Goal: Task Accomplishment & Management: Use online tool/utility

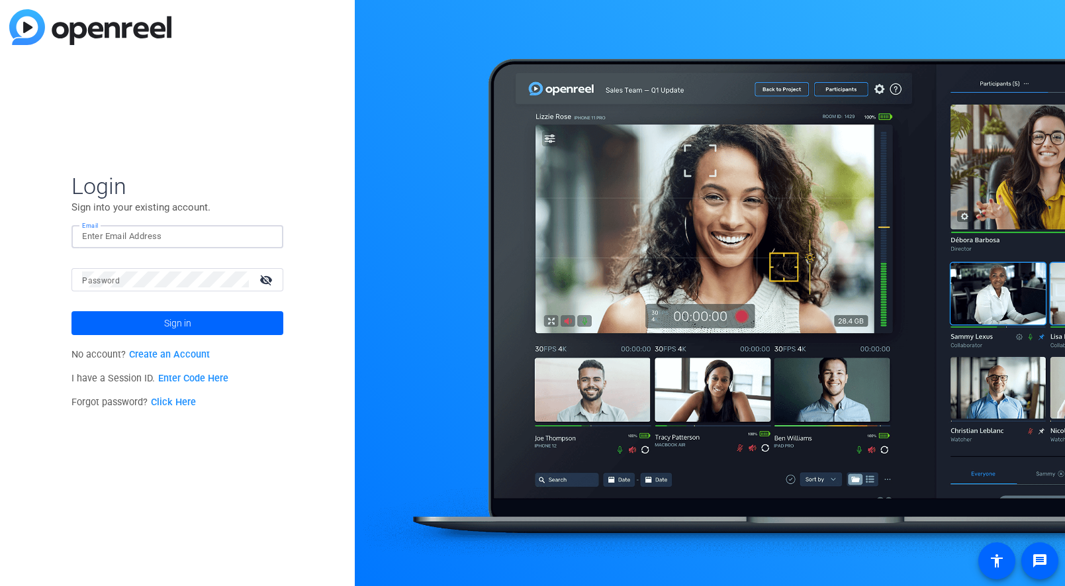
click at [152, 240] on input "Email" at bounding box center [177, 236] width 191 height 16
click at [0, 585] on com-1password-button at bounding box center [0, 586] width 0 height 0
type input "[PERSON_NAME][EMAIL_ADDRESS][PERSON_NAME][DOMAIN_NAME]"
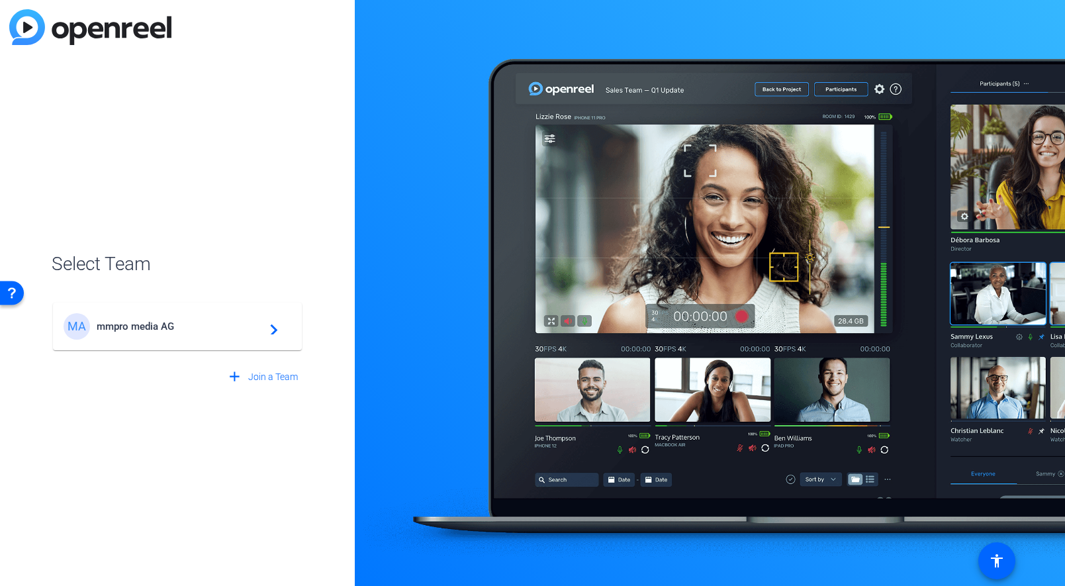
click at [228, 328] on span "mmpro media AG" at bounding box center [180, 326] width 166 height 12
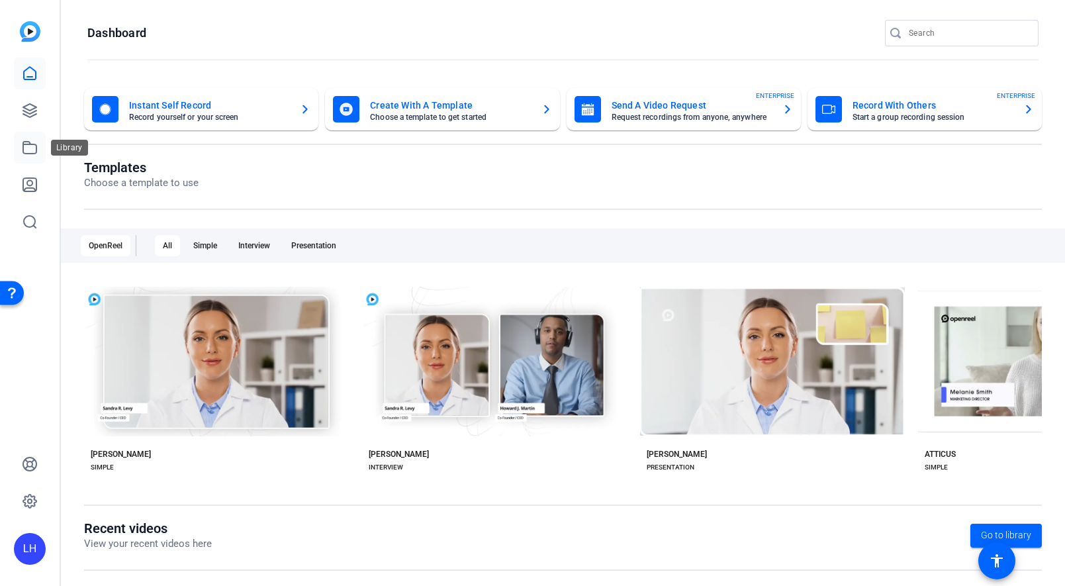
click at [32, 148] on icon at bounding box center [30, 148] width 16 height 16
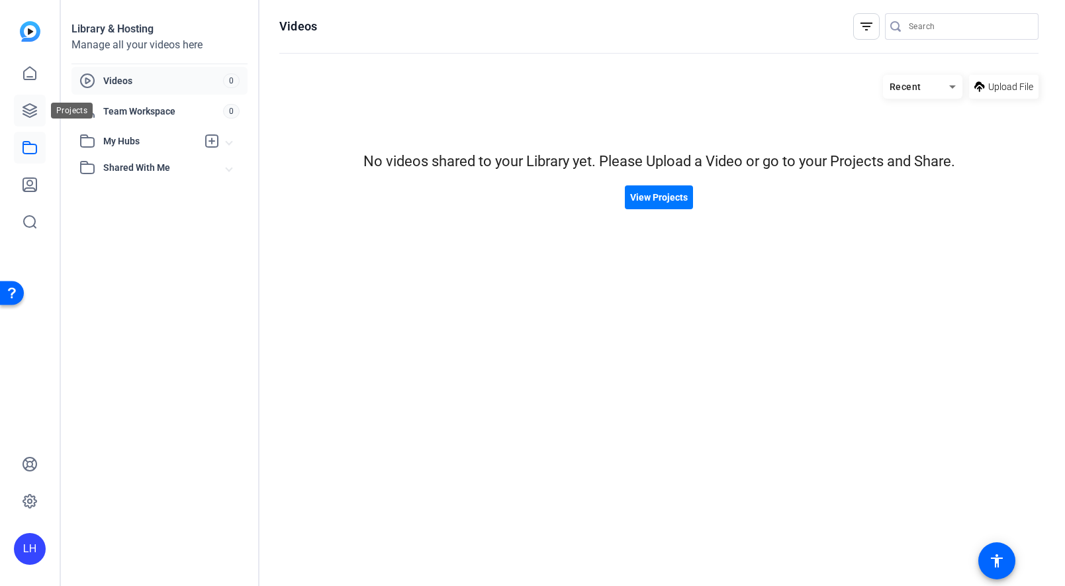
click at [37, 112] on icon at bounding box center [30, 111] width 16 height 16
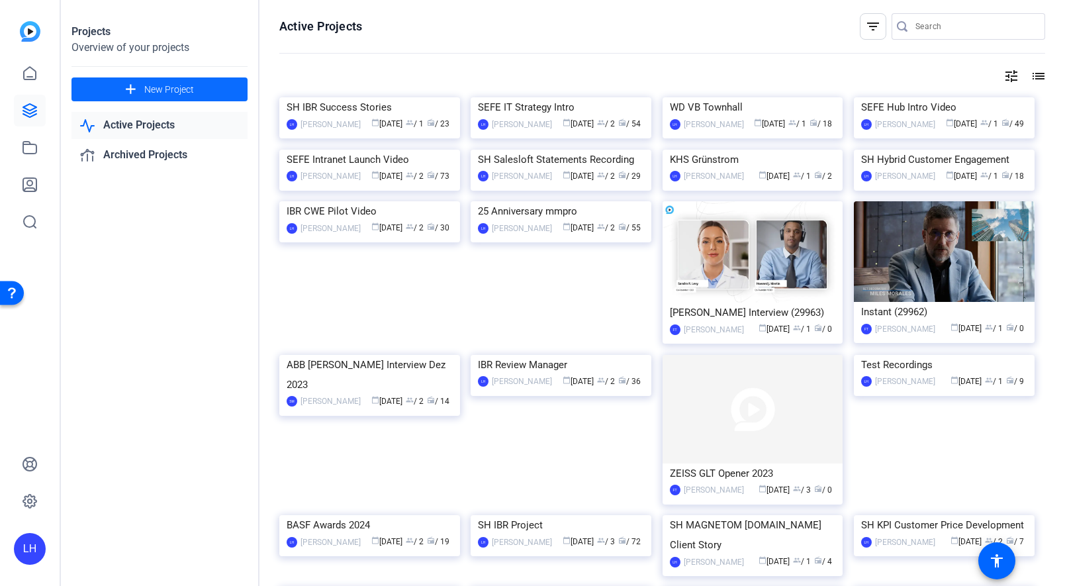
click at [185, 90] on span "New Project" at bounding box center [169, 90] width 50 height 14
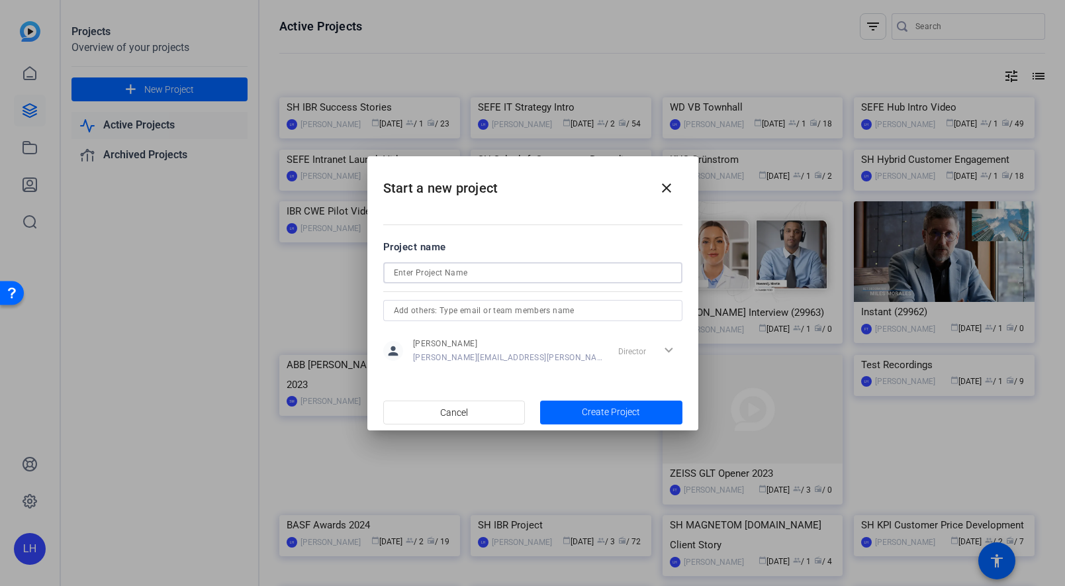
click at [508, 271] on input at bounding box center [533, 273] width 278 height 16
type input "WD INKOMETA Teaser"
click at [611, 410] on span "Create Project" at bounding box center [611, 412] width 58 height 14
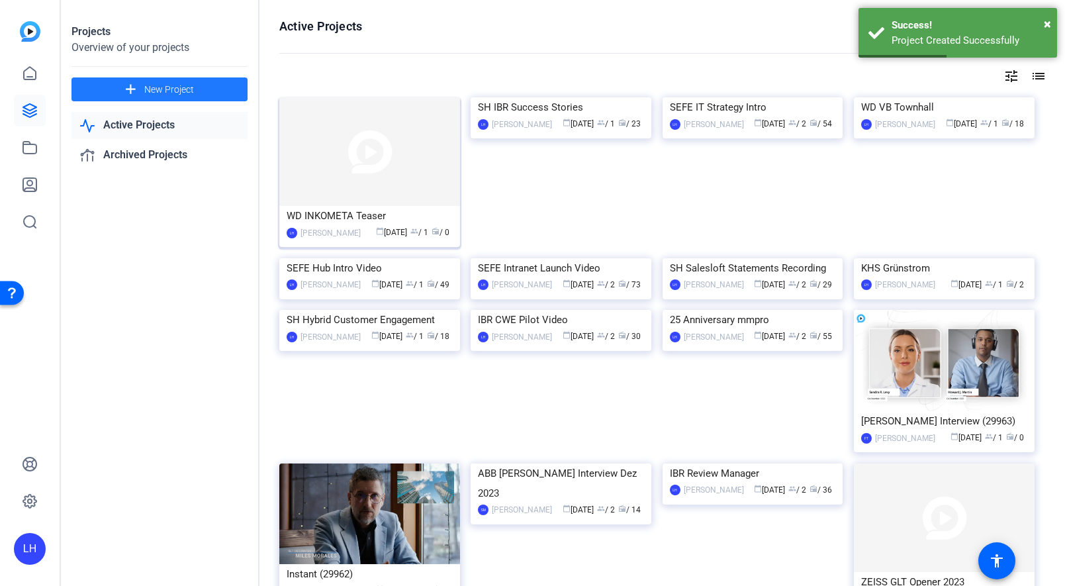
click at [363, 163] on img at bounding box center [369, 151] width 181 height 109
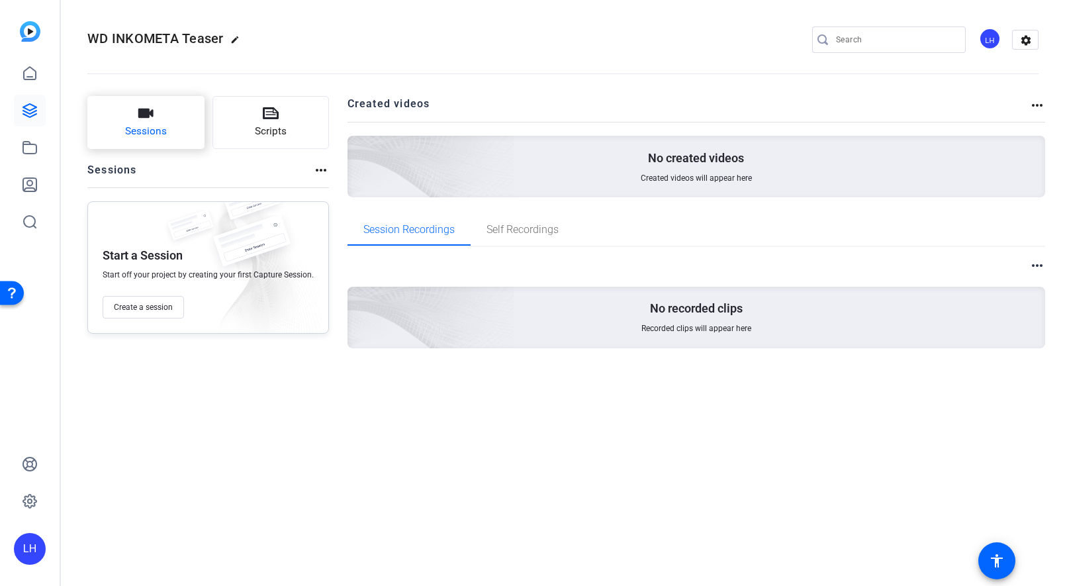
click at [150, 126] on span "Sessions" at bounding box center [146, 131] width 42 height 15
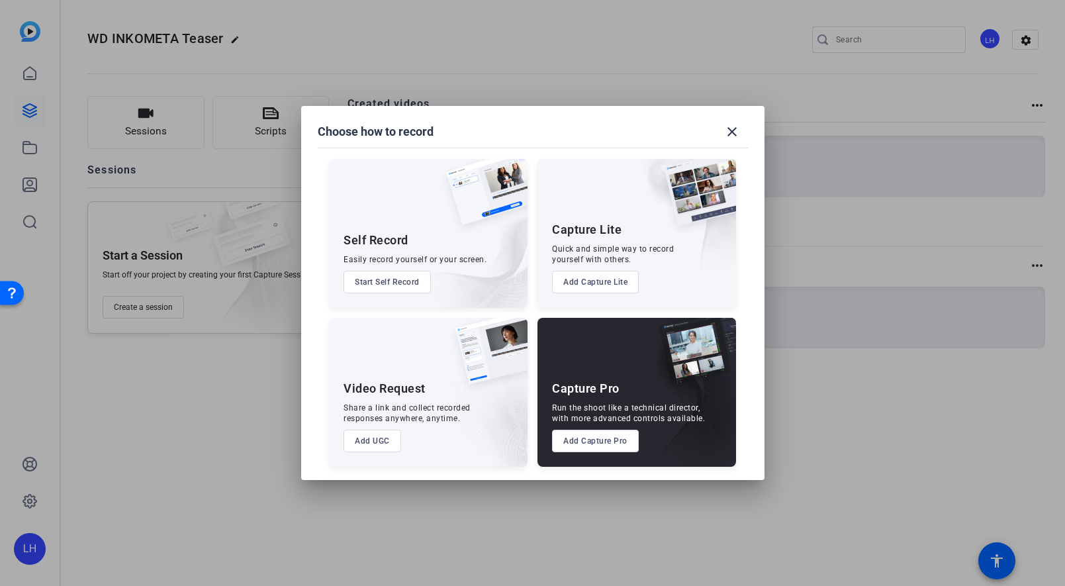
click at [617, 444] on button "Add Capture Pro" at bounding box center [595, 441] width 87 height 23
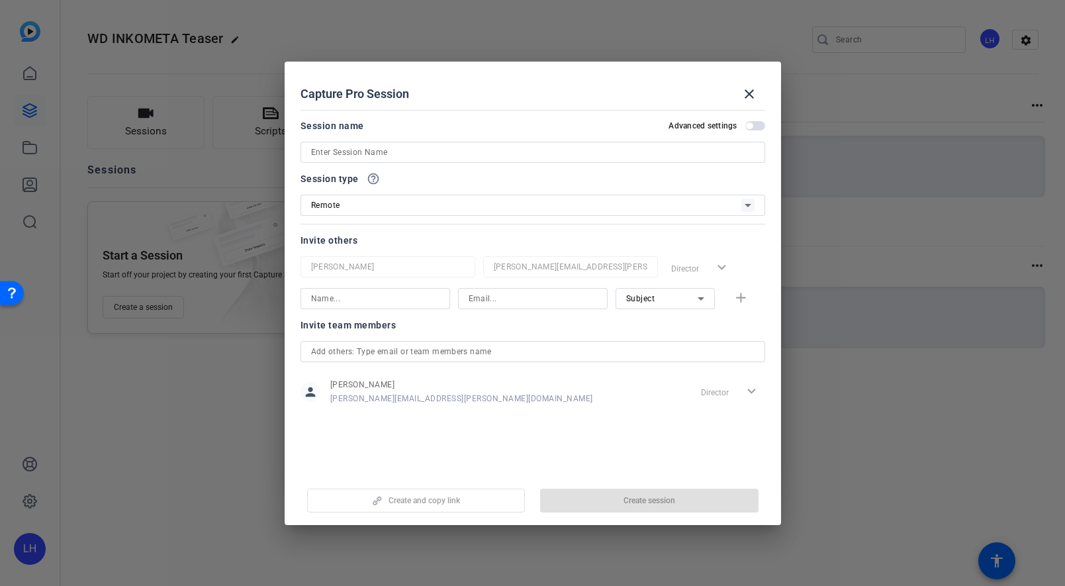
click at [559, 207] on div "Remote" at bounding box center [526, 205] width 430 height 17
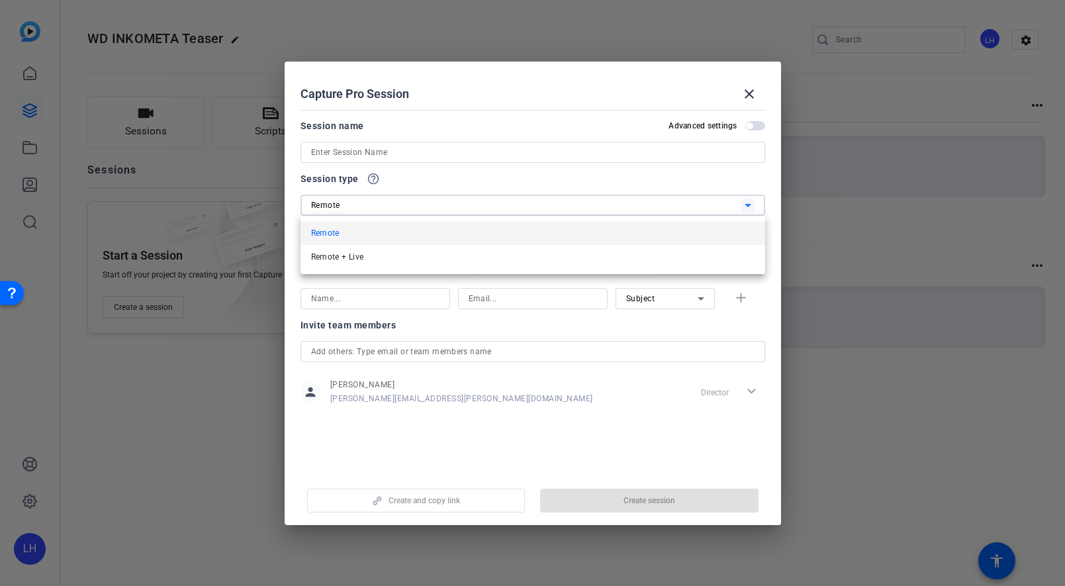
click at [559, 207] on div at bounding box center [532, 293] width 1065 height 586
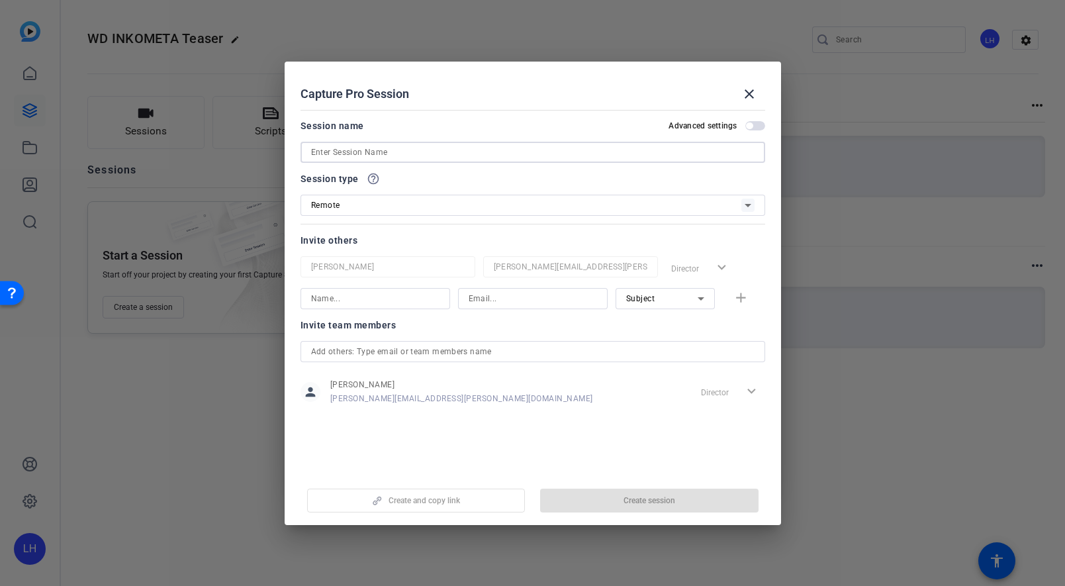
click at [571, 144] on input at bounding box center [533, 152] width 444 height 16
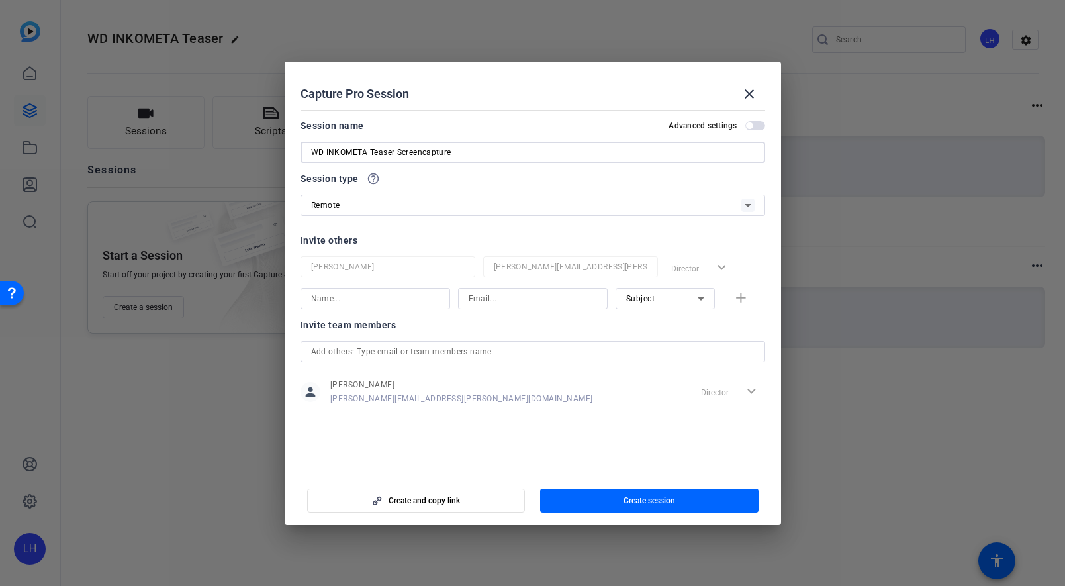
type input "WD INKOMETA Teaser Screencapture"
click at [399, 300] on input at bounding box center [375, 299] width 128 height 16
click at [616, 507] on span "button" at bounding box center [649, 501] width 219 height 32
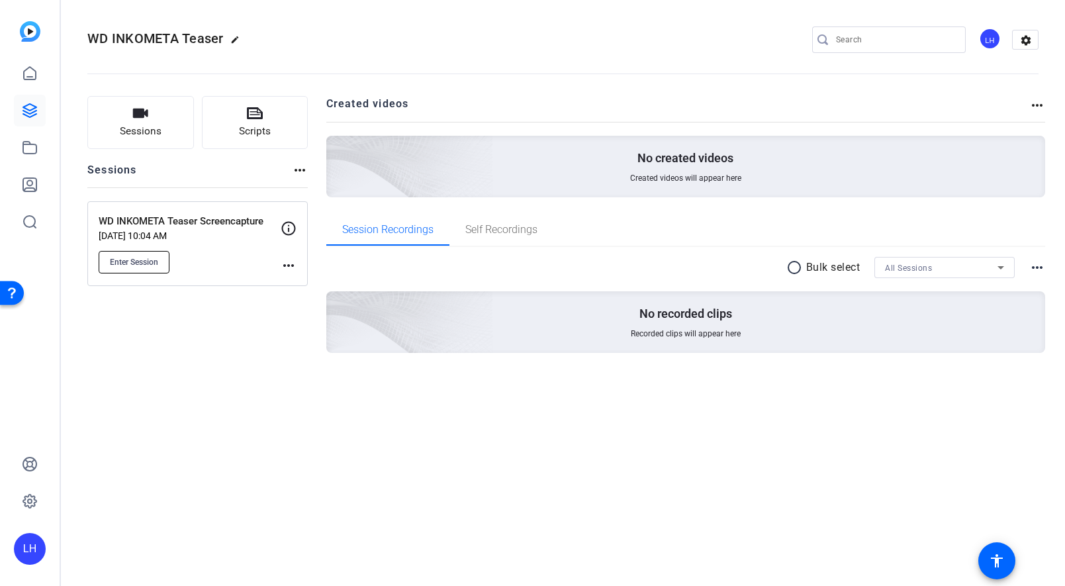
click at [123, 260] on span "Enter Session" at bounding box center [134, 262] width 48 height 11
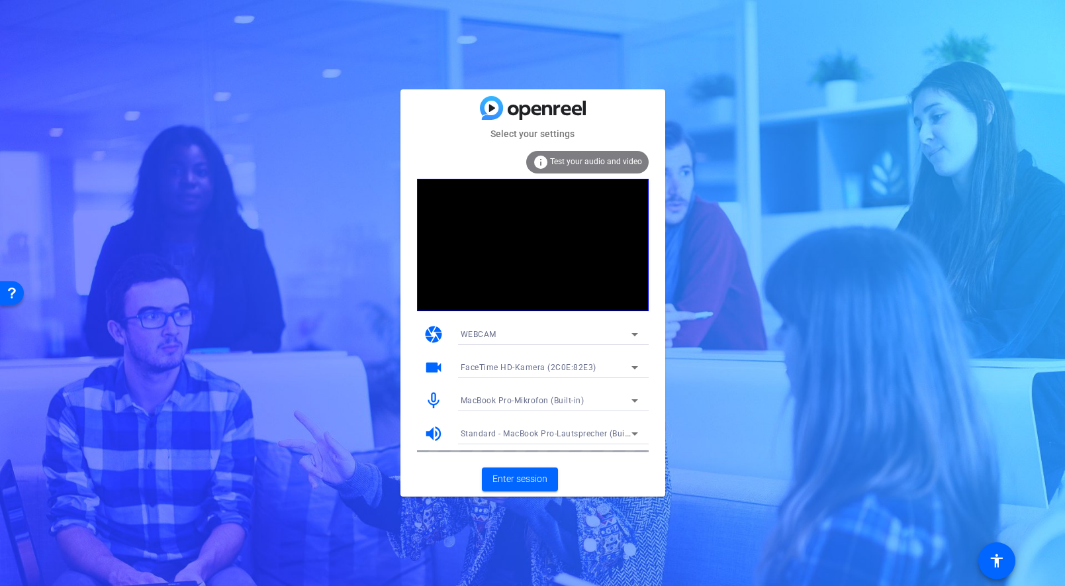
click at [544, 287] on video at bounding box center [533, 245] width 232 height 132
click at [524, 475] on span "Enter session" at bounding box center [520, 479] width 55 height 14
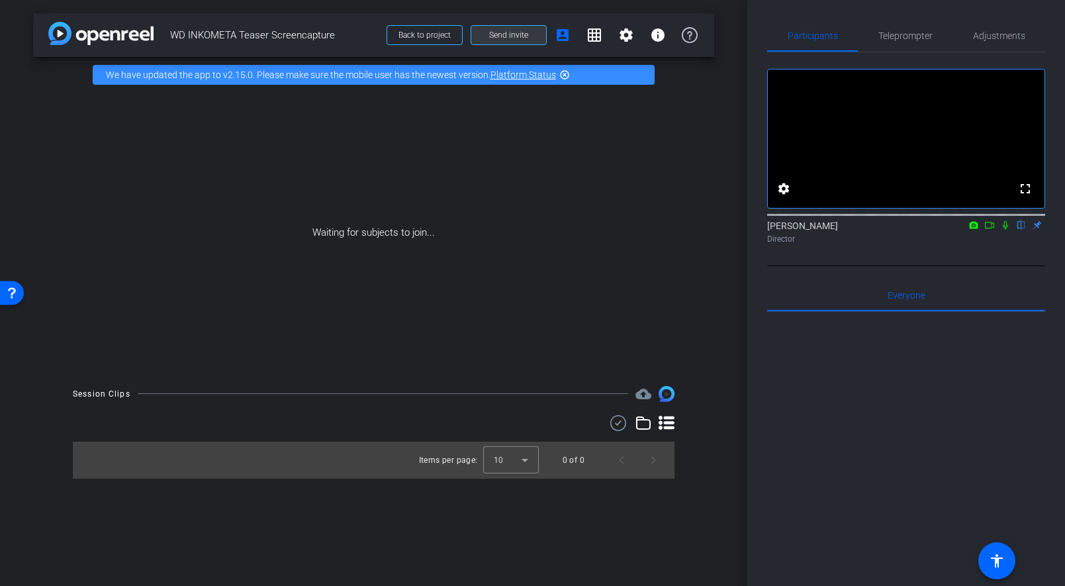
click at [527, 36] on span "Send invite" at bounding box center [508, 35] width 39 height 11
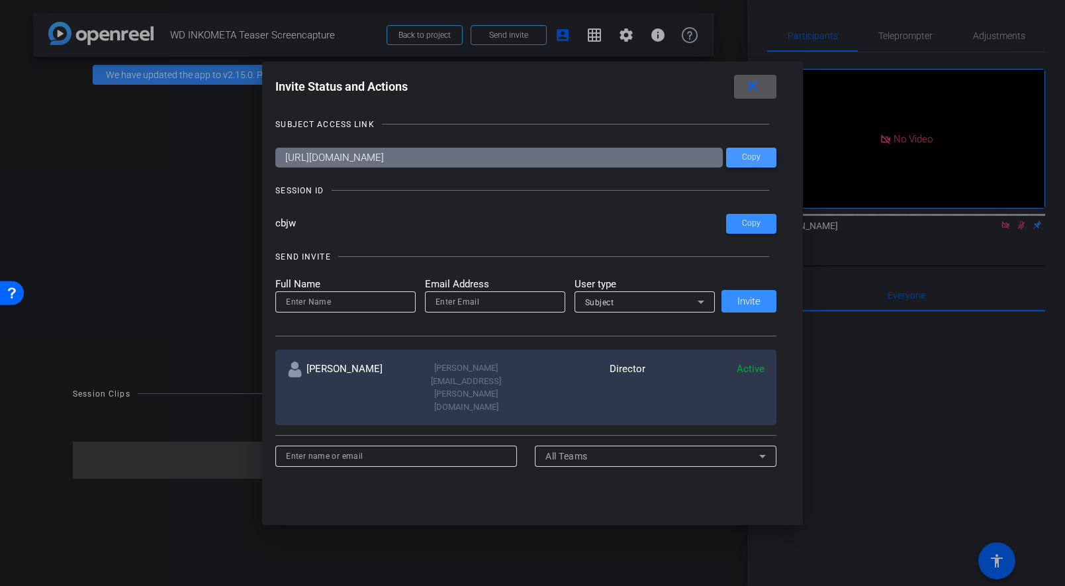
click at [748, 160] on span "Copy" at bounding box center [751, 157] width 19 height 10
click at [422, 448] on input at bounding box center [396, 456] width 220 height 16
type input "hoeppner.lars@googlemail.com"
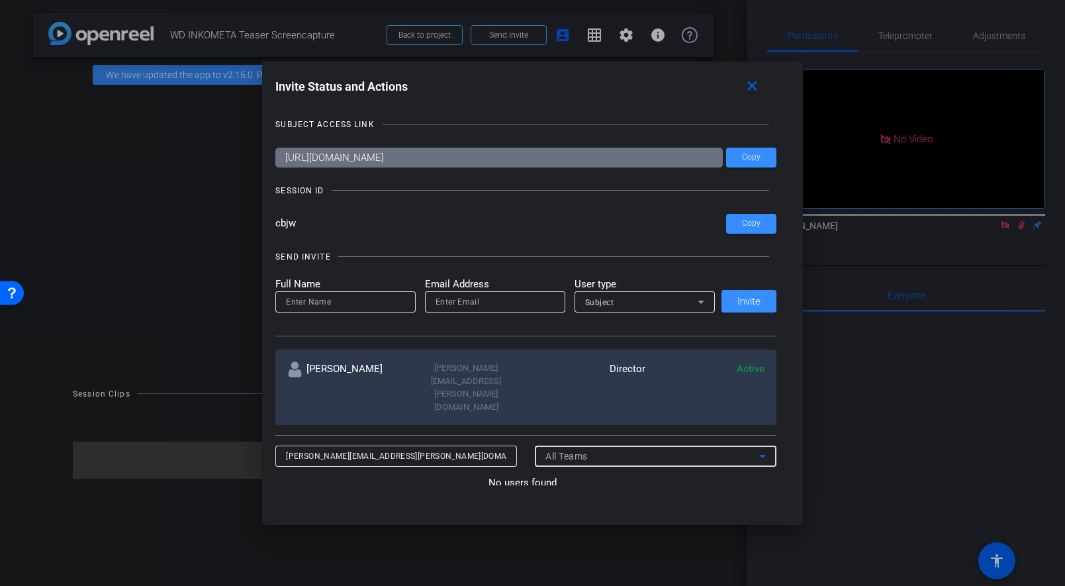
click at [601, 448] on div "All Teams" at bounding box center [653, 456] width 214 height 16
click at [498, 481] on div at bounding box center [532, 293] width 1065 height 586
drag, startPoint x: 443, startPoint y: 426, endPoint x: 250, endPoint y: 411, distance: 193.9
click at [250, 411] on div "Invite Status and Actions close SUBJECT ACCESS LINK https://capture.openreel.co…" at bounding box center [532, 293] width 1065 height 586
click at [338, 300] on input at bounding box center [345, 302] width 119 height 16
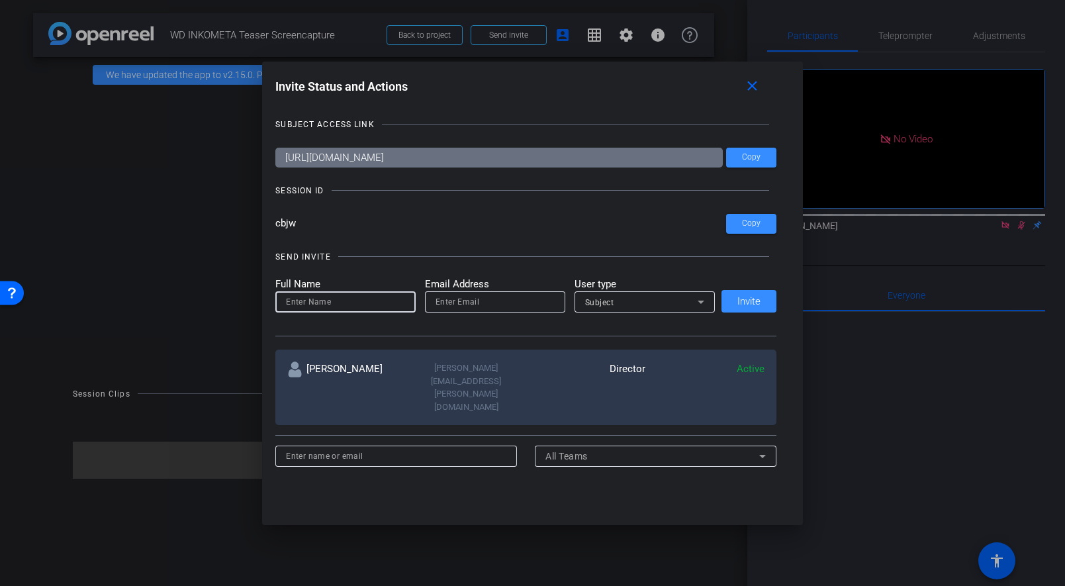
paste input "[PERSON_NAME][EMAIL_ADDRESS][PERSON_NAME][DOMAIN_NAME]"
type input "[PERSON_NAME][EMAIL_ADDRESS][PERSON_NAME][DOMAIN_NAME]"
click at [541, 293] on div at bounding box center [495, 301] width 119 height 21
click at [497, 294] on input "email" at bounding box center [495, 302] width 119 height 16
type input "[PERSON_NAME][EMAIL_ADDRESS][PERSON_NAME][DOMAIN_NAME]"
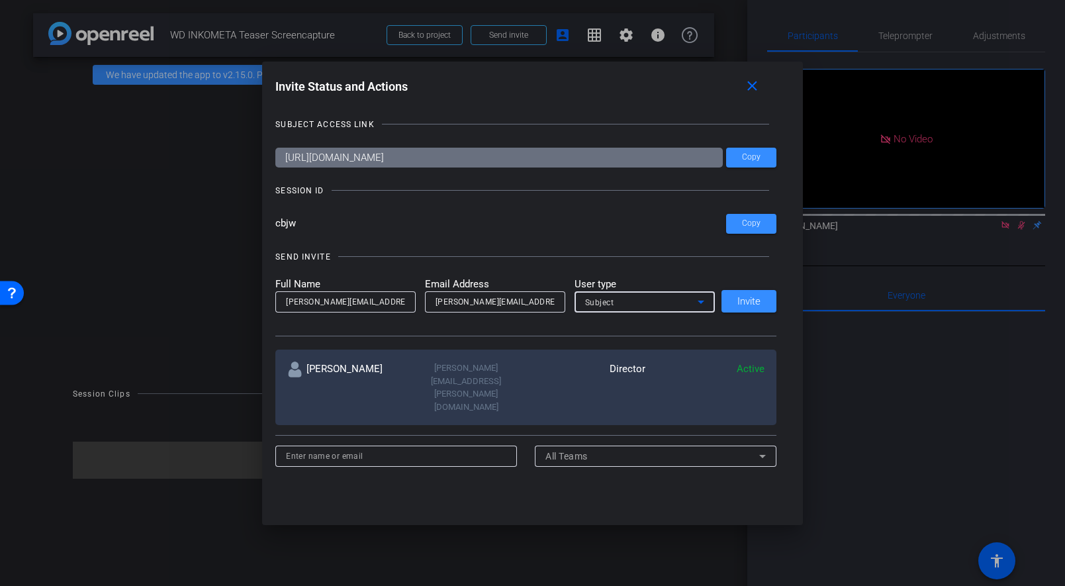
click at [650, 299] on div "Subject" at bounding box center [641, 302] width 113 height 17
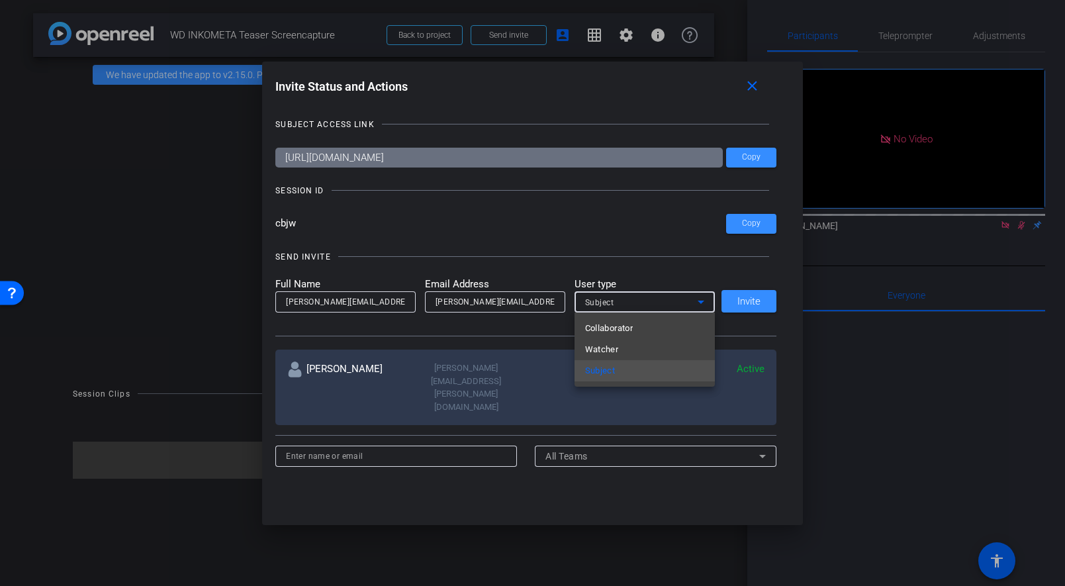
click at [650, 299] on div at bounding box center [532, 293] width 1065 height 586
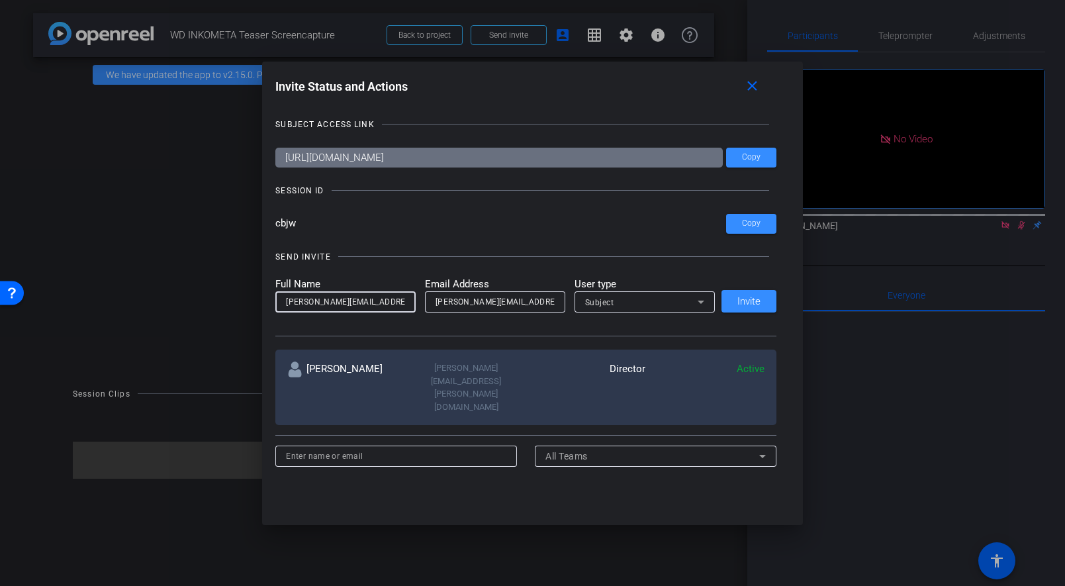
drag, startPoint x: 403, startPoint y: 303, endPoint x: 260, endPoint y: 293, distance: 142.7
click at [263, 293] on div "Invite Status and Actions close SUBJECT ACCESS LINK https://capture.openreel.co…" at bounding box center [532, 280] width 541 height 437
type input "TEST"
click at [470, 214] on input "cbjw" at bounding box center [500, 224] width 451 height 20
click at [765, 307] on span at bounding box center [749, 301] width 55 height 32
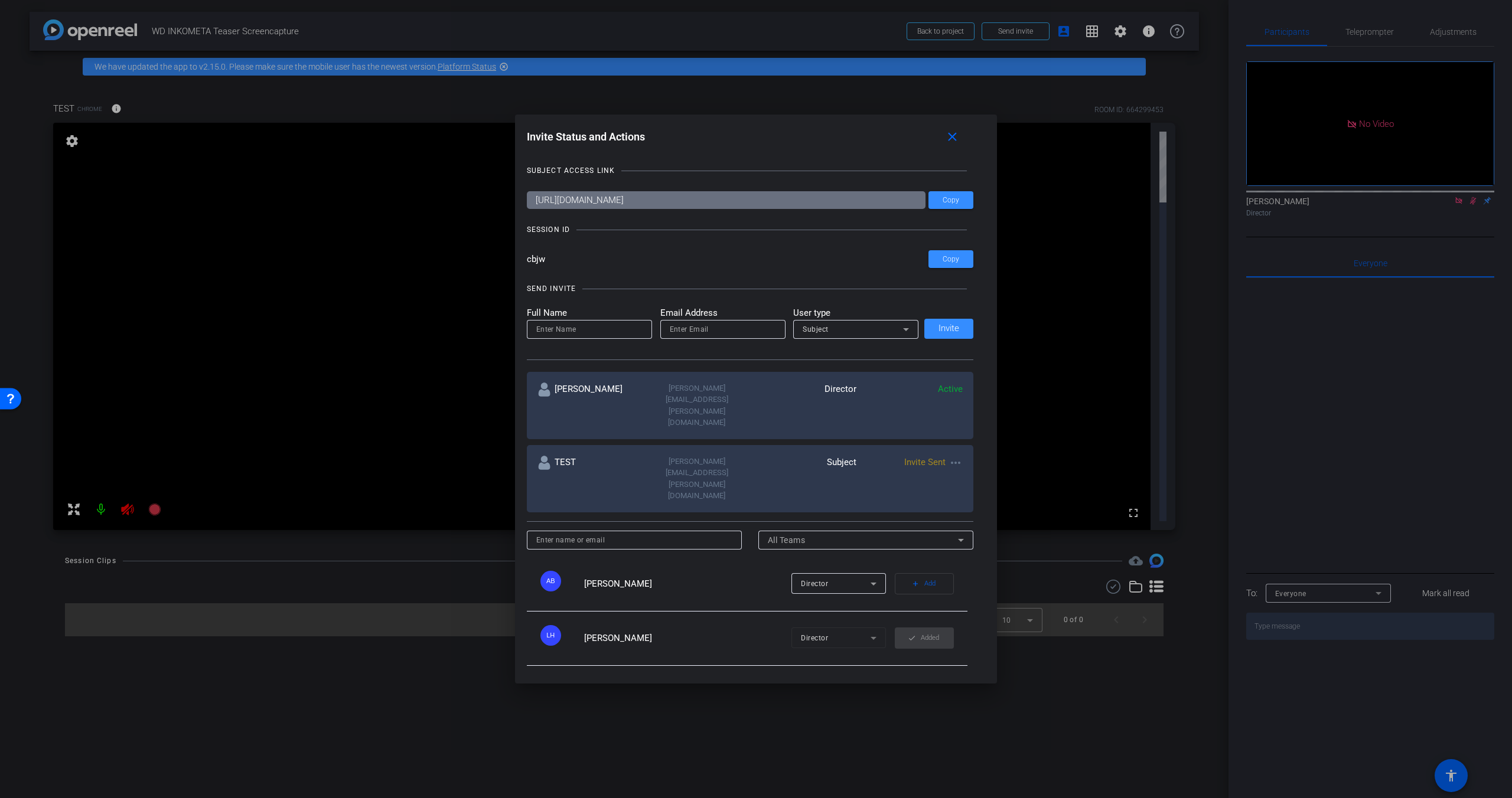
click at [325, 522] on div at bounding box center [756, 399] width 1512 height 798
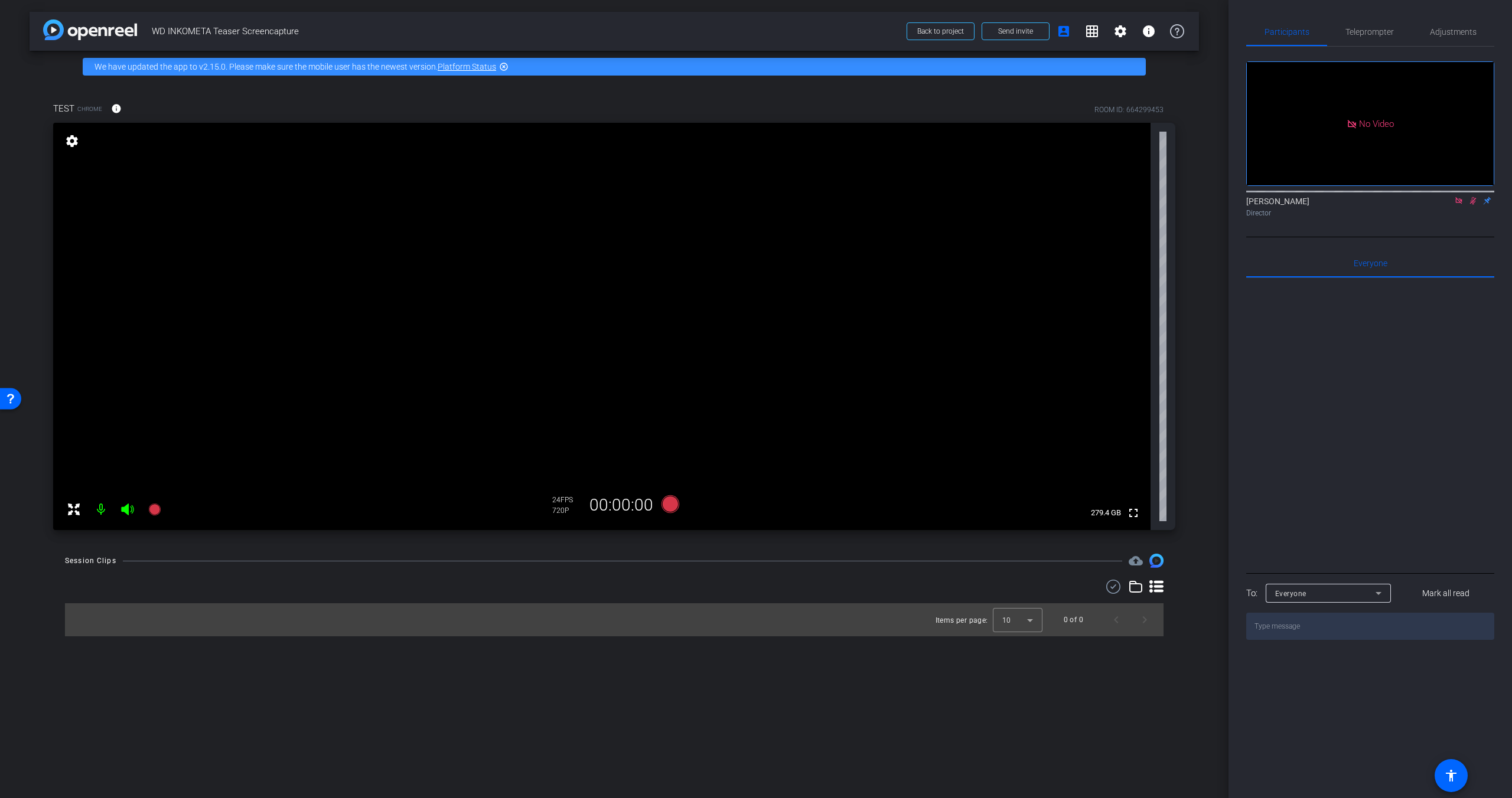
click at [130, 509] on icon at bounding box center [128, 509] width 14 height 14
click at [101, 513] on mat-icon at bounding box center [101, 509] width 23 height 23
click at [950, 24] on span "Adjustments" at bounding box center [1453, 32] width 46 height 29
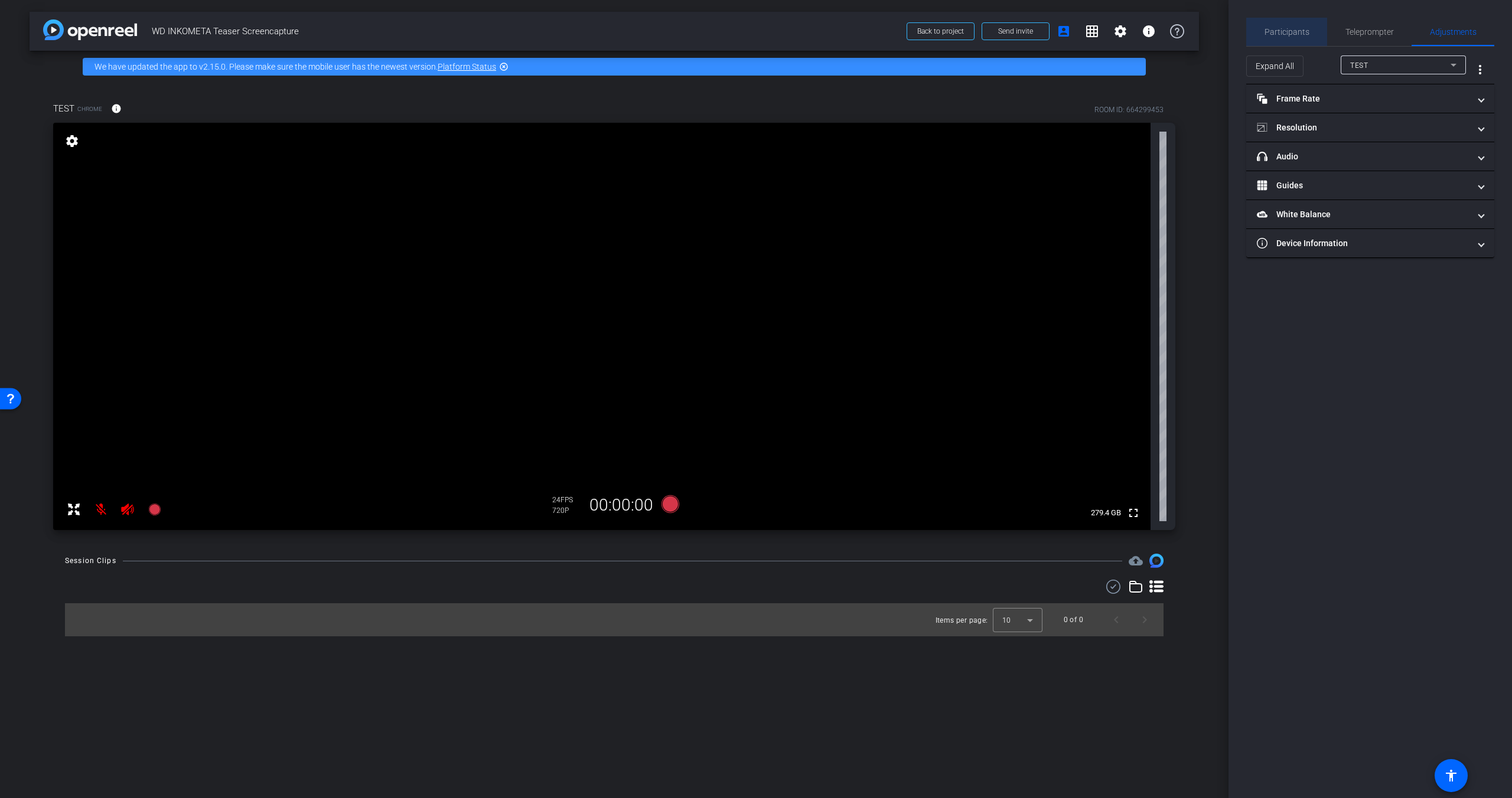
click at [950, 35] on span "Participants" at bounding box center [1287, 31] width 45 height 8
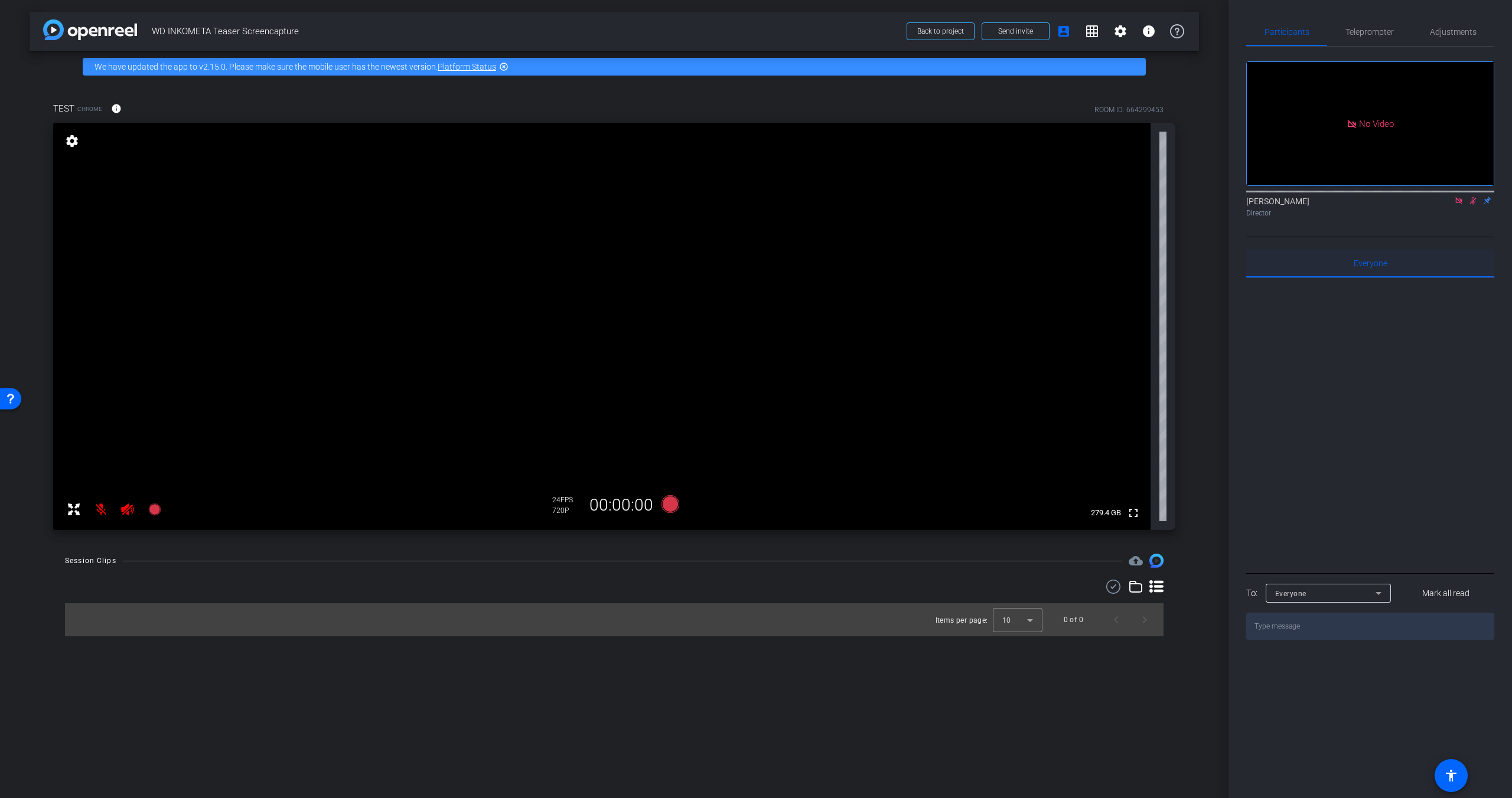
click at [950, 259] on span "Everyone 0" at bounding box center [1371, 263] width 34 height 8
click at [950, 32] on span "Teleprompter" at bounding box center [1369, 31] width 48 height 8
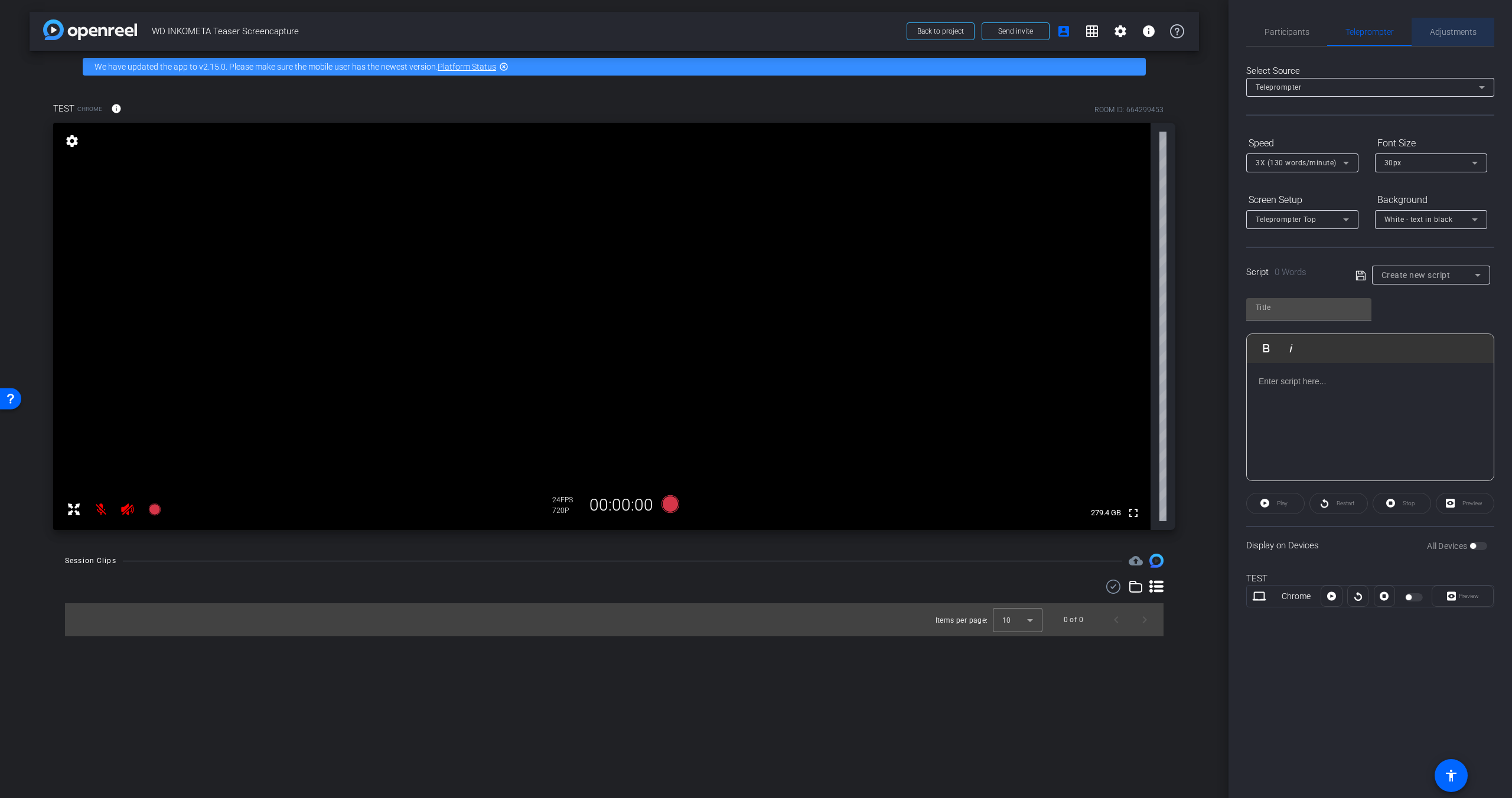
click at [950, 33] on div "Adjustments" at bounding box center [1453, 32] width 83 height 29
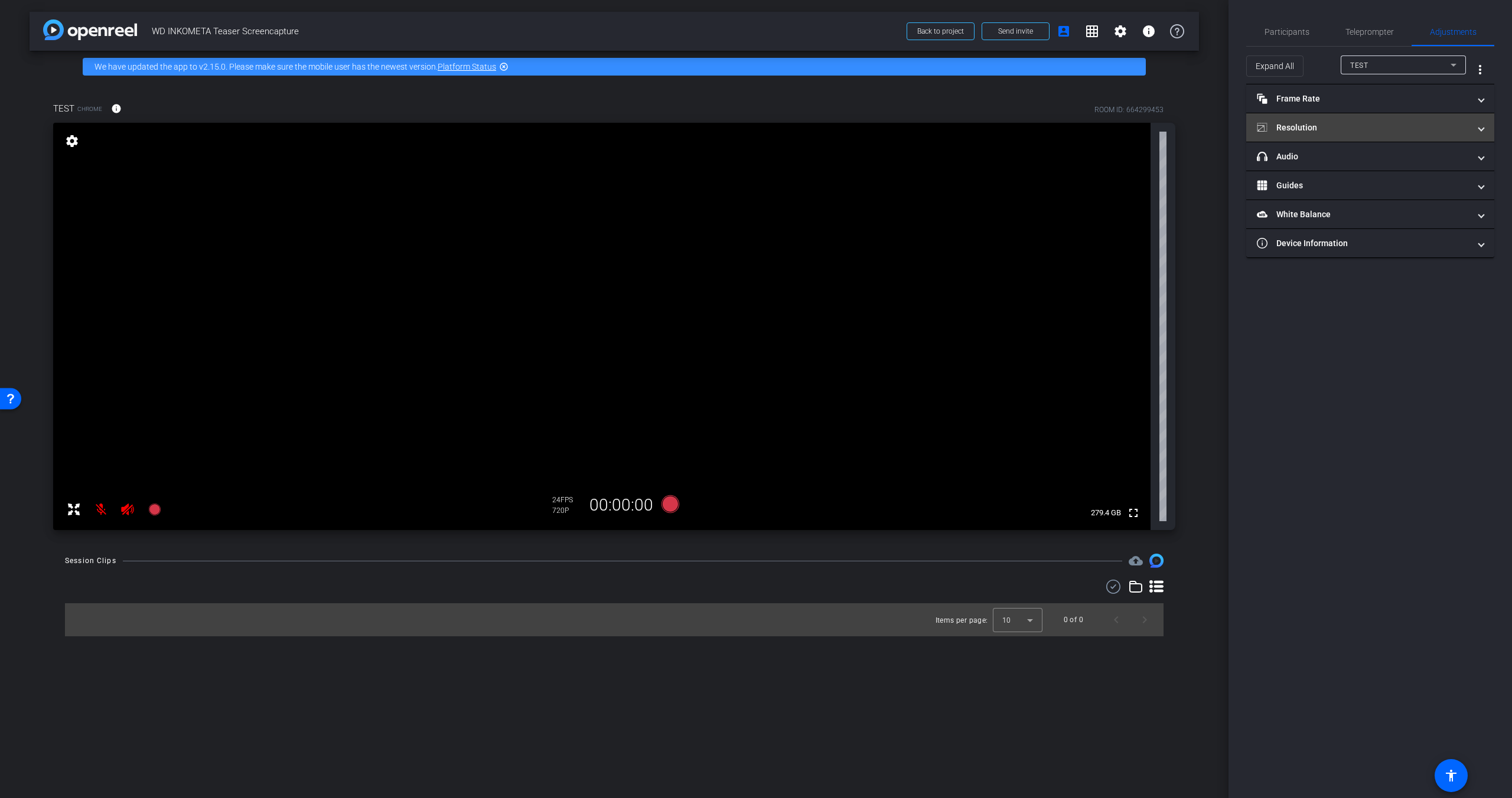
click at [950, 127] on mat-panel-title "Resolution" at bounding box center [1363, 128] width 212 height 12
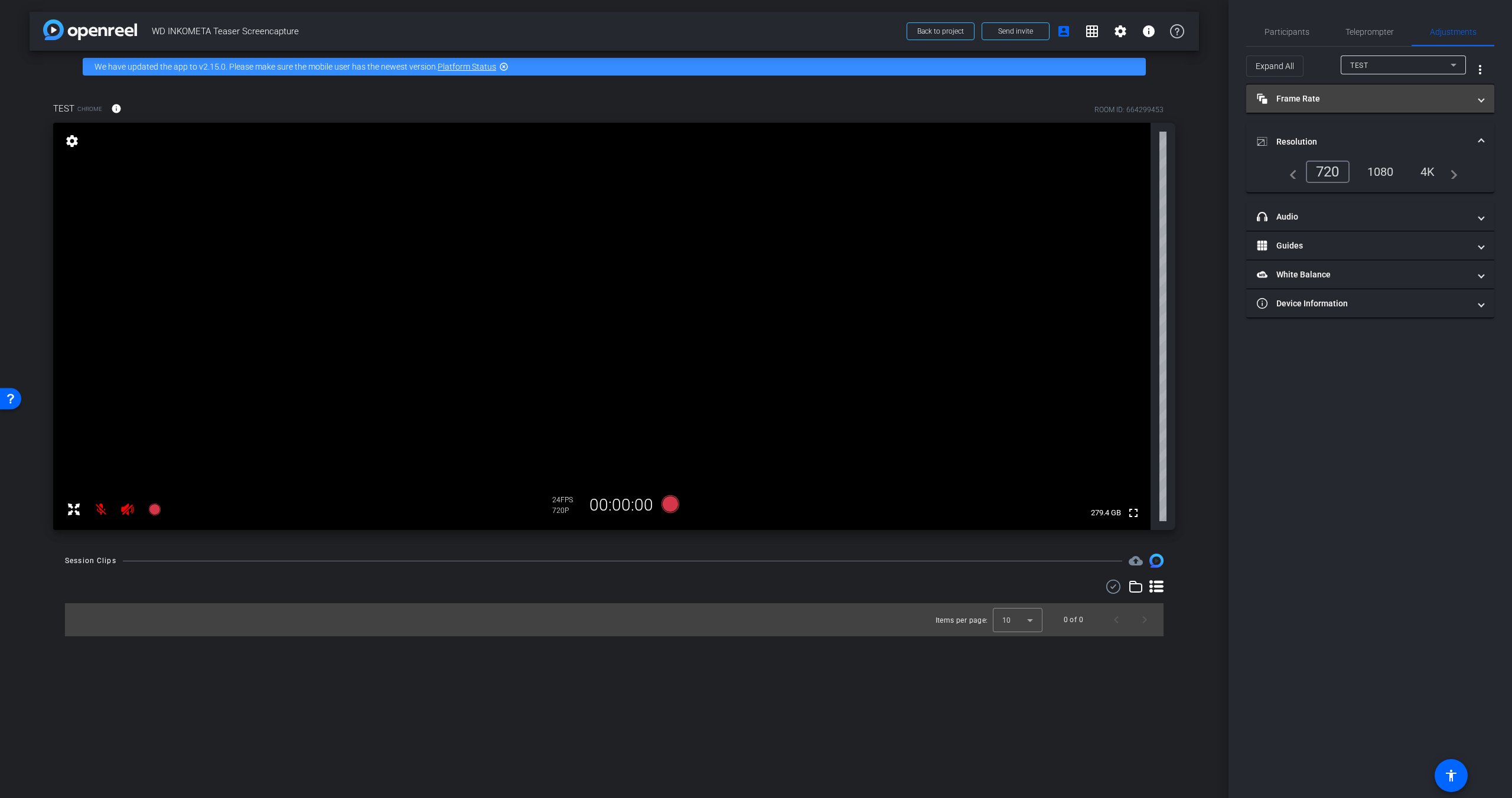
click at [950, 98] on mat-panel-title "Frame Rate Frame Rate" at bounding box center [1363, 99] width 212 height 12
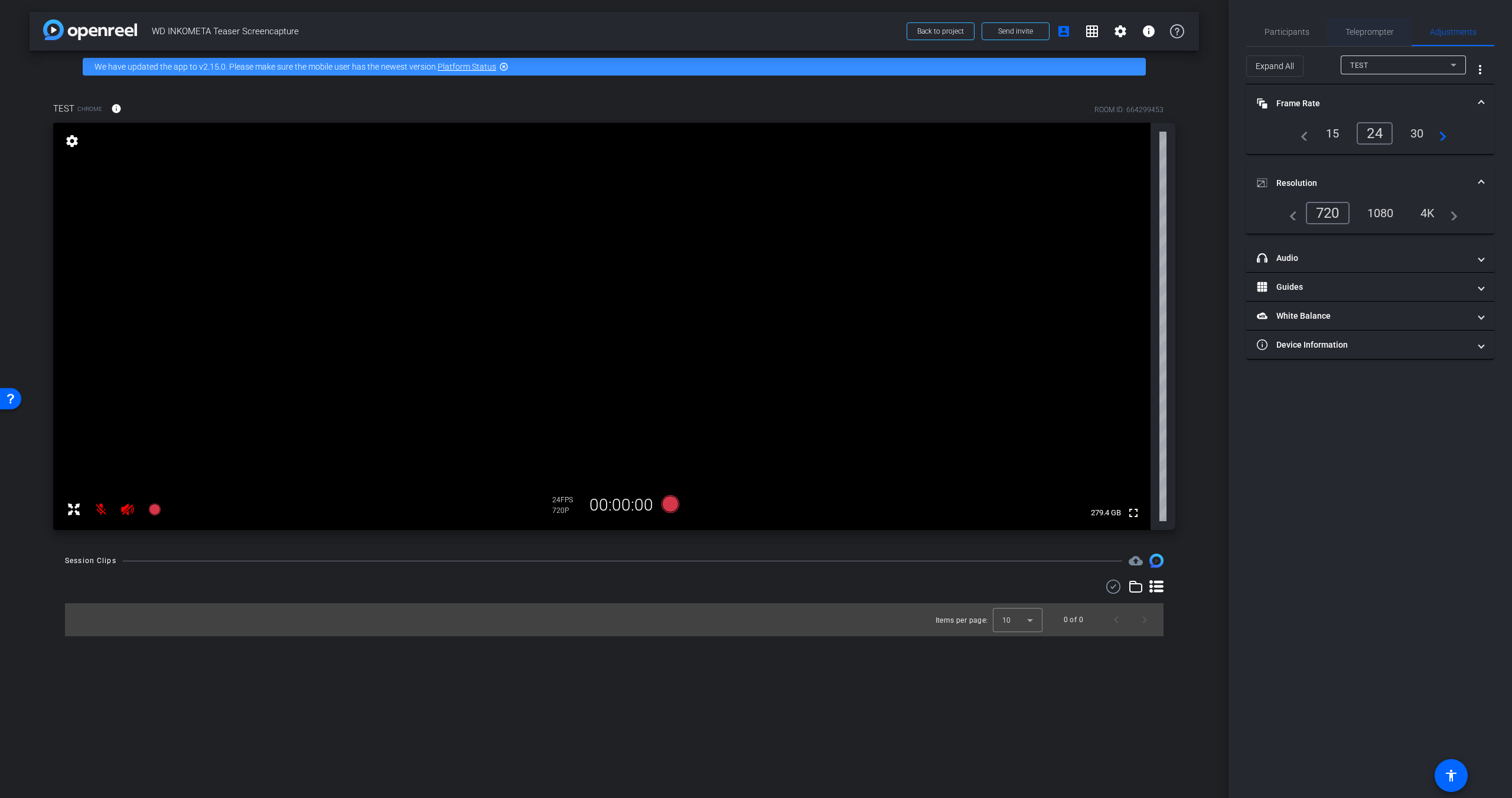
click at [950, 37] on span "Teleprompter" at bounding box center [1369, 32] width 48 height 29
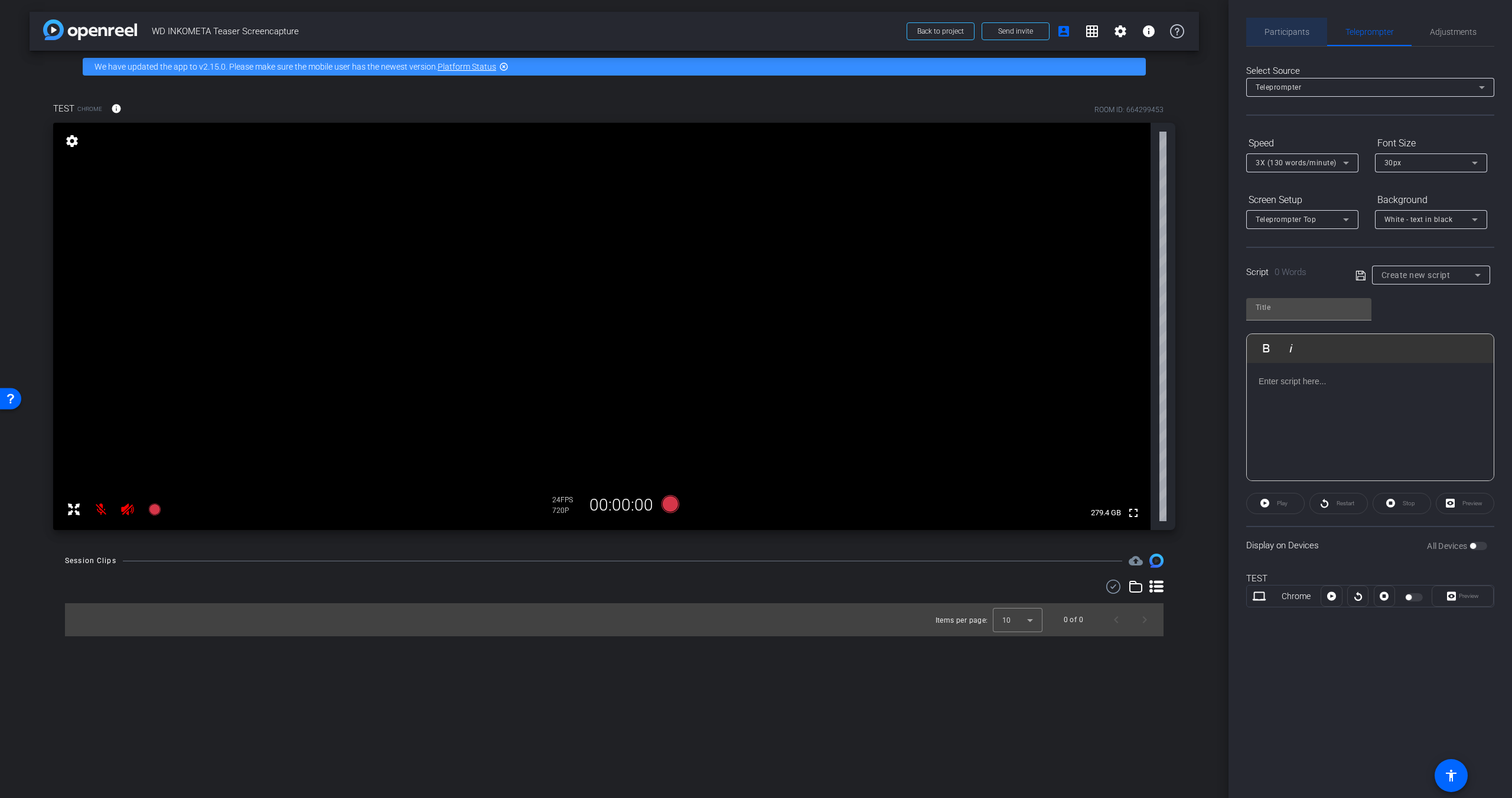
click at [950, 28] on span "Participants" at bounding box center [1287, 31] width 45 height 8
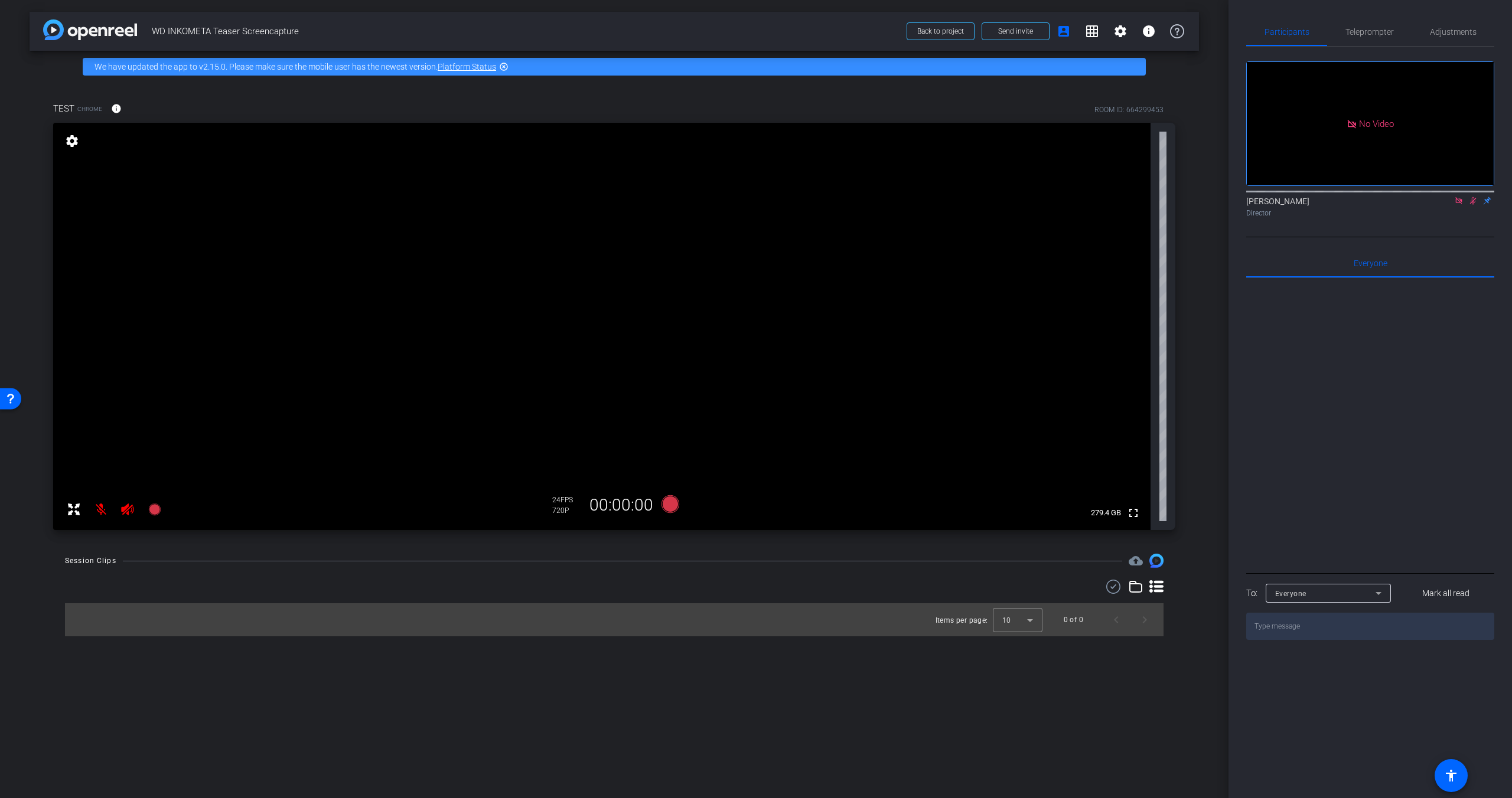
click at [950, 195] on mat-icon at bounding box center [1459, 201] width 14 height 11
click at [950, 37] on span "Teleprompter" at bounding box center [1369, 32] width 48 height 29
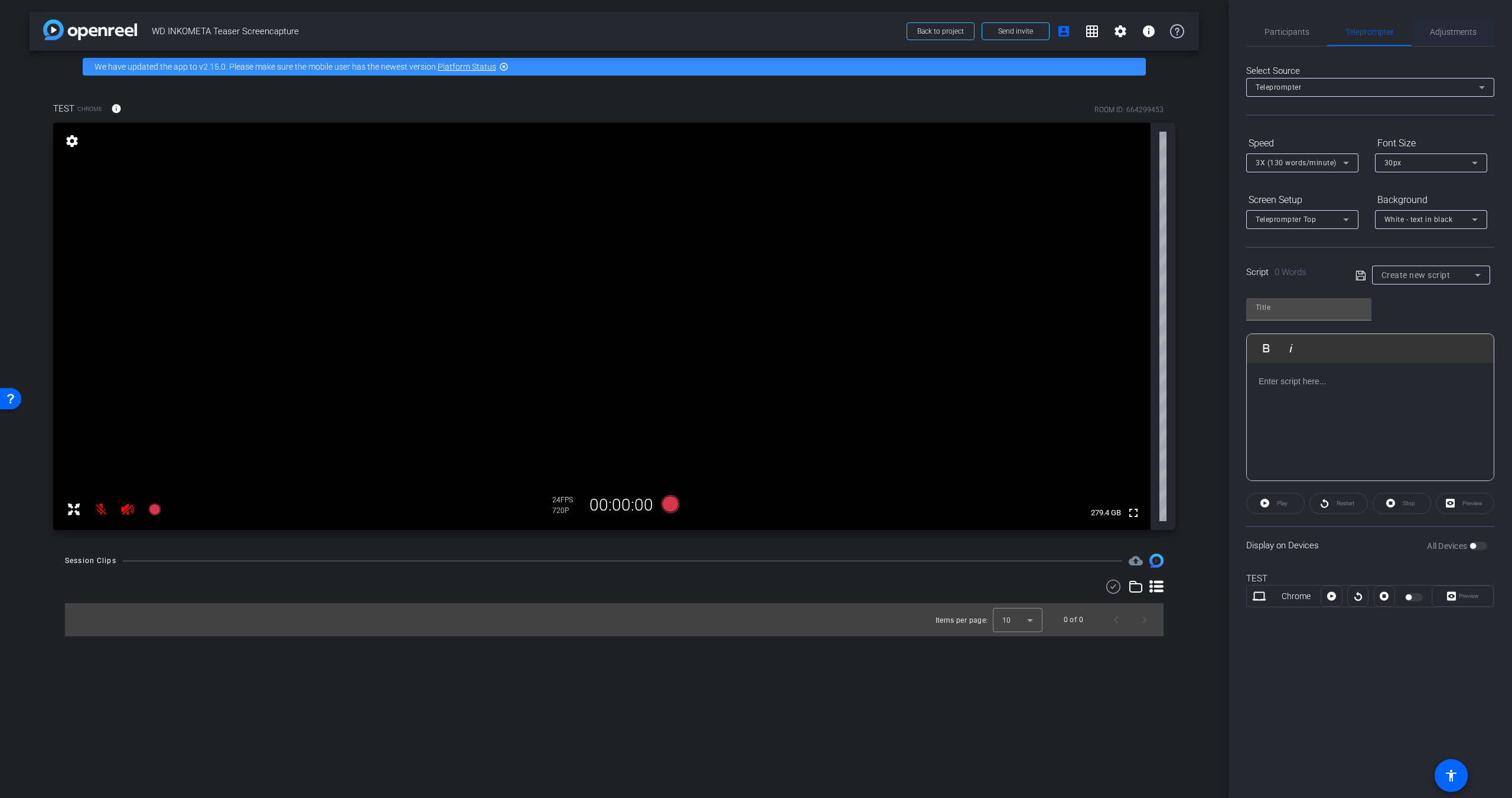
click at [950, 26] on span "Adjustments" at bounding box center [1453, 32] width 46 height 29
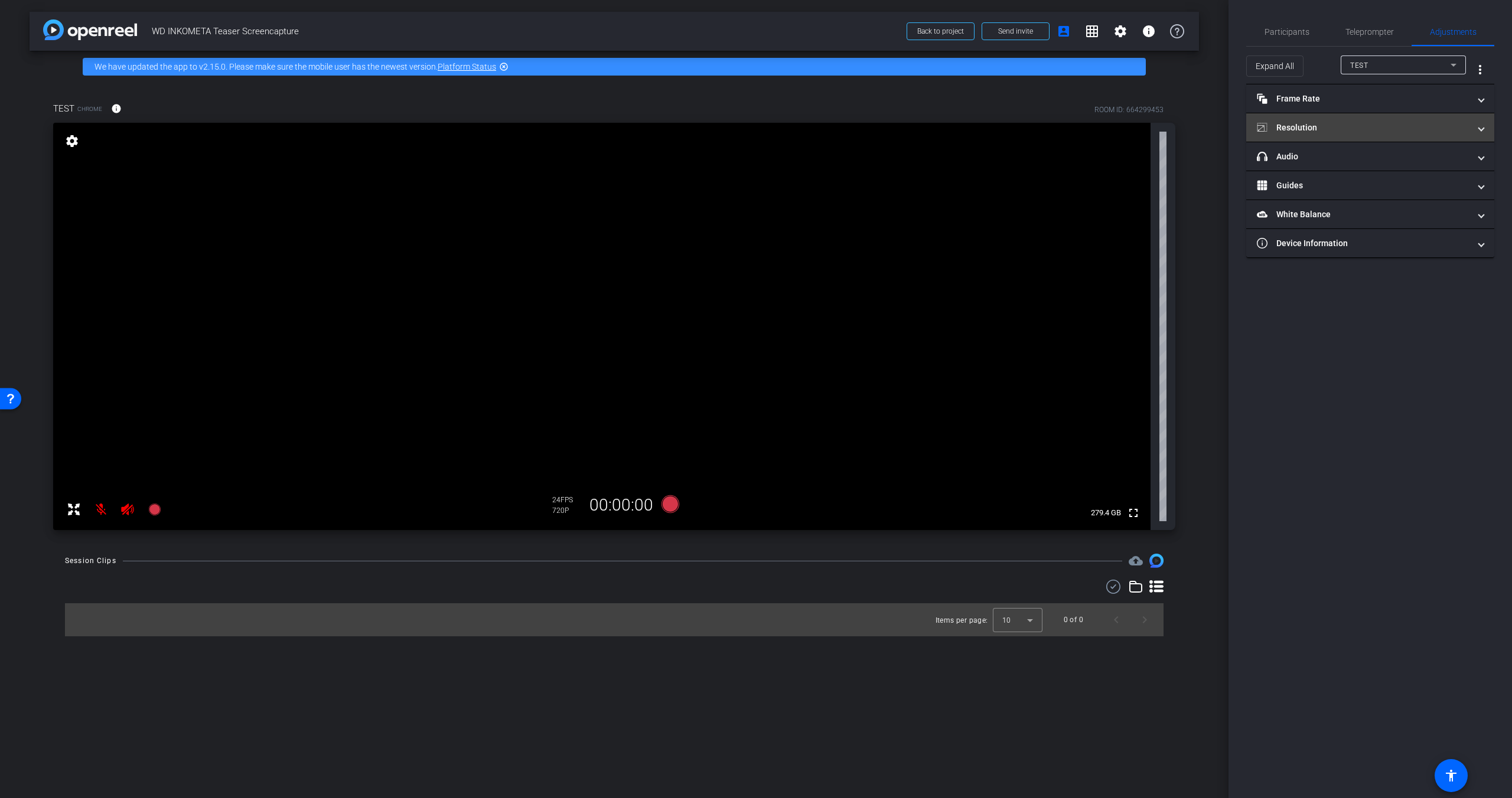
click at [950, 127] on mat-panel-title "Resolution" at bounding box center [1363, 128] width 212 height 12
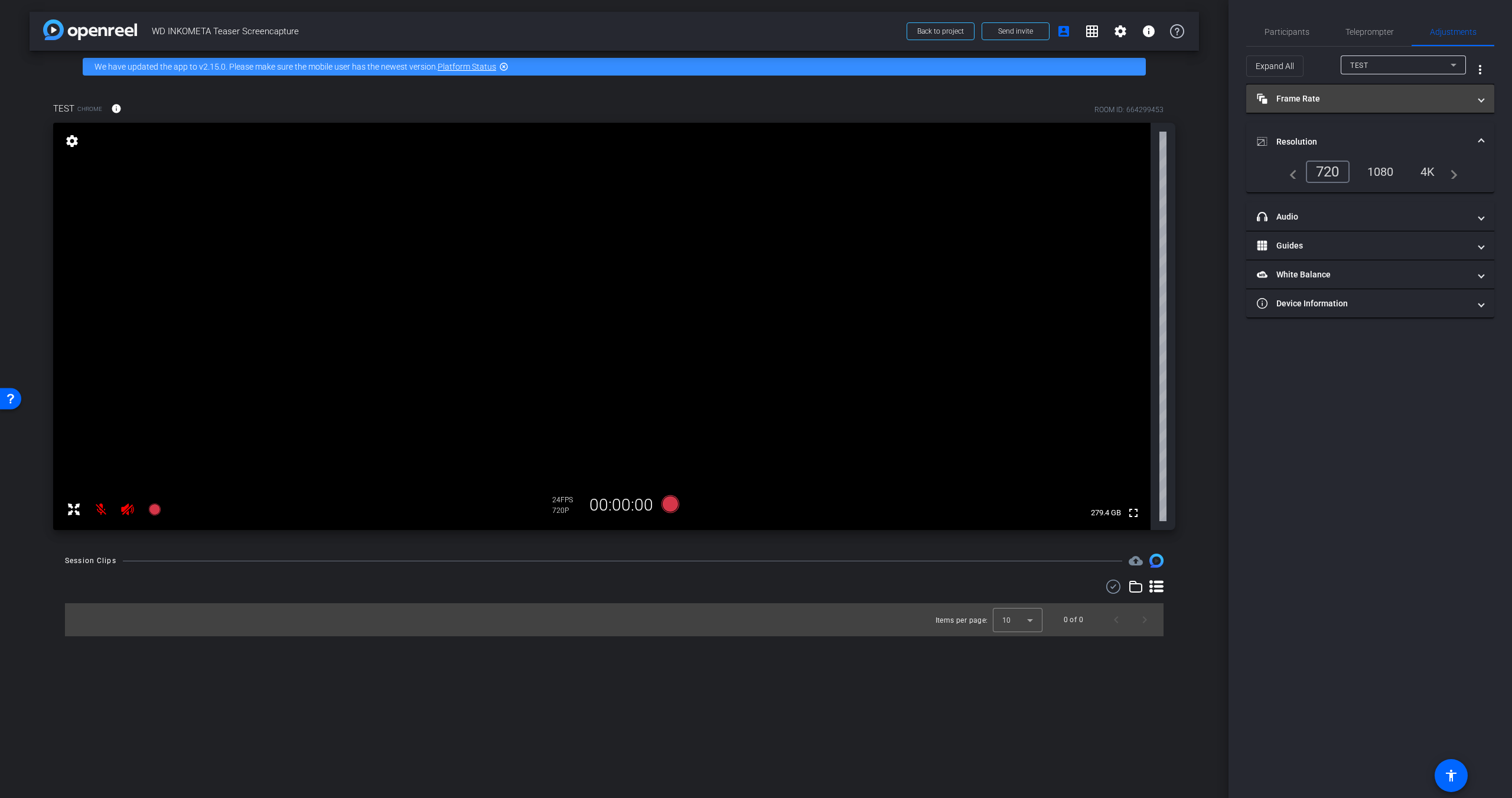
click at [950, 106] on mat-expansion-panel-header "Frame Rate Frame Rate" at bounding box center [1370, 99] width 248 height 29
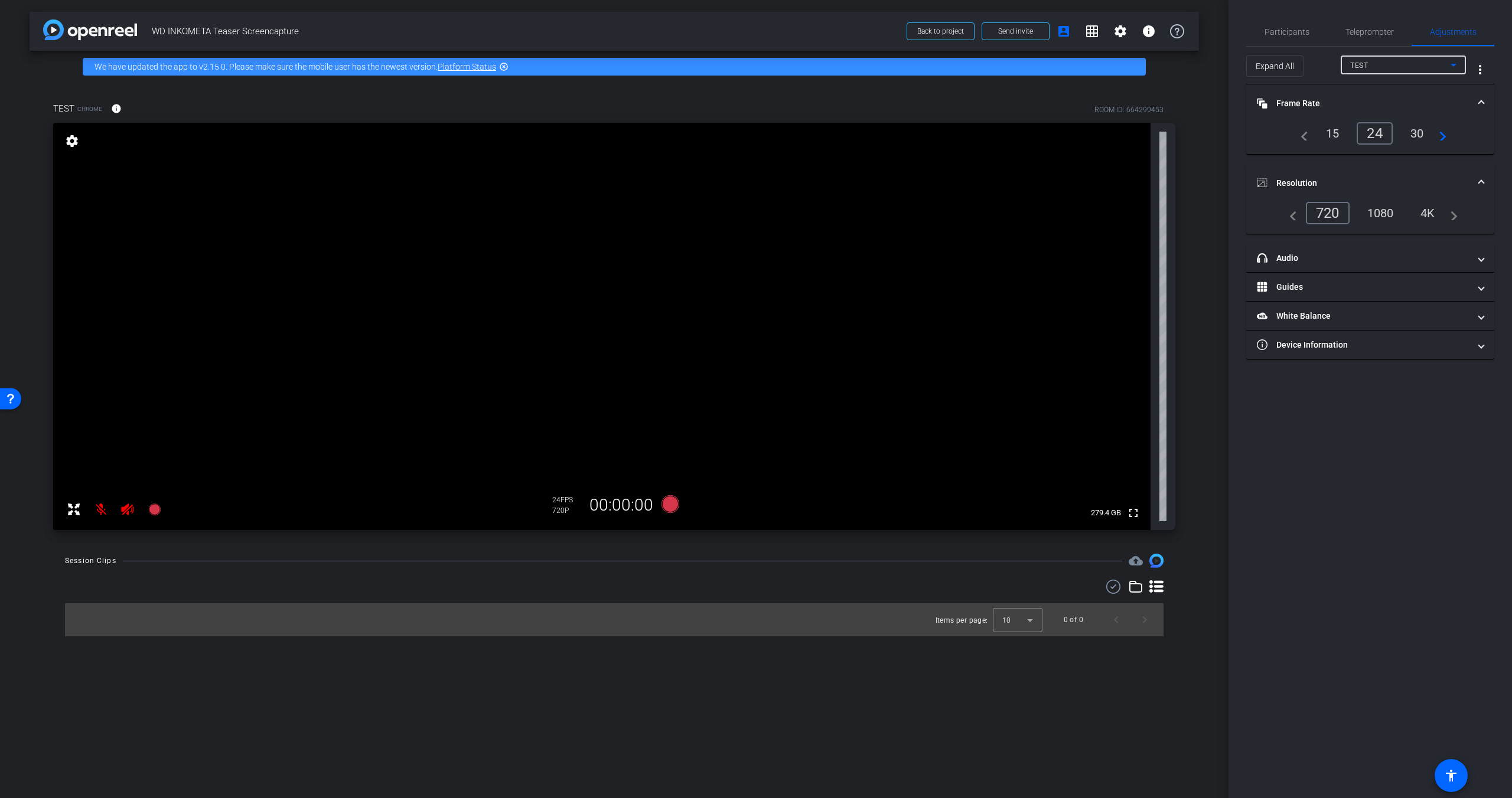
click at [950, 64] on div "TEST" at bounding box center [1400, 65] width 101 height 15
click at [950, 64] on div at bounding box center [756, 399] width 1512 height 798
click at [950, 36] on span "Participants" at bounding box center [1287, 31] width 45 height 8
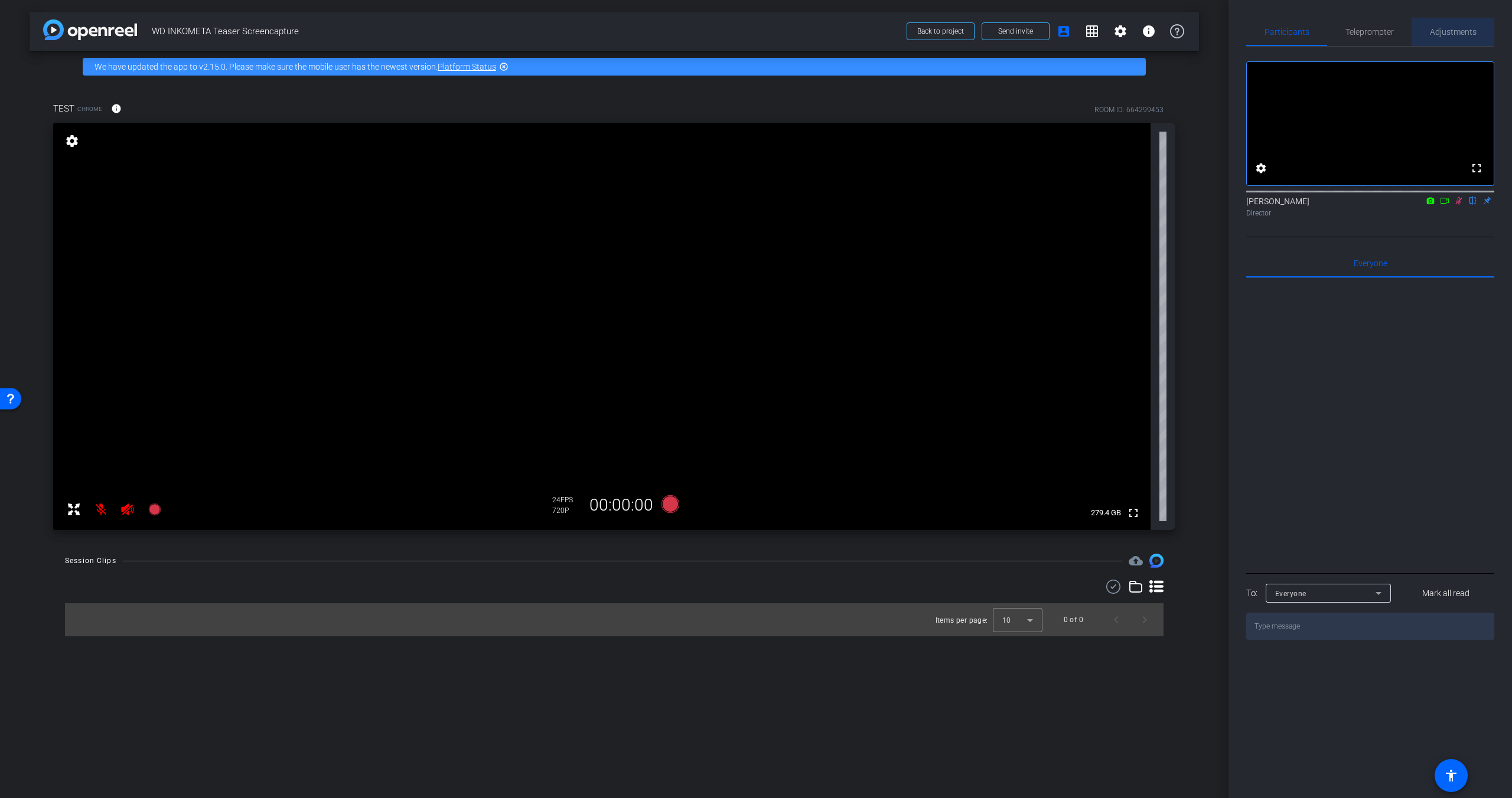
click at [950, 37] on span "Adjustments" at bounding box center [1453, 32] width 46 height 29
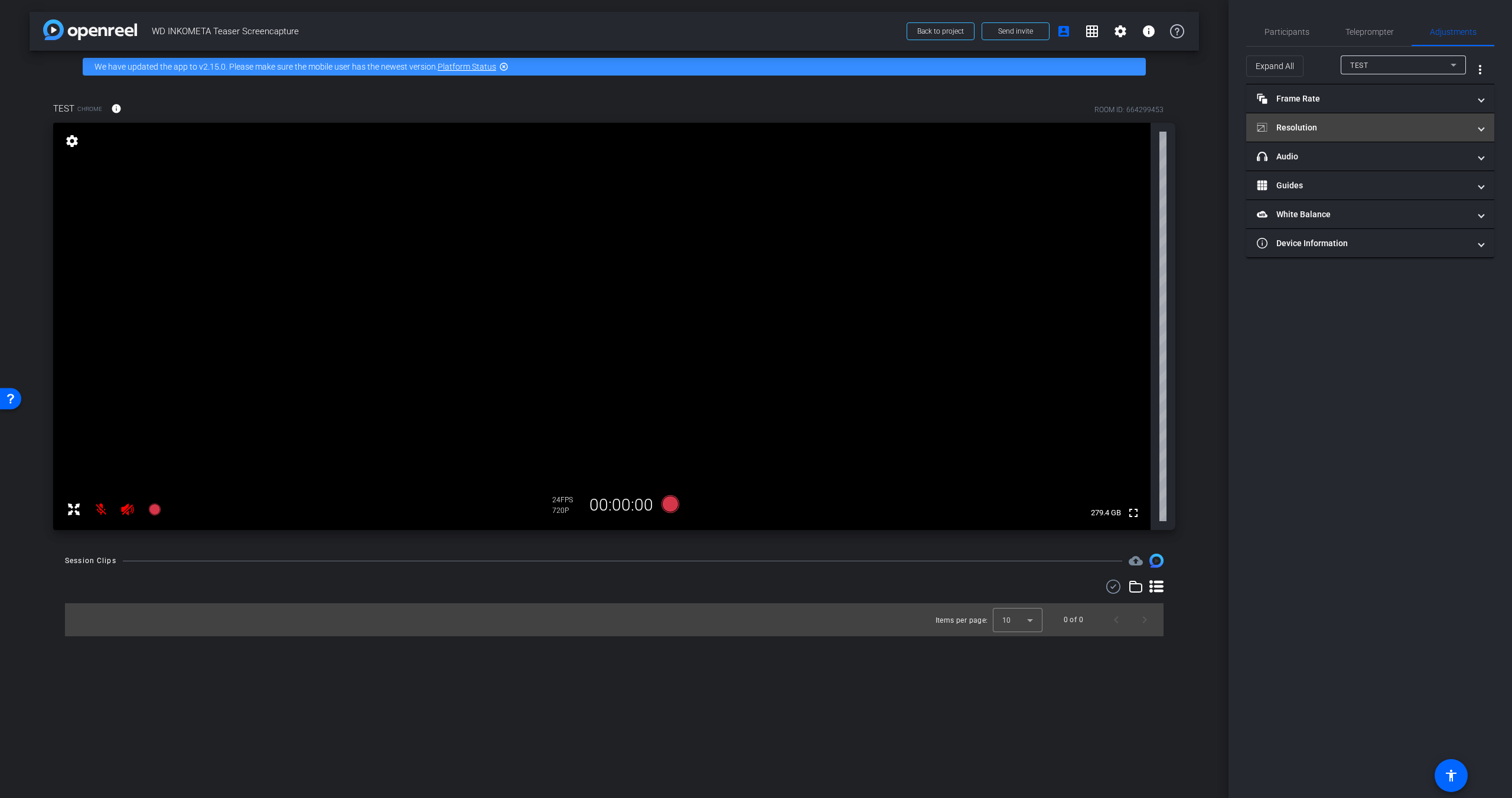
click at [950, 129] on mat-panel-title "Resolution" at bounding box center [1363, 128] width 212 height 12
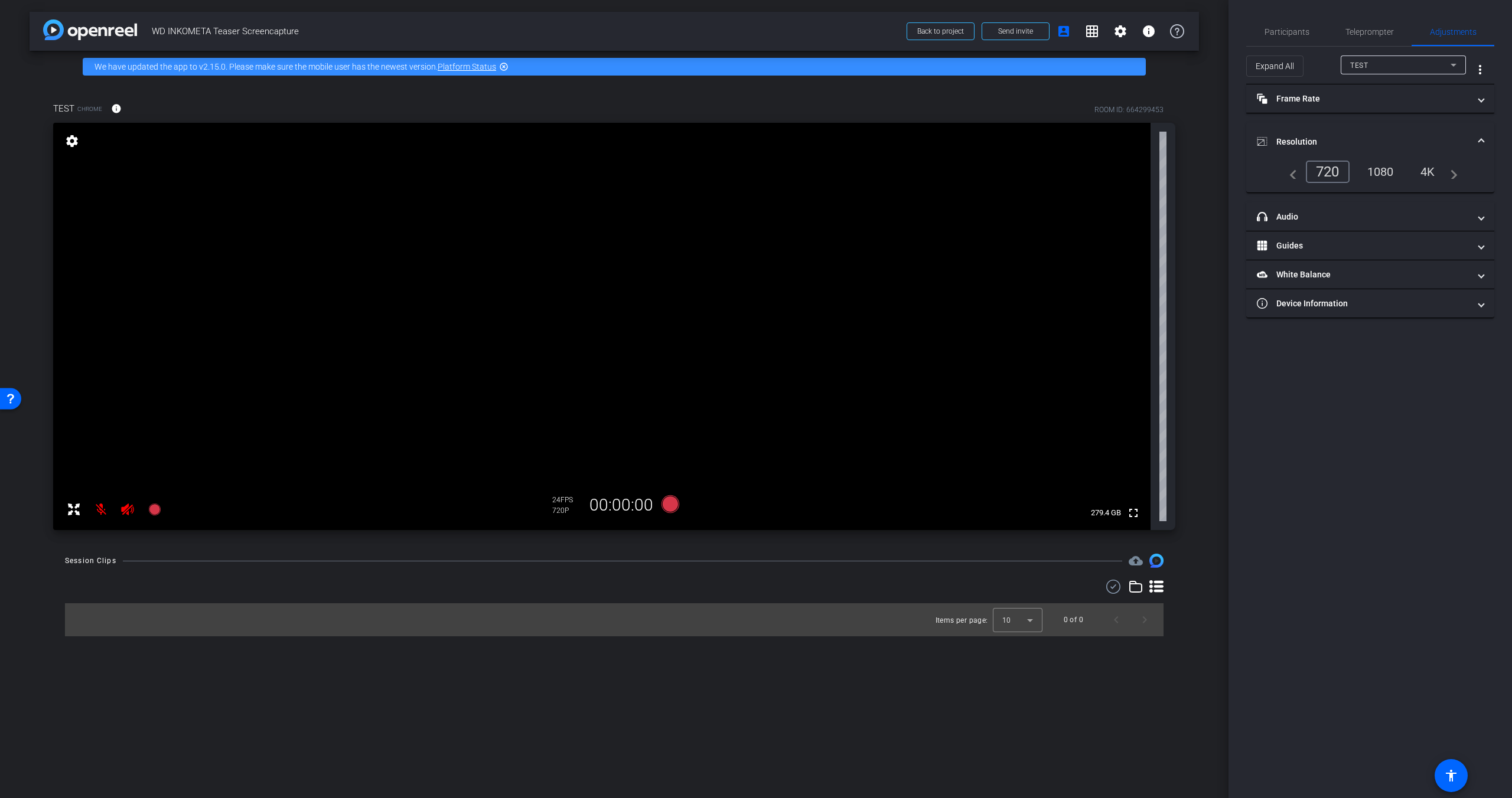
click at [950, 129] on mat-expansion-panel-header "Resolution" at bounding box center [1370, 142] width 248 height 37
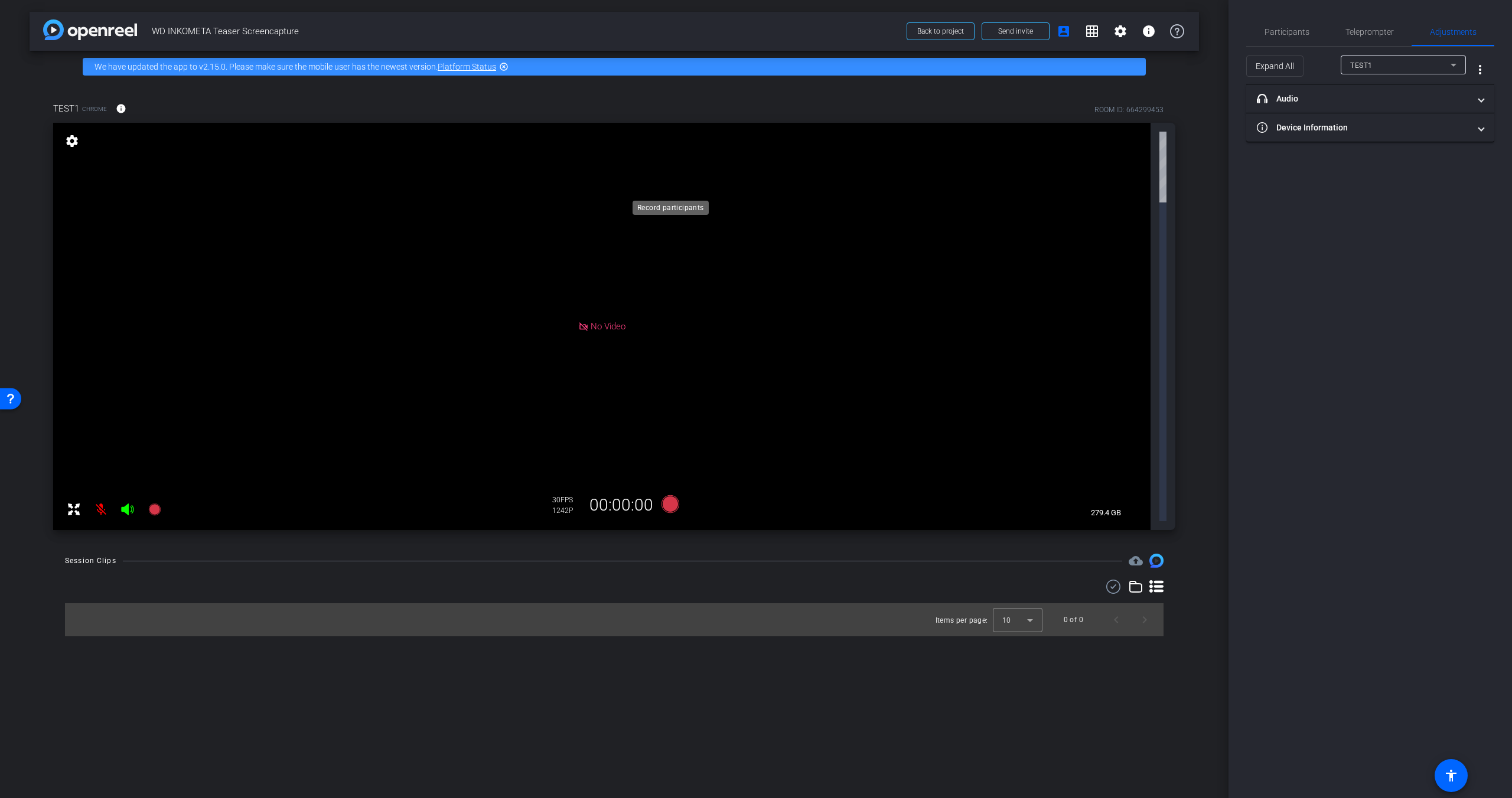
click at [673, 496] on icon at bounding box center [671, 505] width 18 height 18
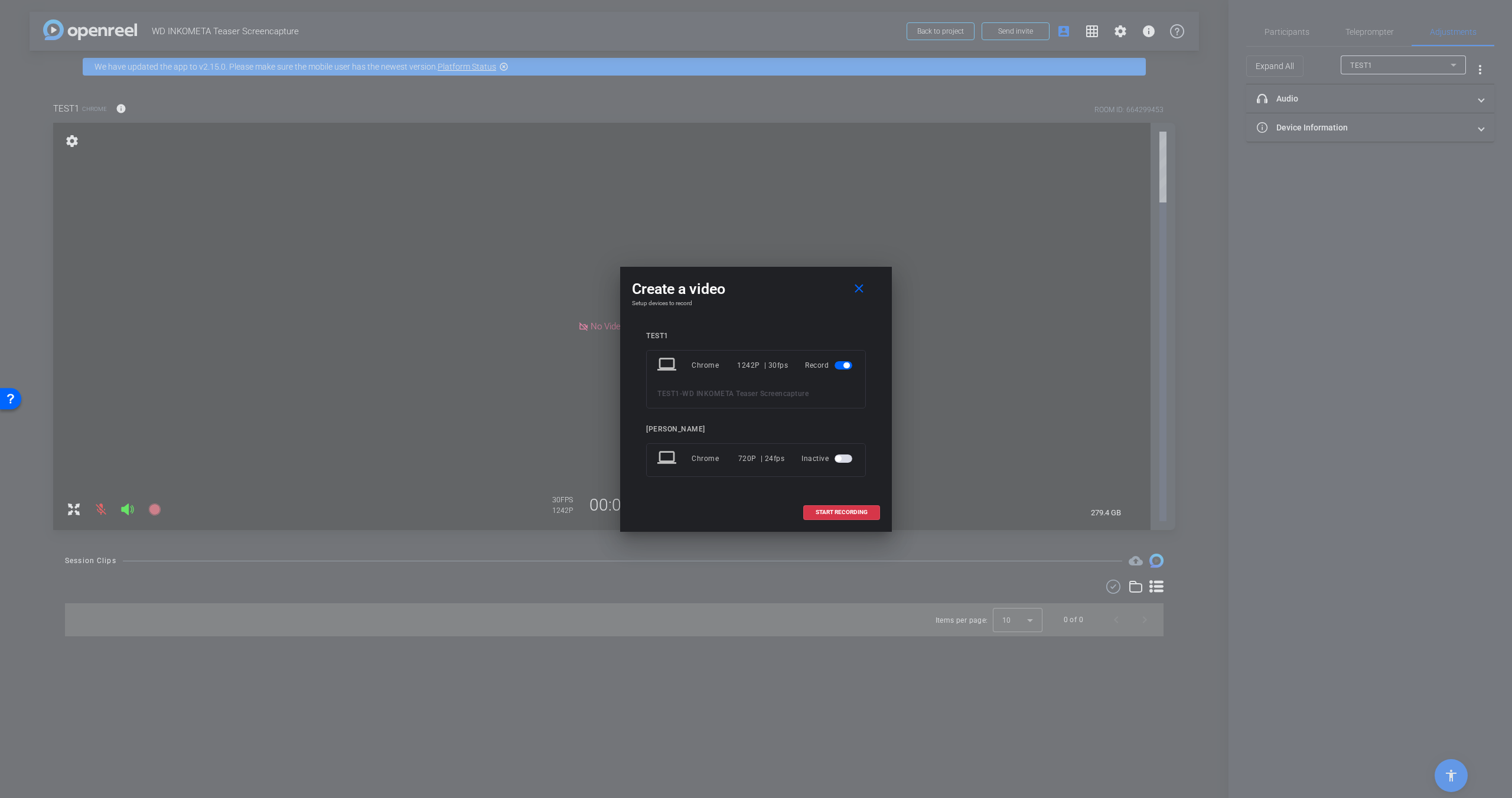
click at [849, 460] on span "button" at bounding box center [844, 458] width 18 height 8
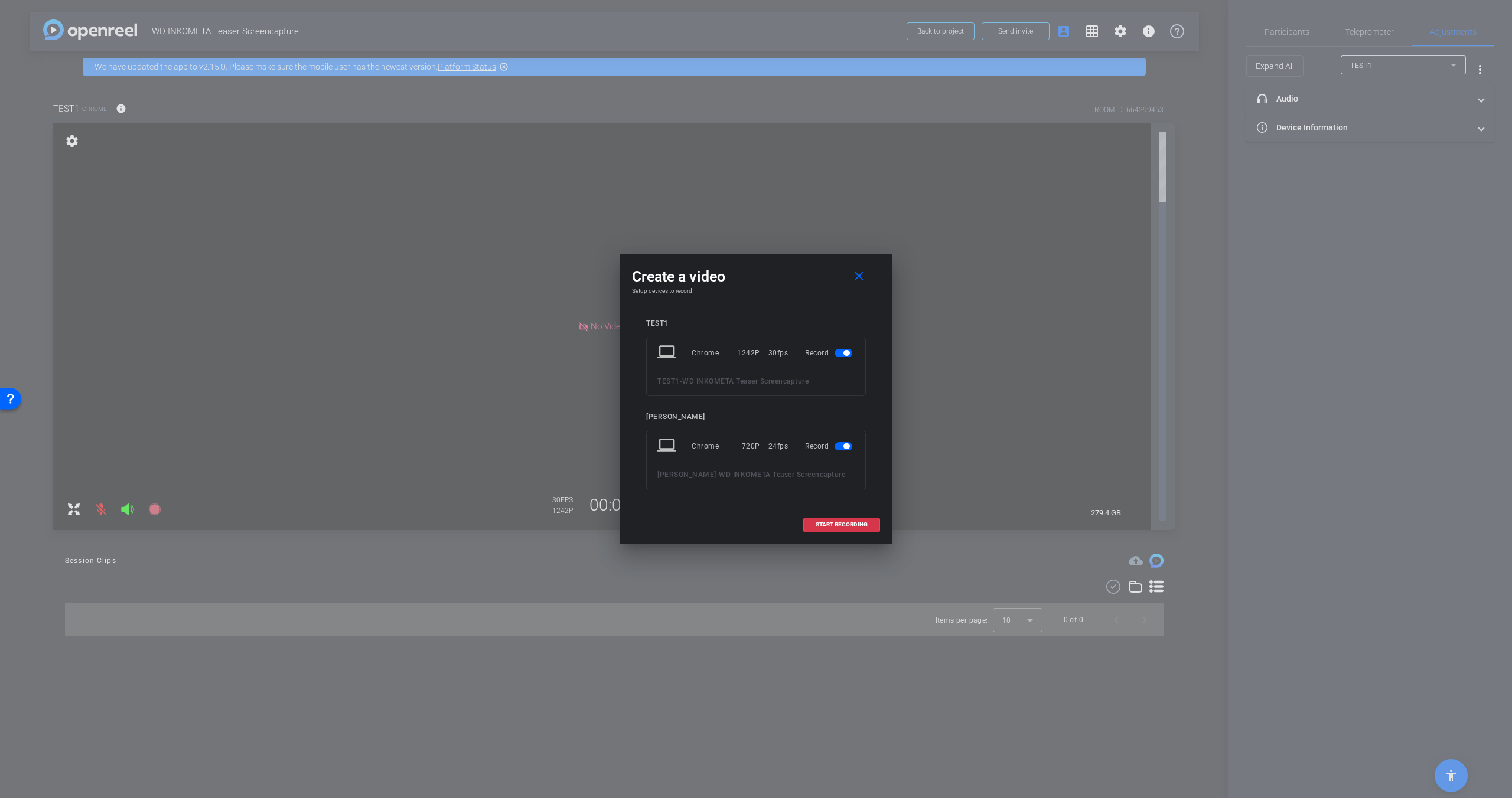
click at [842, 448] on span "button" at bounding box center [844, 446] width 18 height 8
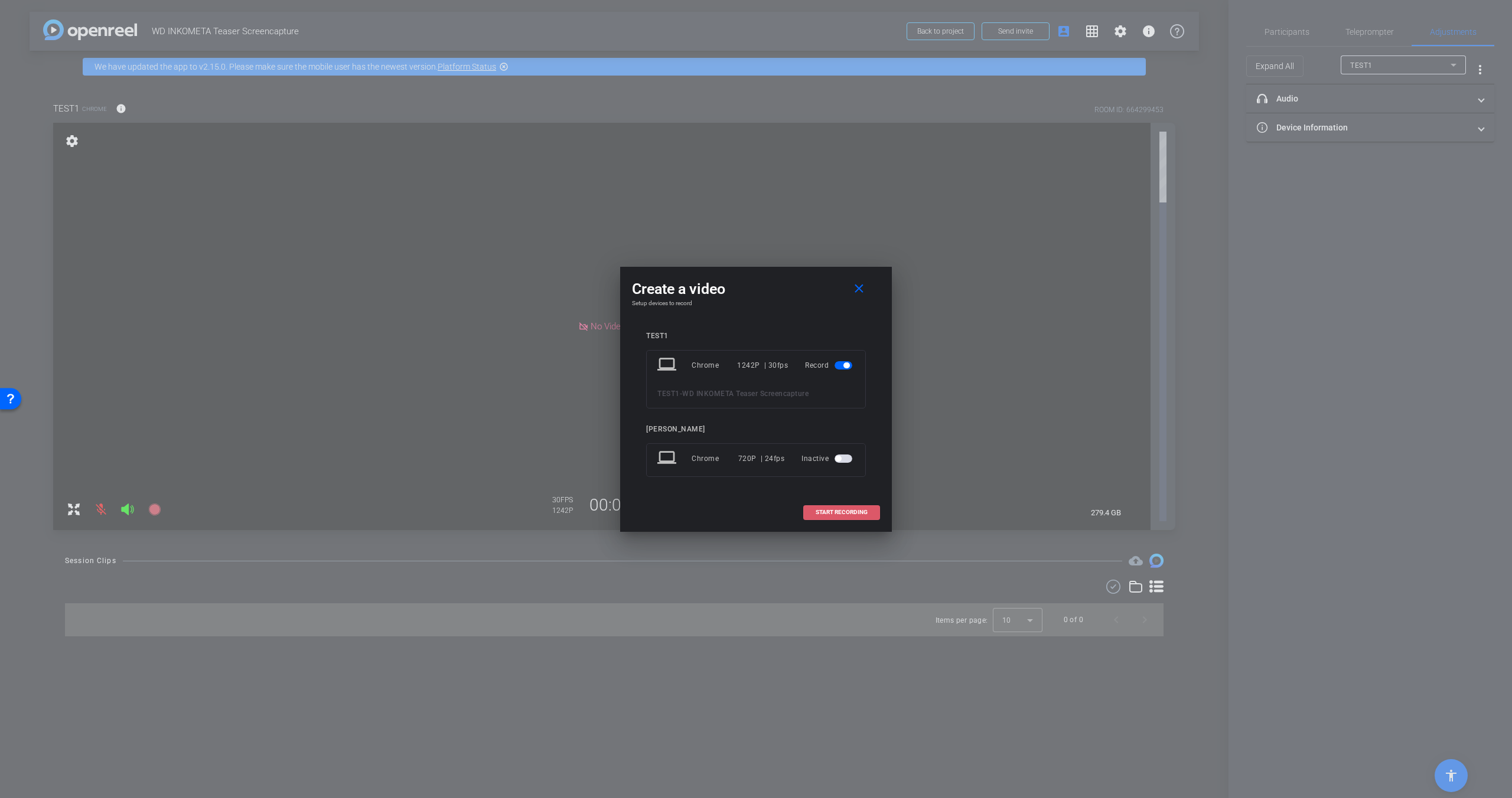
click at [852, 513] on span "START RECORDING" at bounding box center [841, 512] width 52 height 6
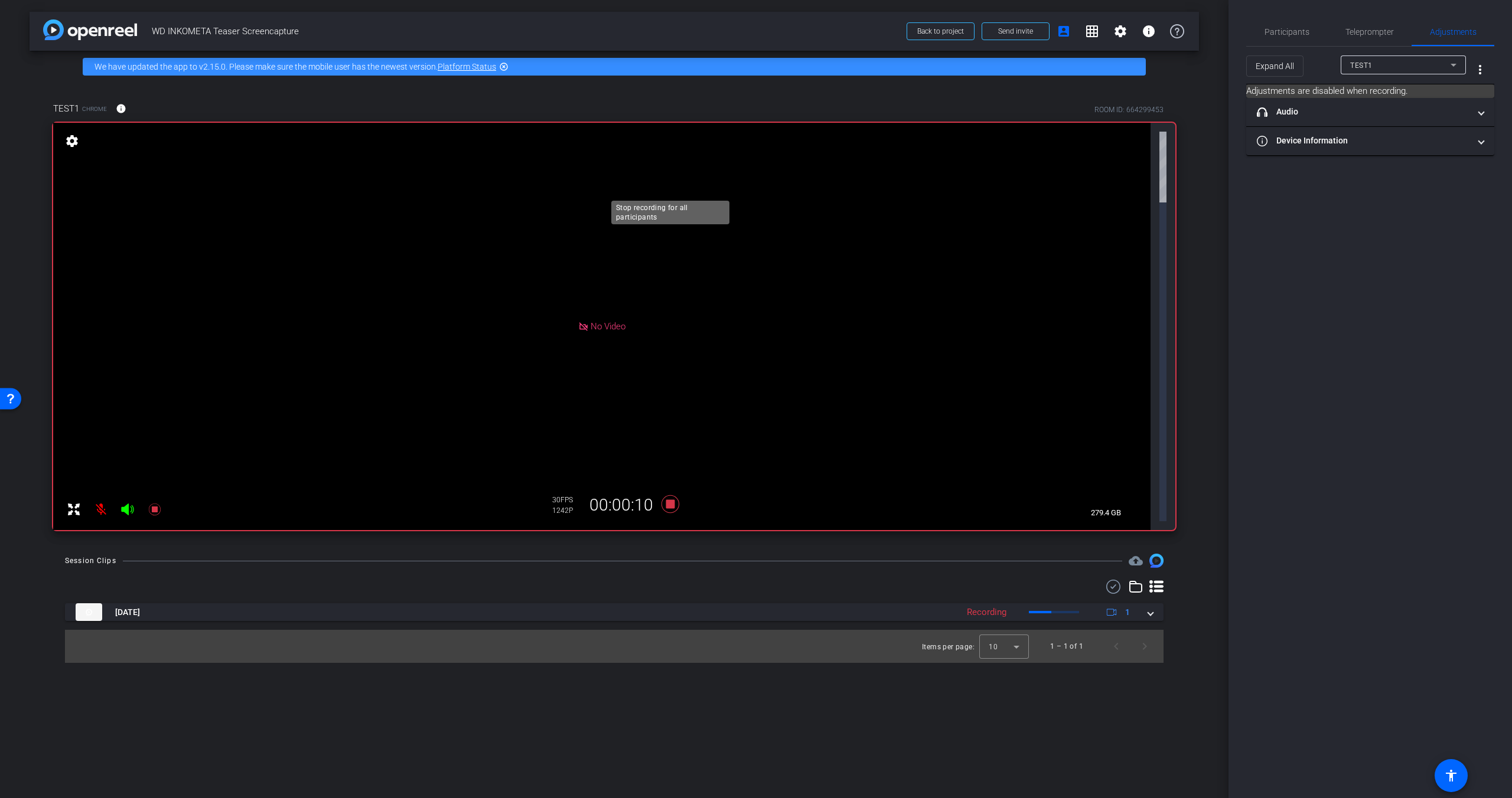
click at [676, 494] on icon at bounding box center [671, 505] width 29 height 21
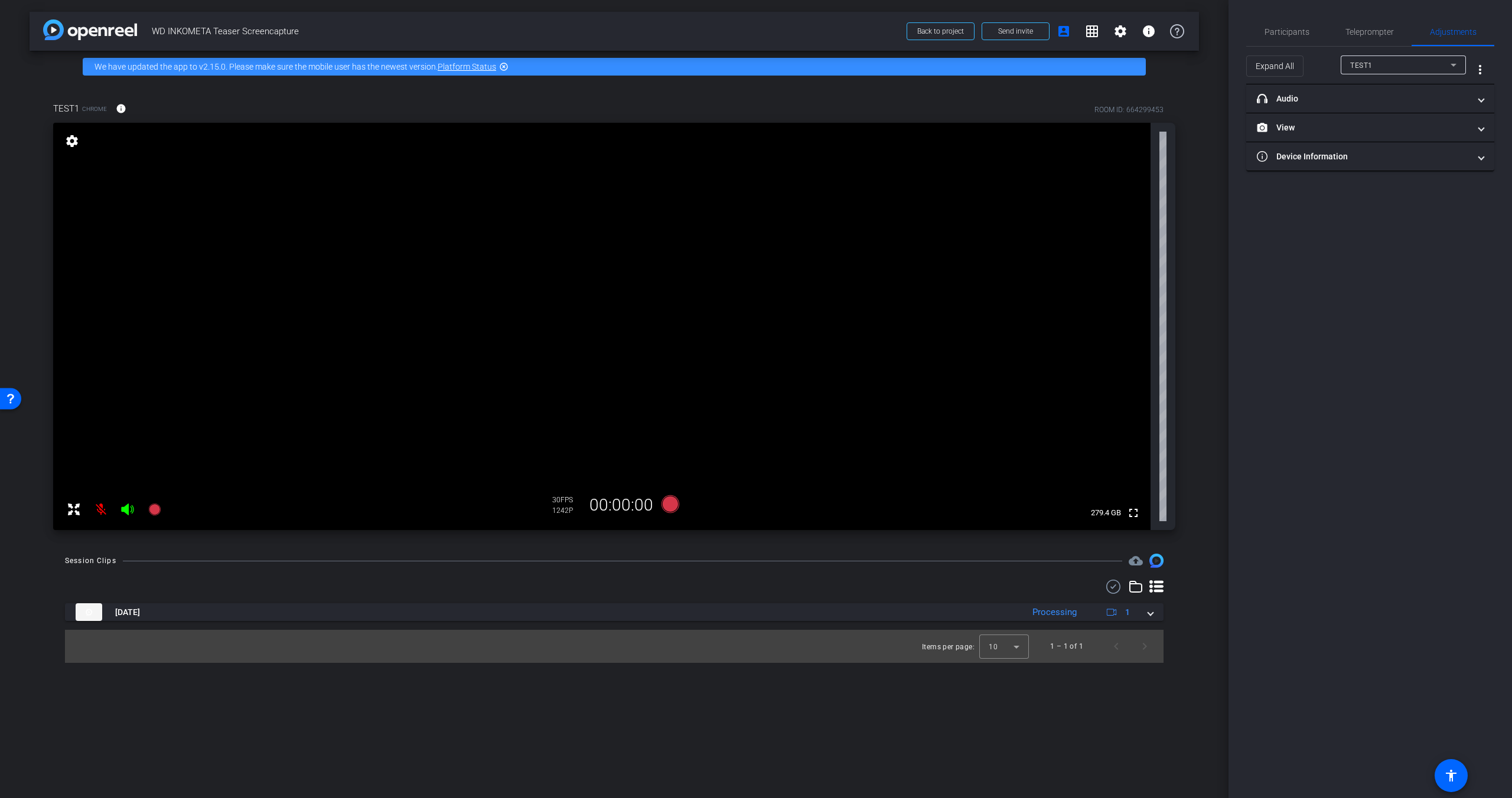
click at [656, 345] on video at bounding box center [602, 326] width 1097 height 407
click at [842, 284] on video at bounding box center [602, 326] width 1097 height 407
click at [417, 522] on div "Session Clips cloud_upload Sep 12, 2025 Ready 1 Items per page: 10 1 – 1 of 1" at bounding box center [614, 608] width 1169 height 109
click at [674, 325] on video at bounding box center [602, 326] width 1097 height 407
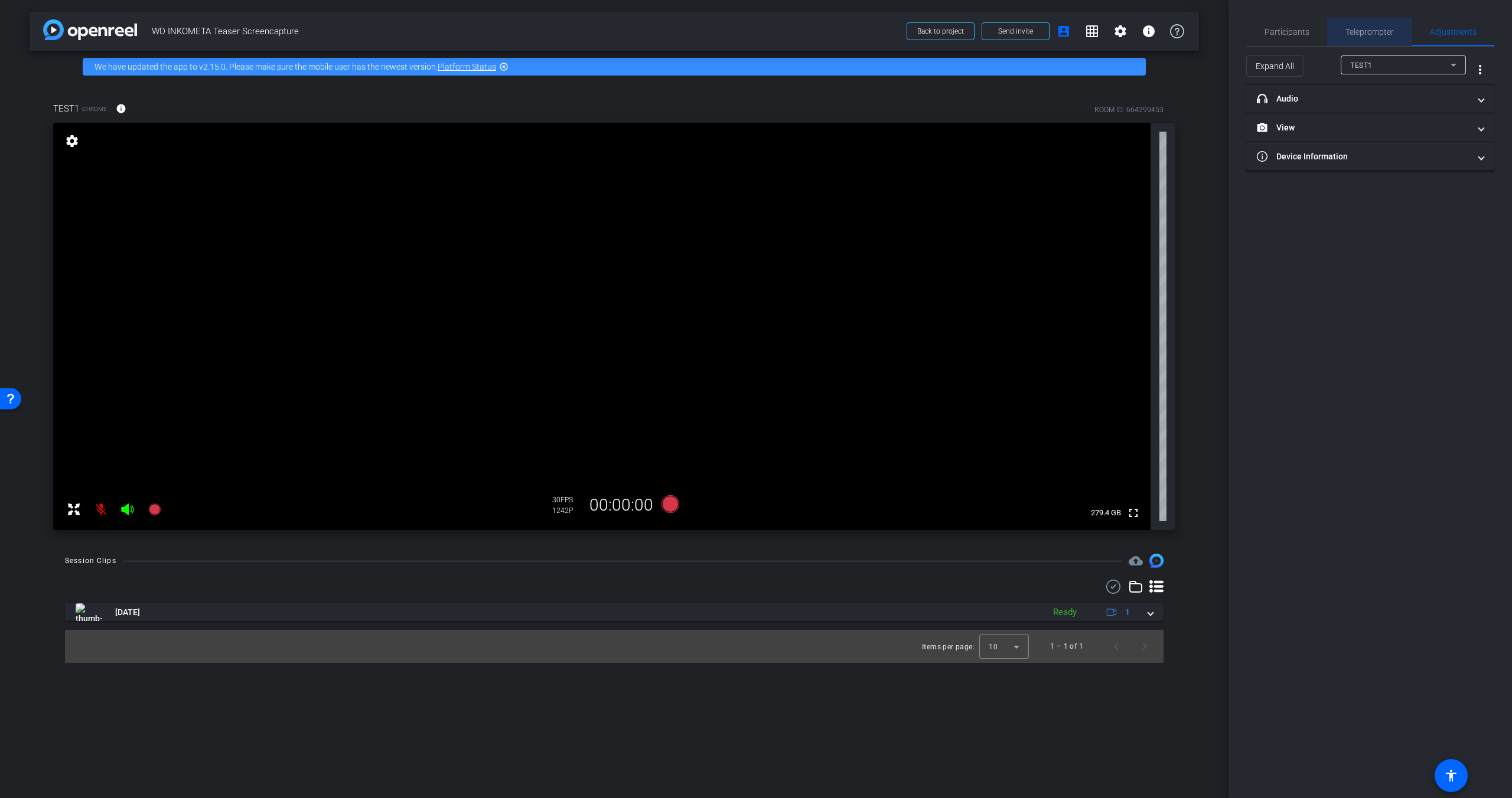
click at [950, 32] on span "Teleprompter" at bounding box center [1369, 31] width 48 height 8
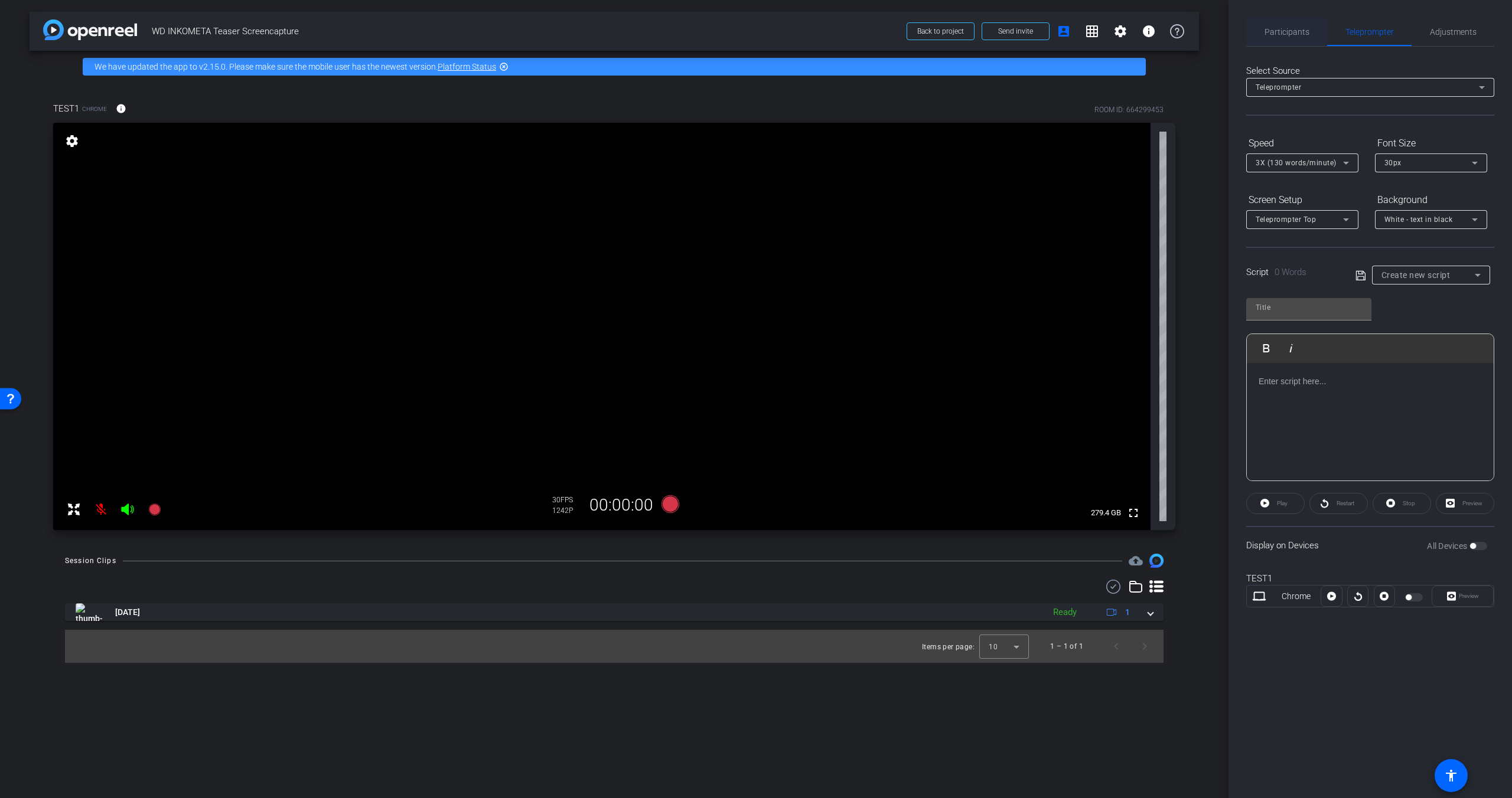
click at [950, 28] on span "Participants" at bounding box center [1287, 31] width 45 height 8
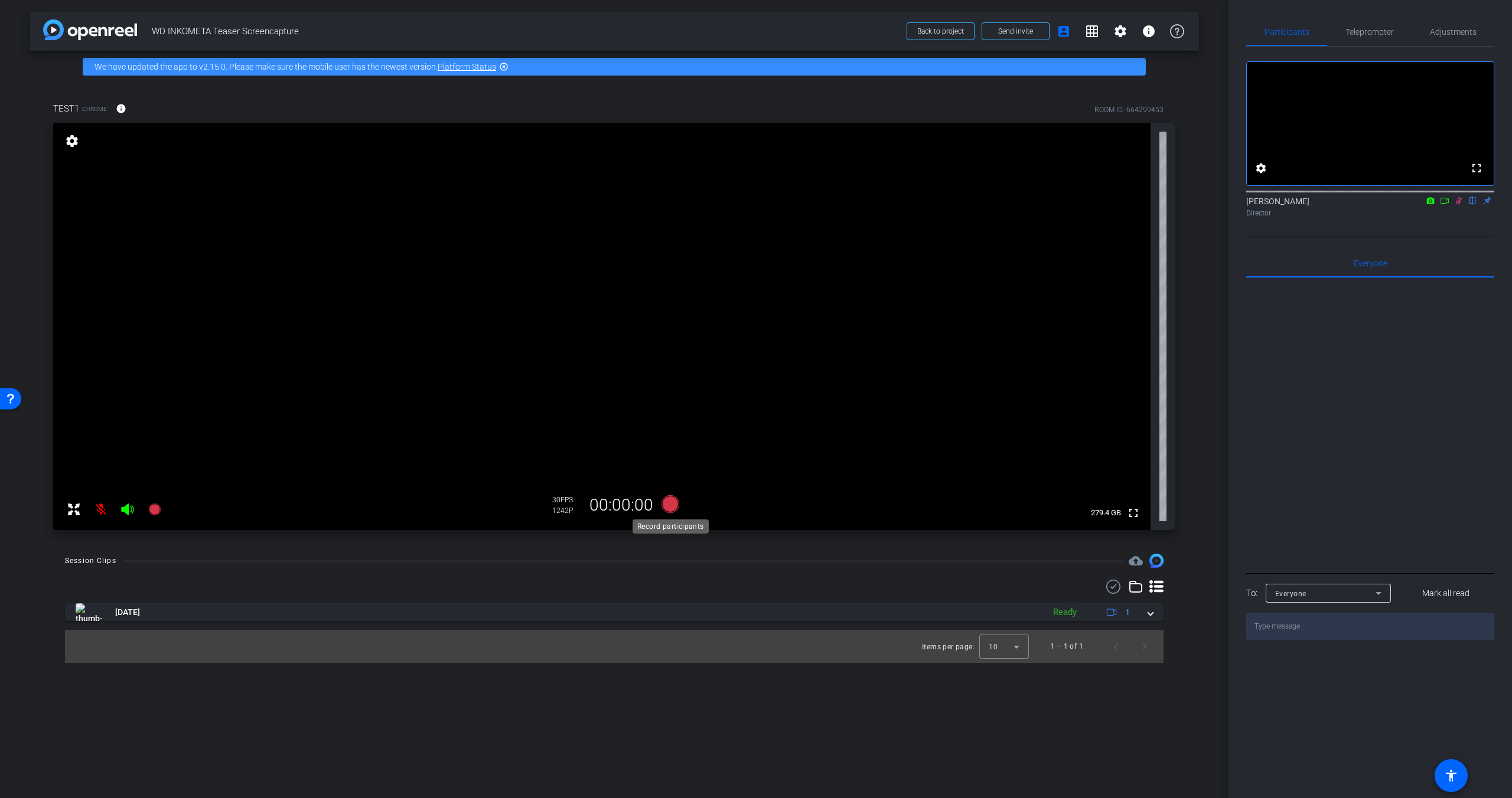
click at [669, 501] on icon at bounding box center [671, 505] width 18 height 18
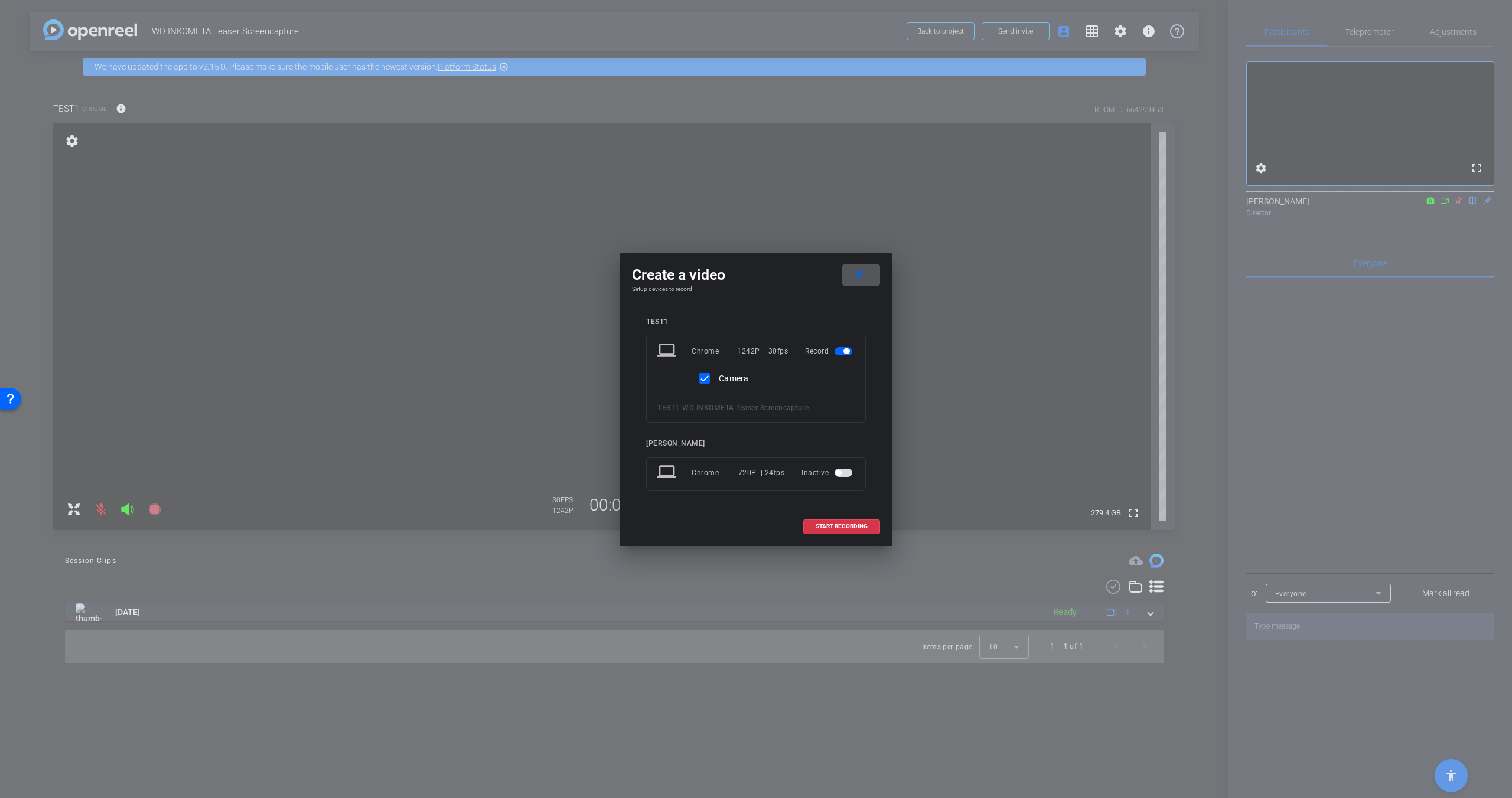
click at [724, 383] on label "Camera" at bounding box center [732, 378] width 32 height 12
click at [716, 383] on input "Camera" at bounding box center [705, 378] width 23 height 23
click at [724, 382] on label "Camera" at bounding box center [732, 378] width 32 height 12
click at [716, 382] on input "Camera" at bounding box center [705, 378] width 23 height 23
checkbox input "true"
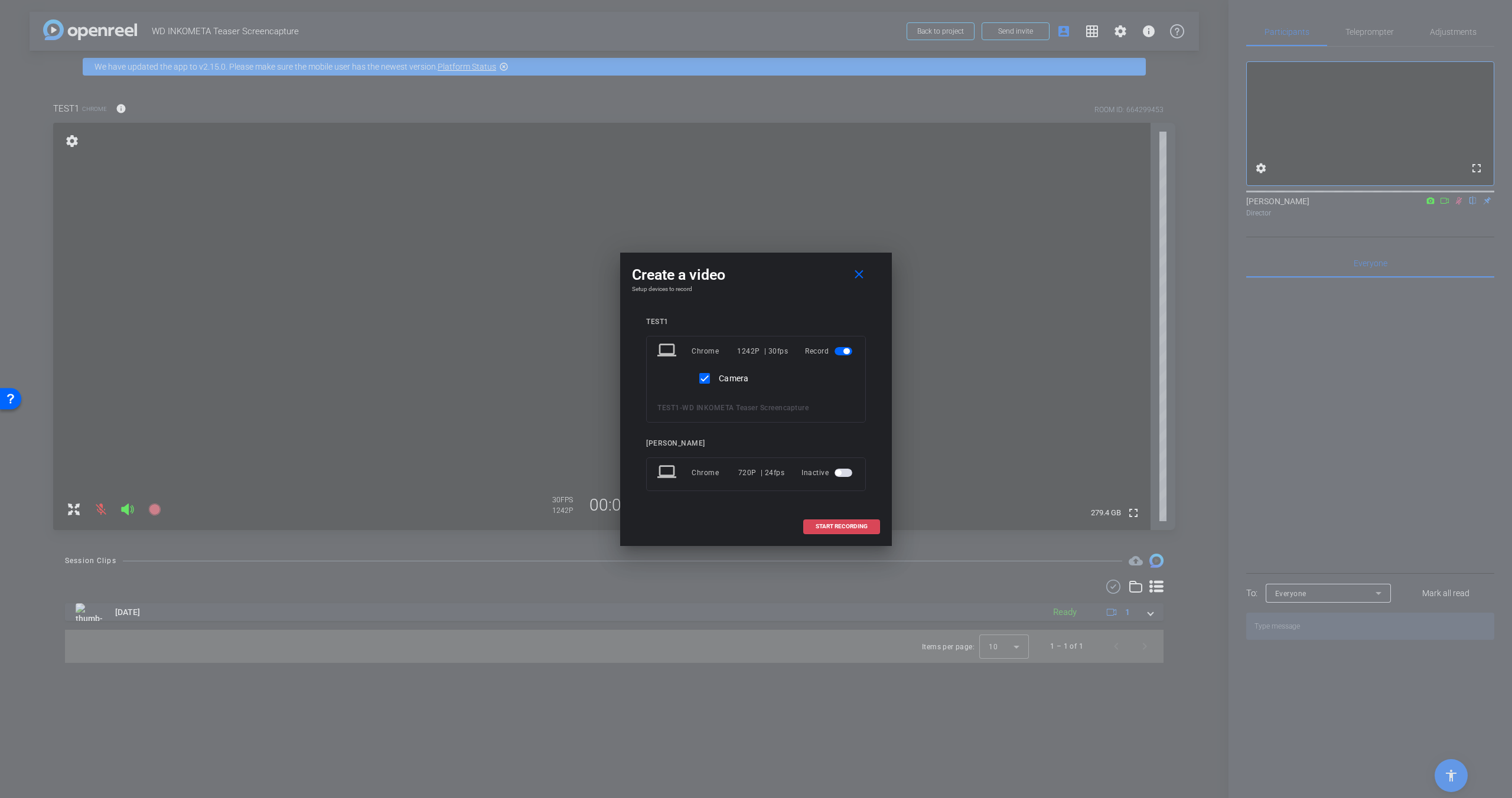
click at [830, 531] on span at bounding box center [841, 527] width 76 height 29
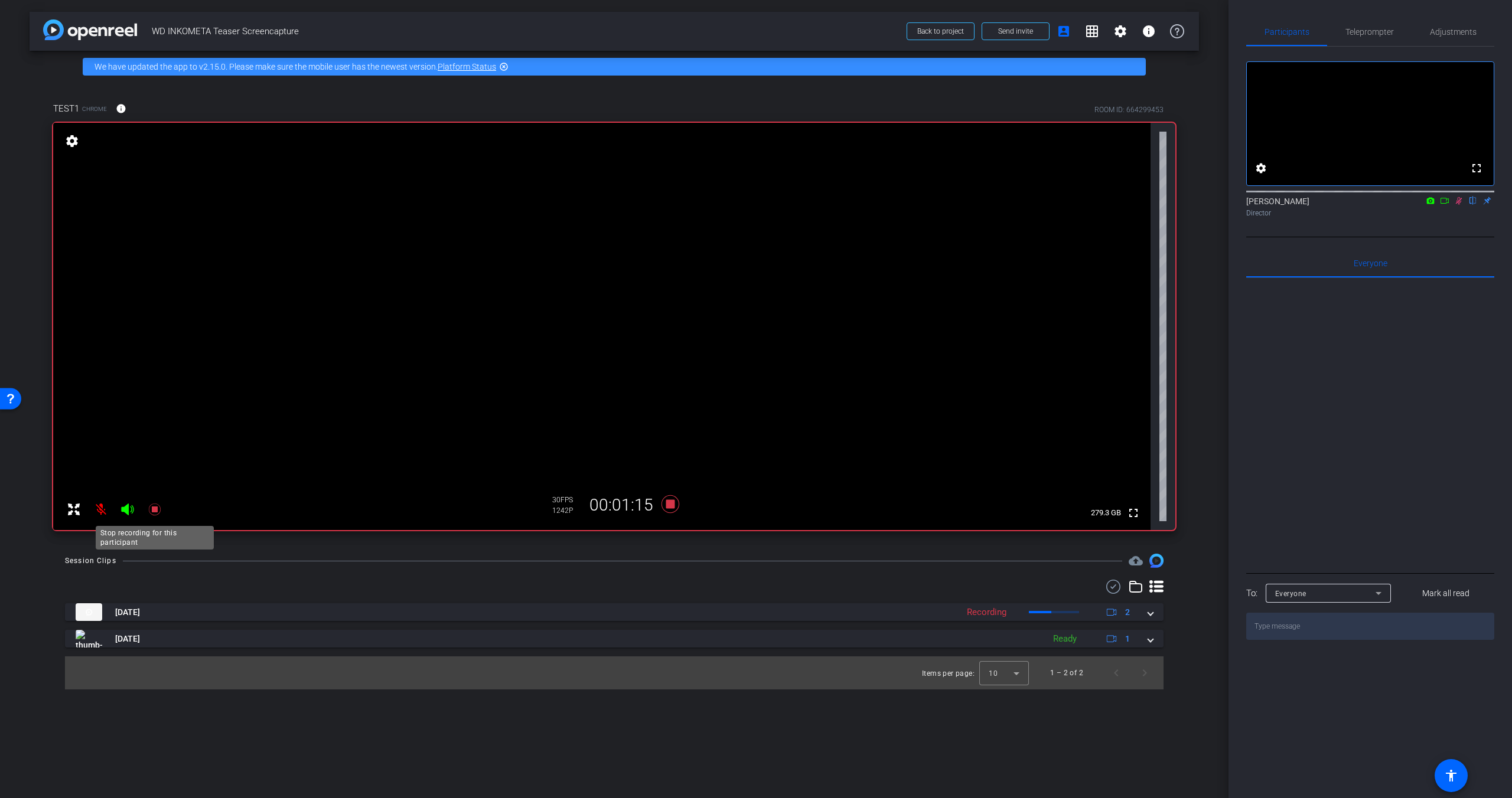
click at [160, 507] on icon at bounding box center [155, 509] width 14 height 14
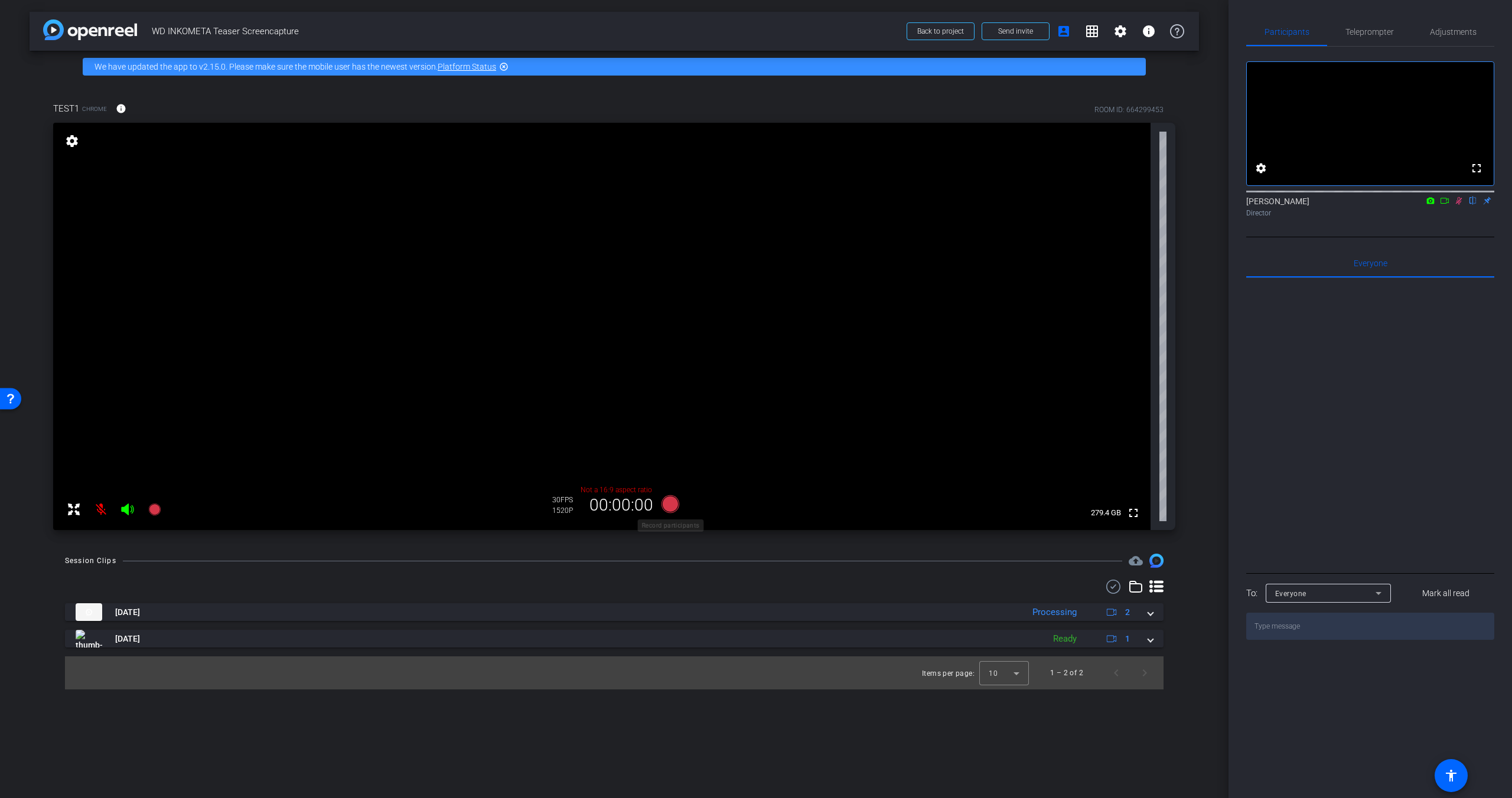
click at [665, 502] on icon at bounding box center [671, 505] width 18 height 18
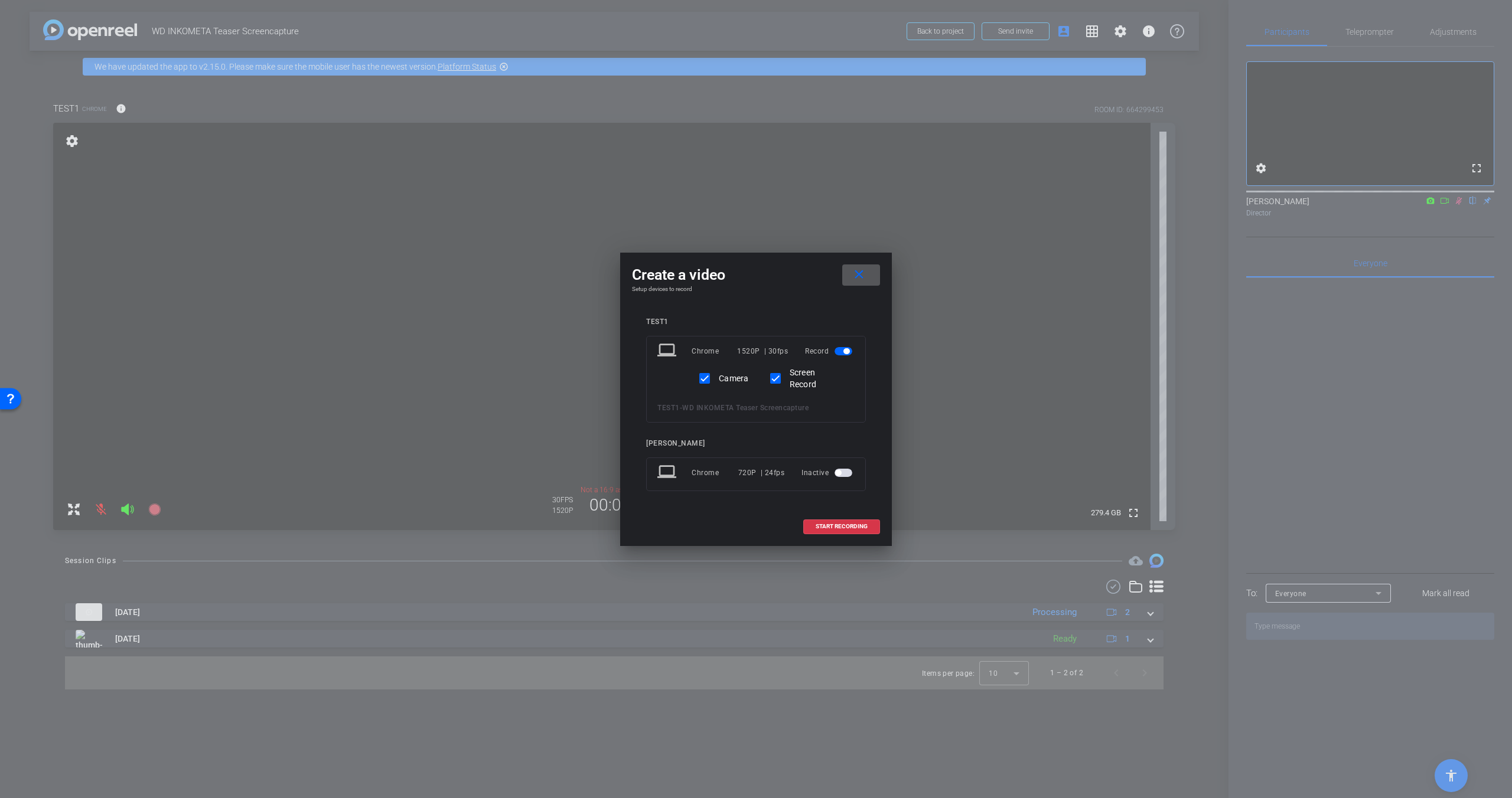
click at [720, 379] on label "Camera" at bounding box center [732, 378] width 32 height 12
click at [716, 379] on input "Camera" at bounding box center [705, 378] width 23 height 23
checkbox input "false"
click at [844, 525] on span "START RECORDING" at bounding box center [841, 526] width 52 height 6
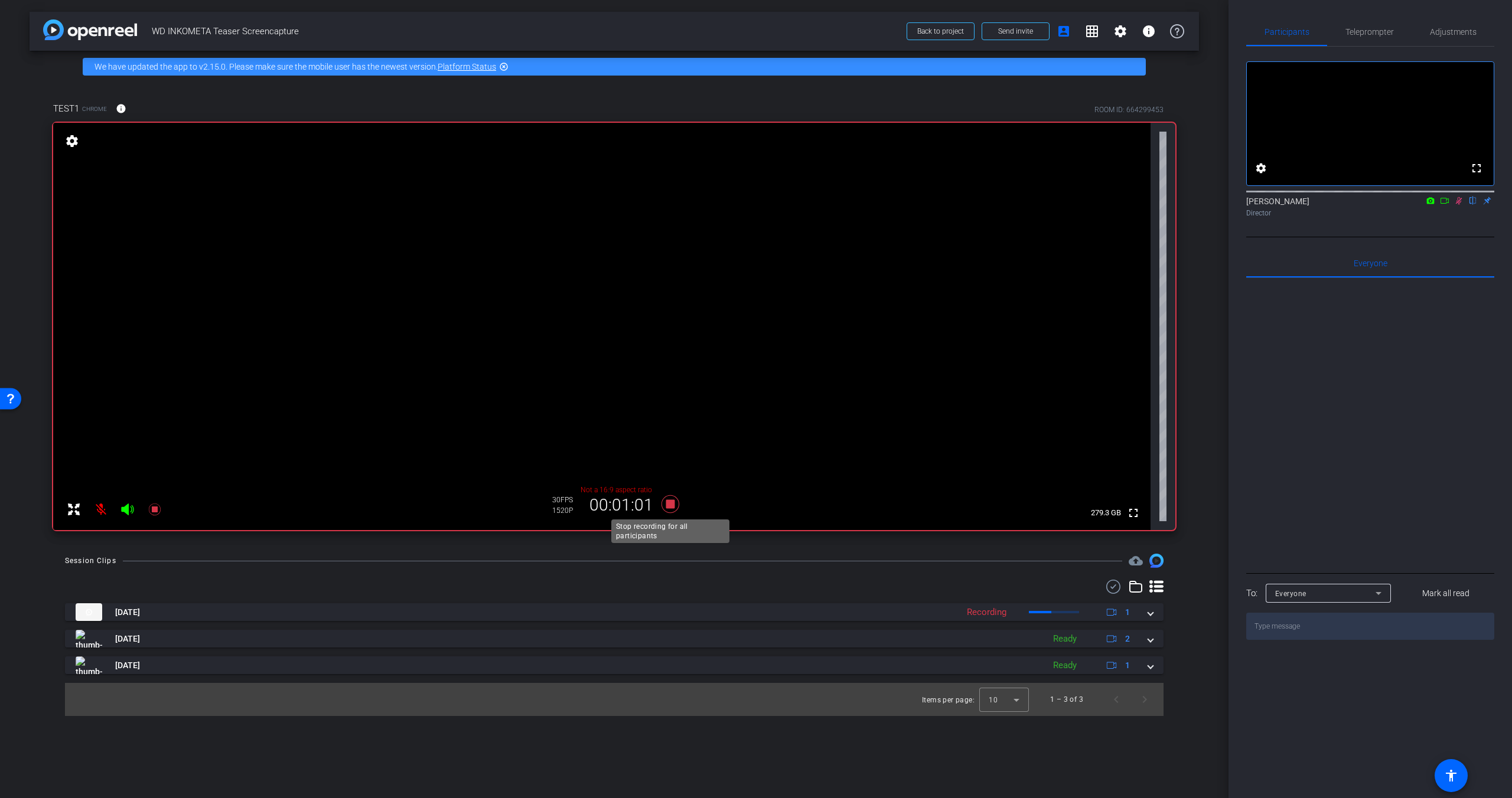
click at [672, 504] on icon at bounding box center [671, 505] width 18 height 18
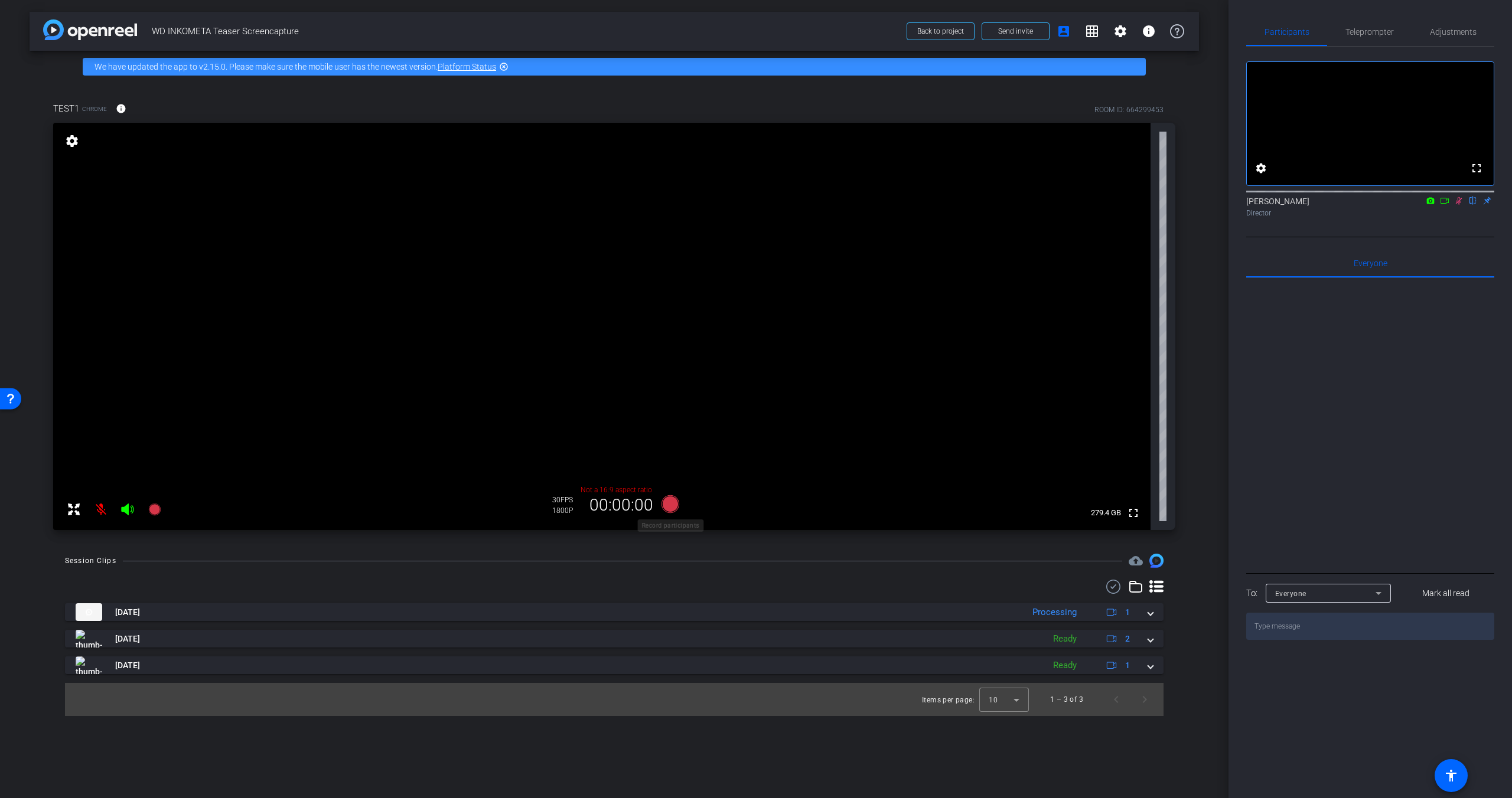
click at [669, 509] on icon at bounding box center [671, 505] width 18 height 18
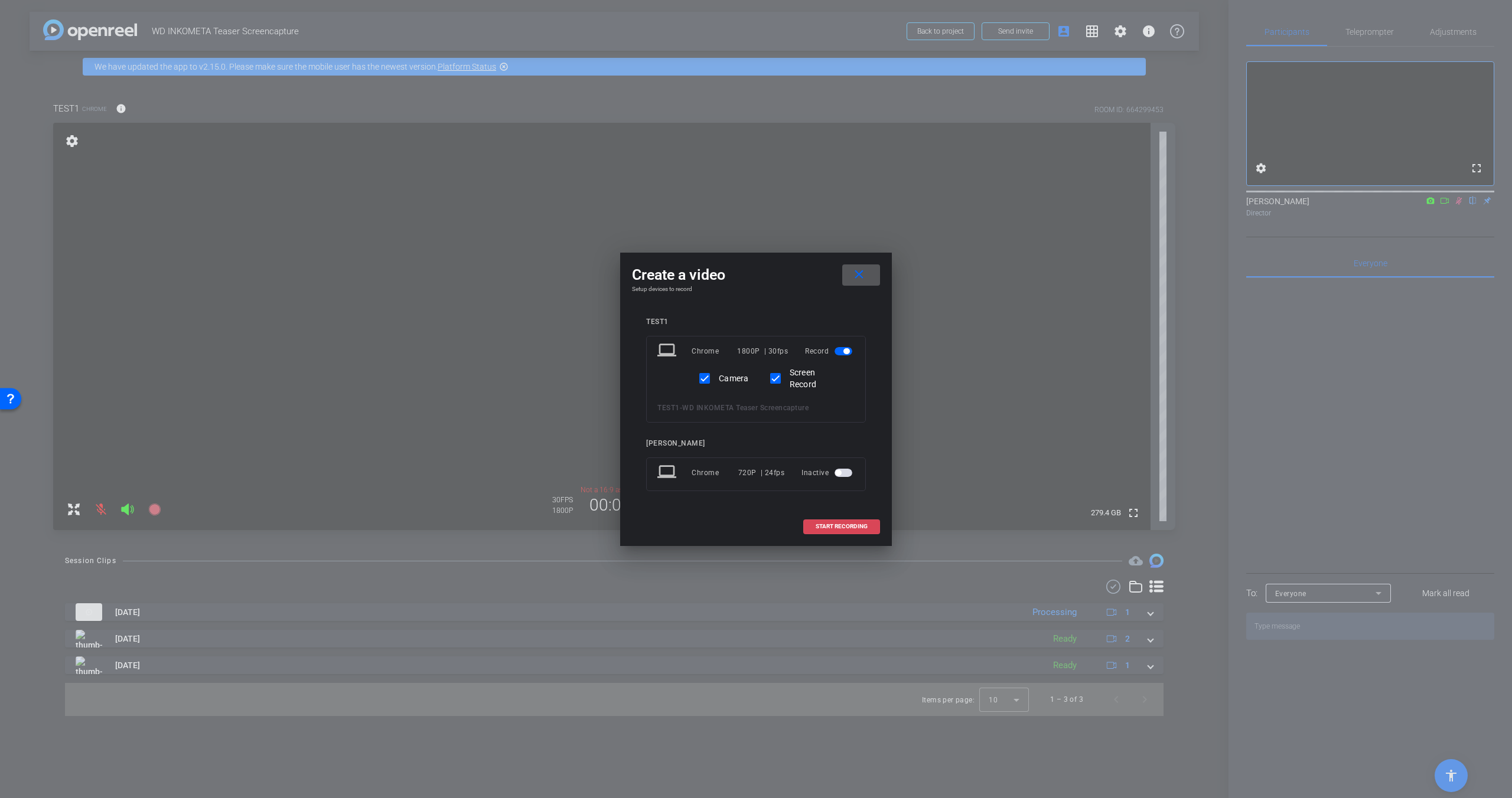
click at [841, 531] on span at bounding box center [841, 527] width 76 height 29
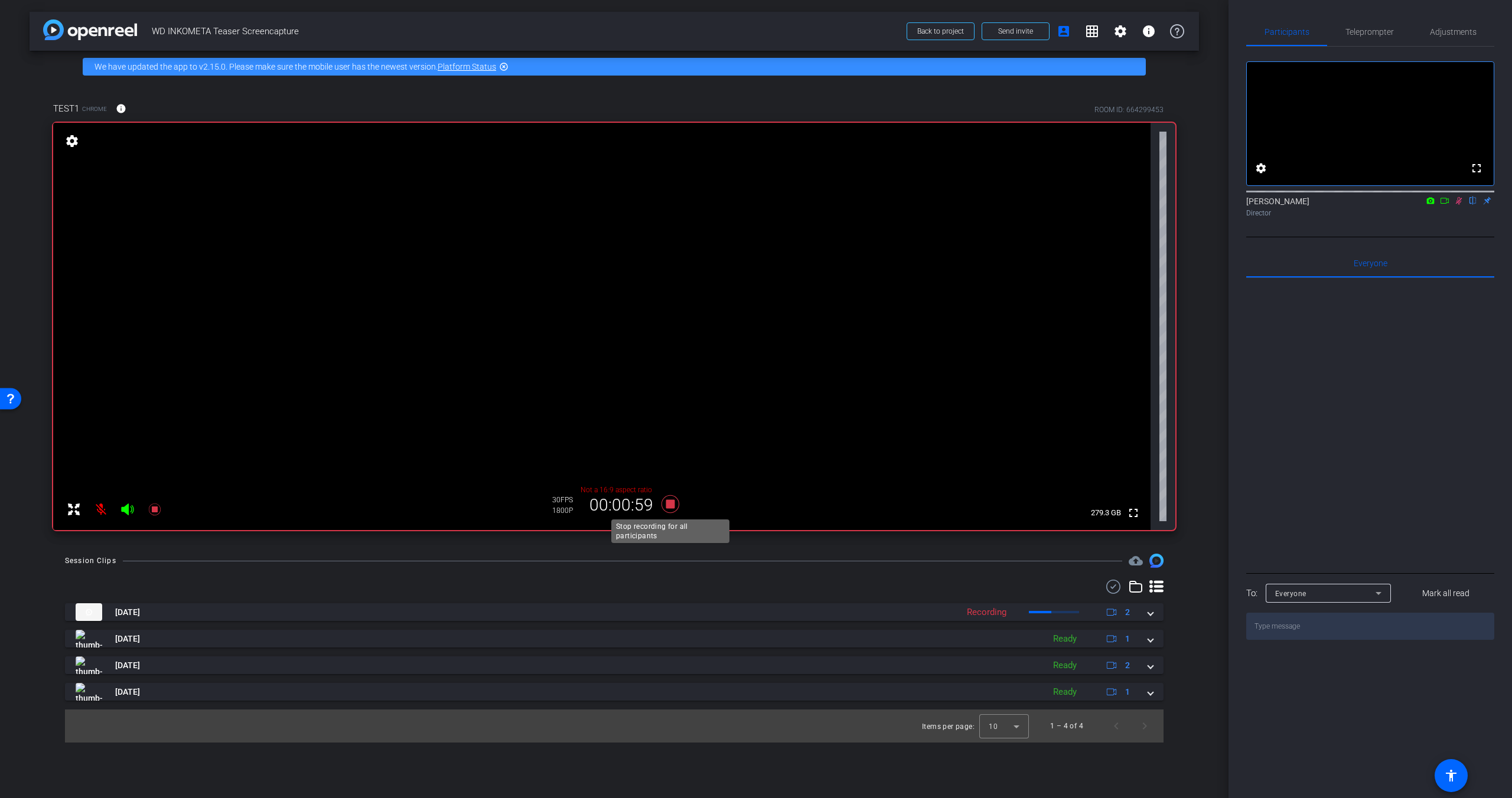
click at [671, 503] on icon at bounding box center [671, 505] width 18 height 18
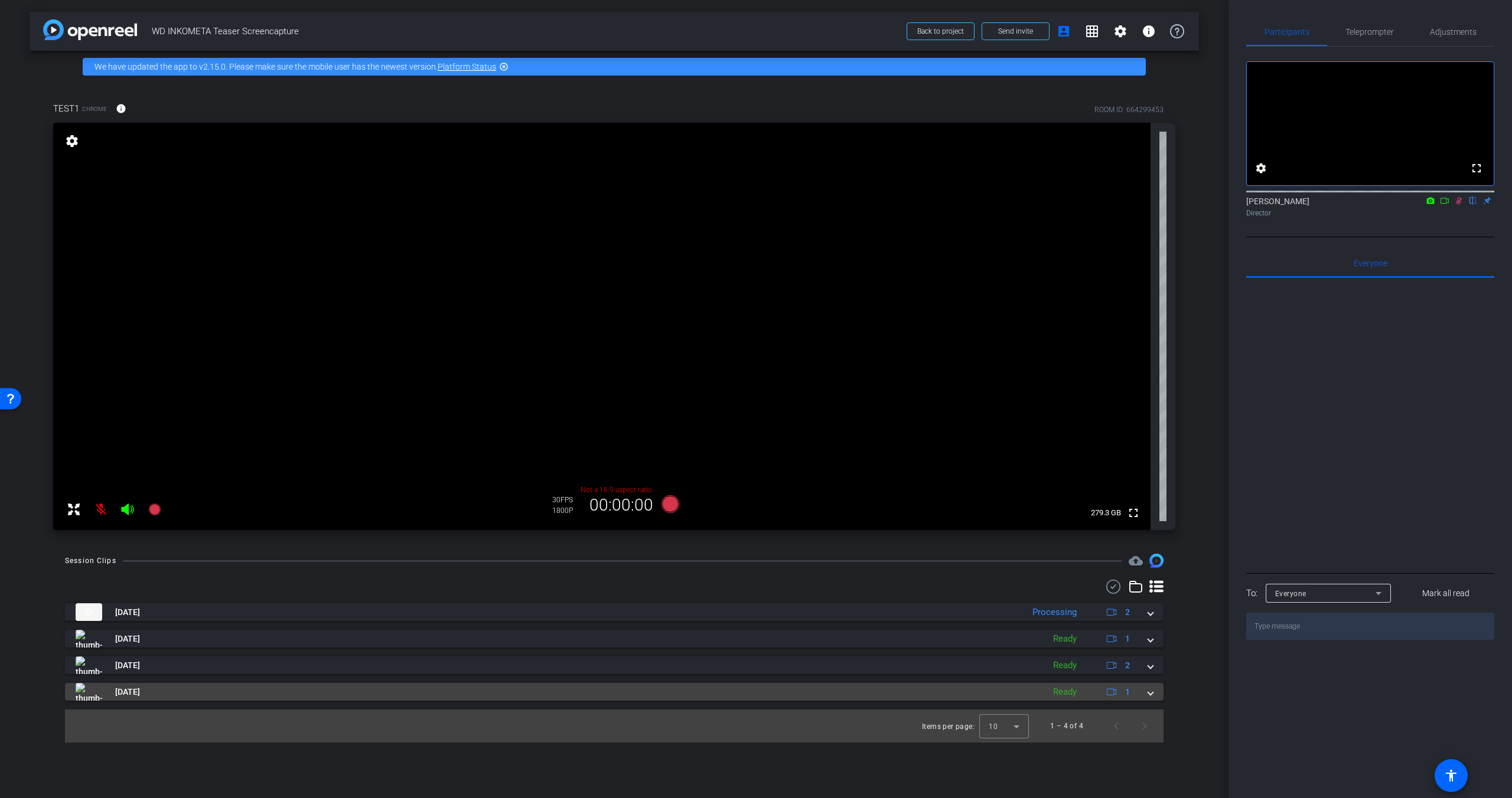
click at [1070, 694] on div "Ready" at bounding box center [1065, 692] width 36 height 13
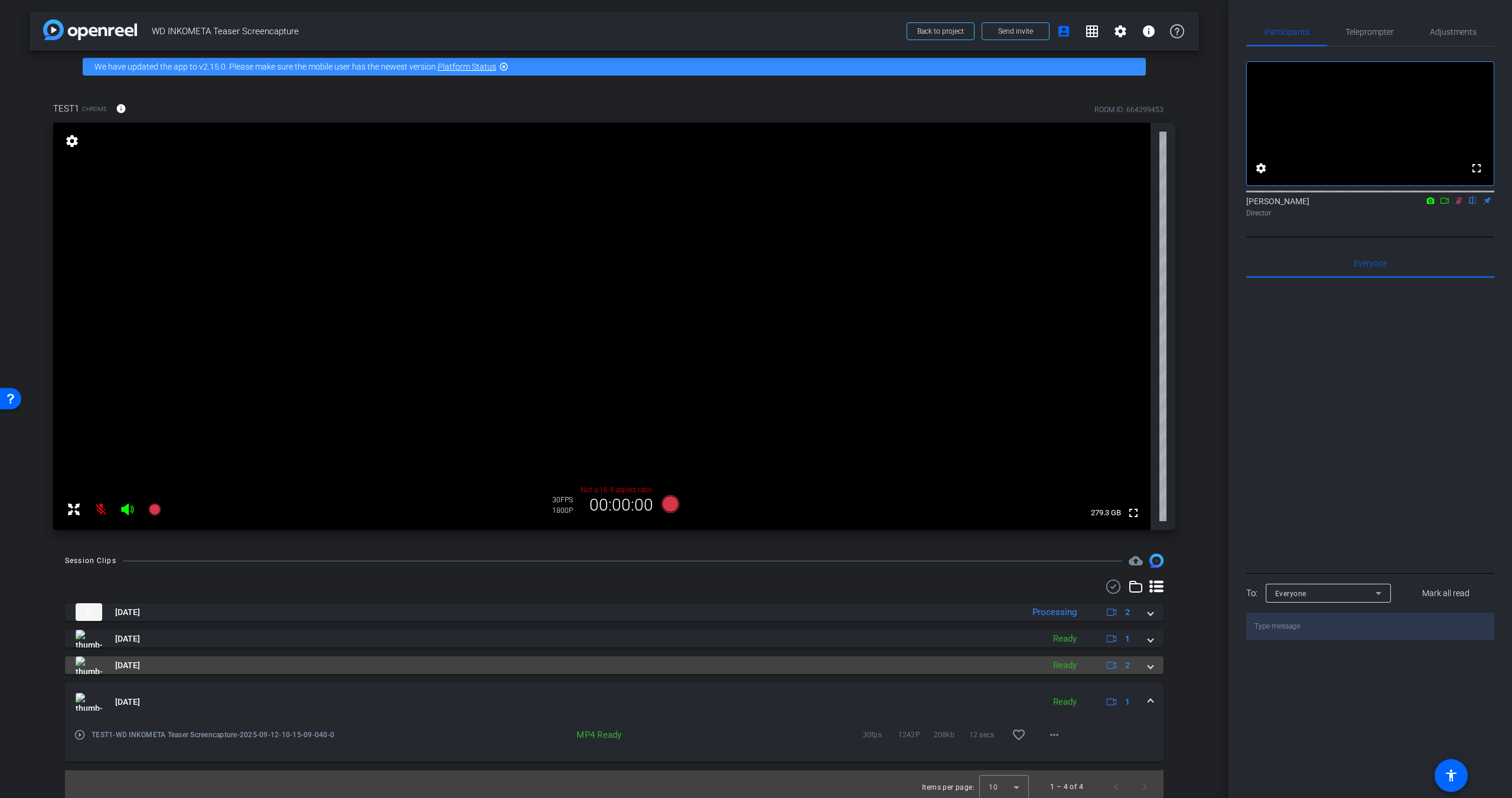
scroll to position [5, 0]
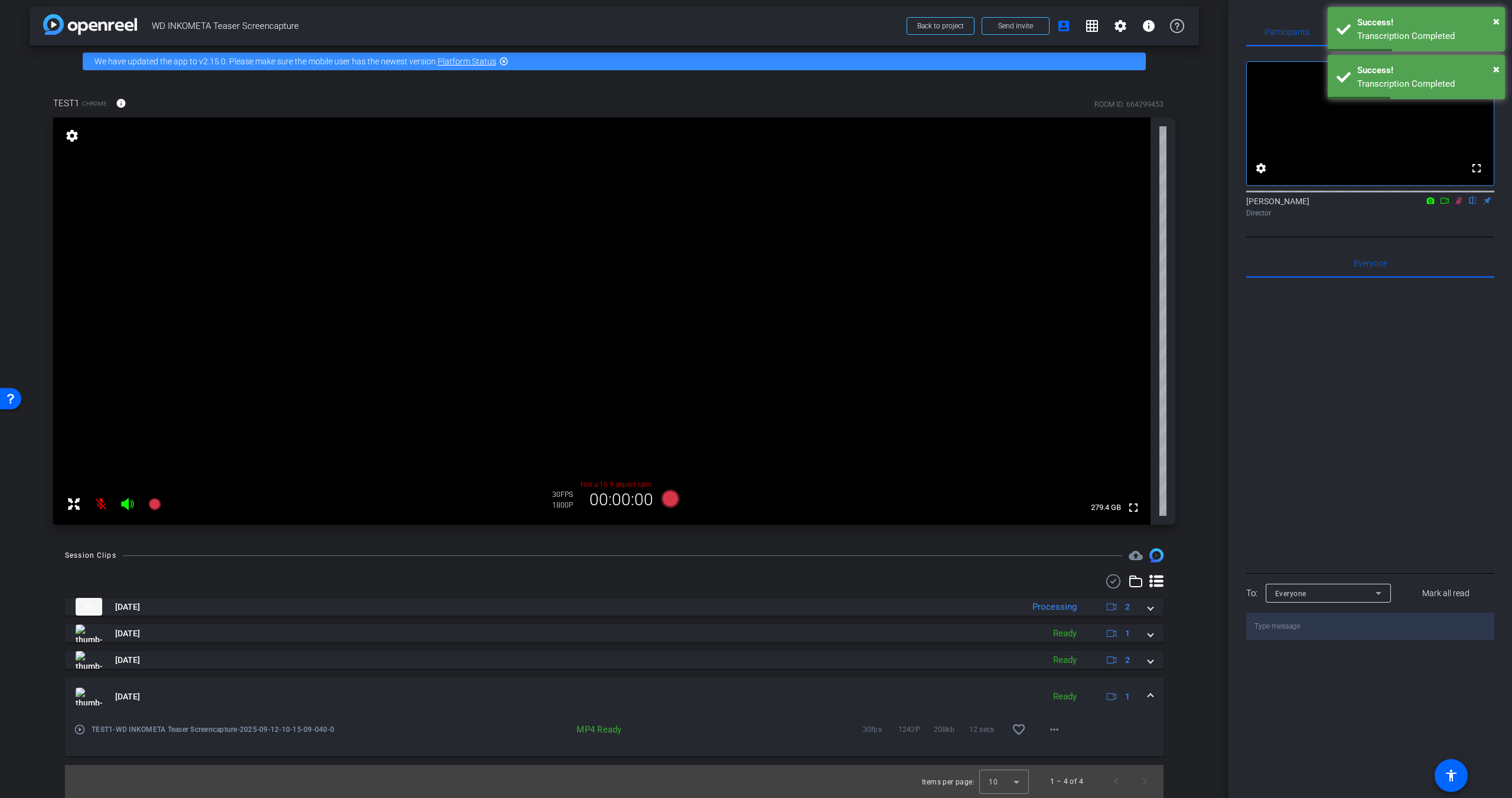
click at [87, 700] on img at bounding box center [89, 696] width 27 height 18
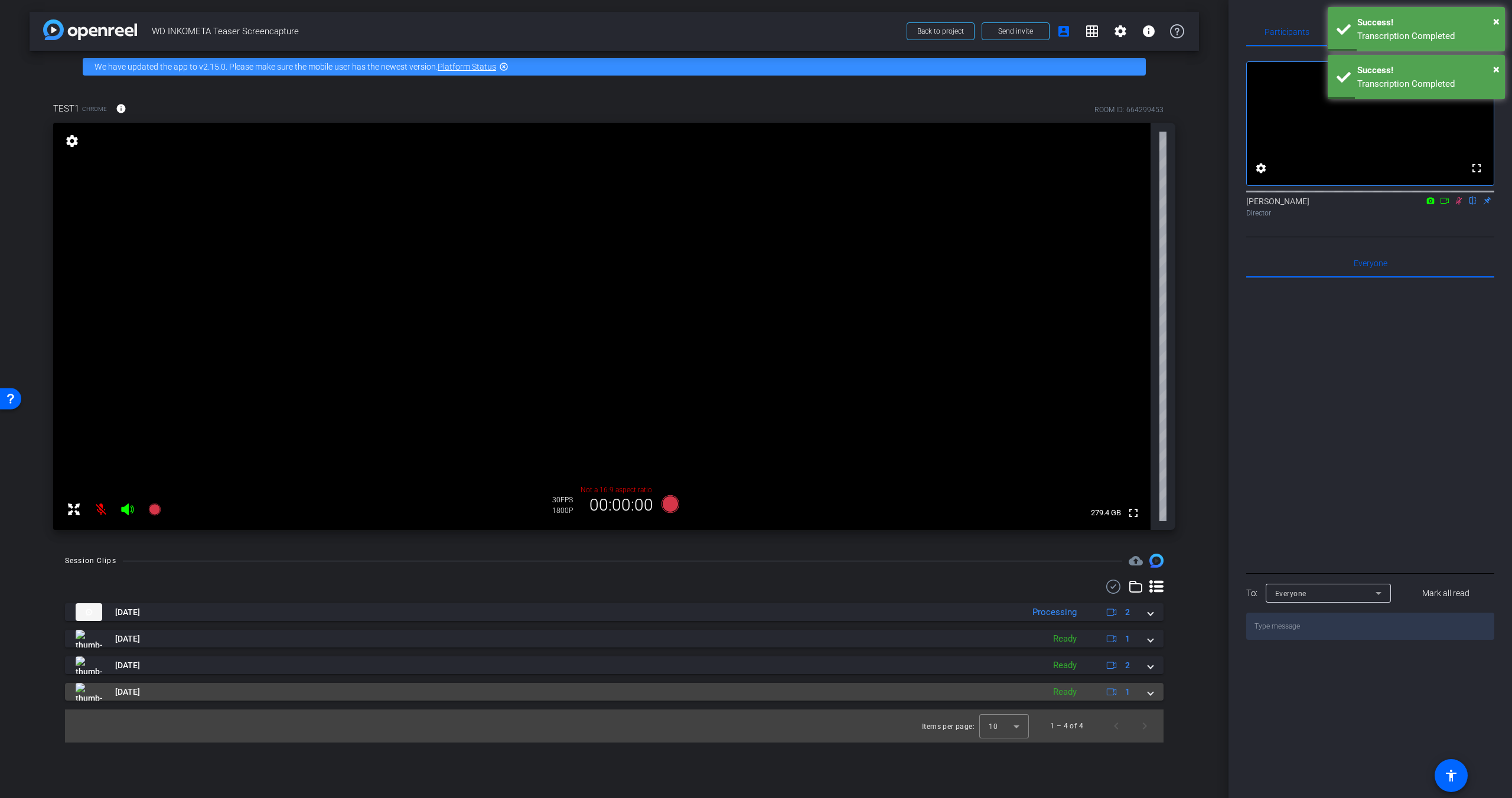
click at [87, 690] on img at bounding box center [89, 692] width 27 height 18
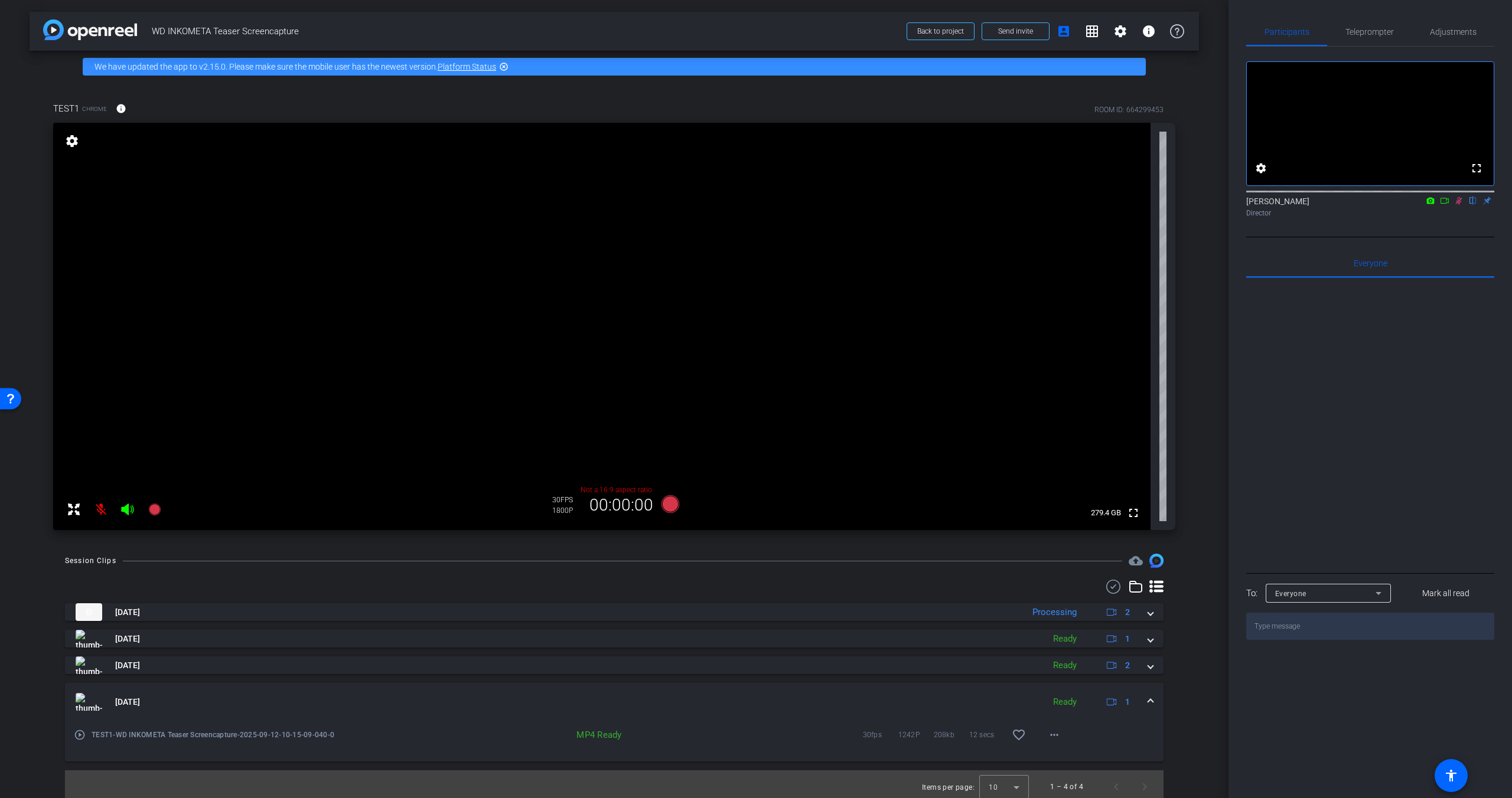
click at [81, 732] on mat-icon "play_circle_outline" at bounding box center [79, 735] width 12 height 12
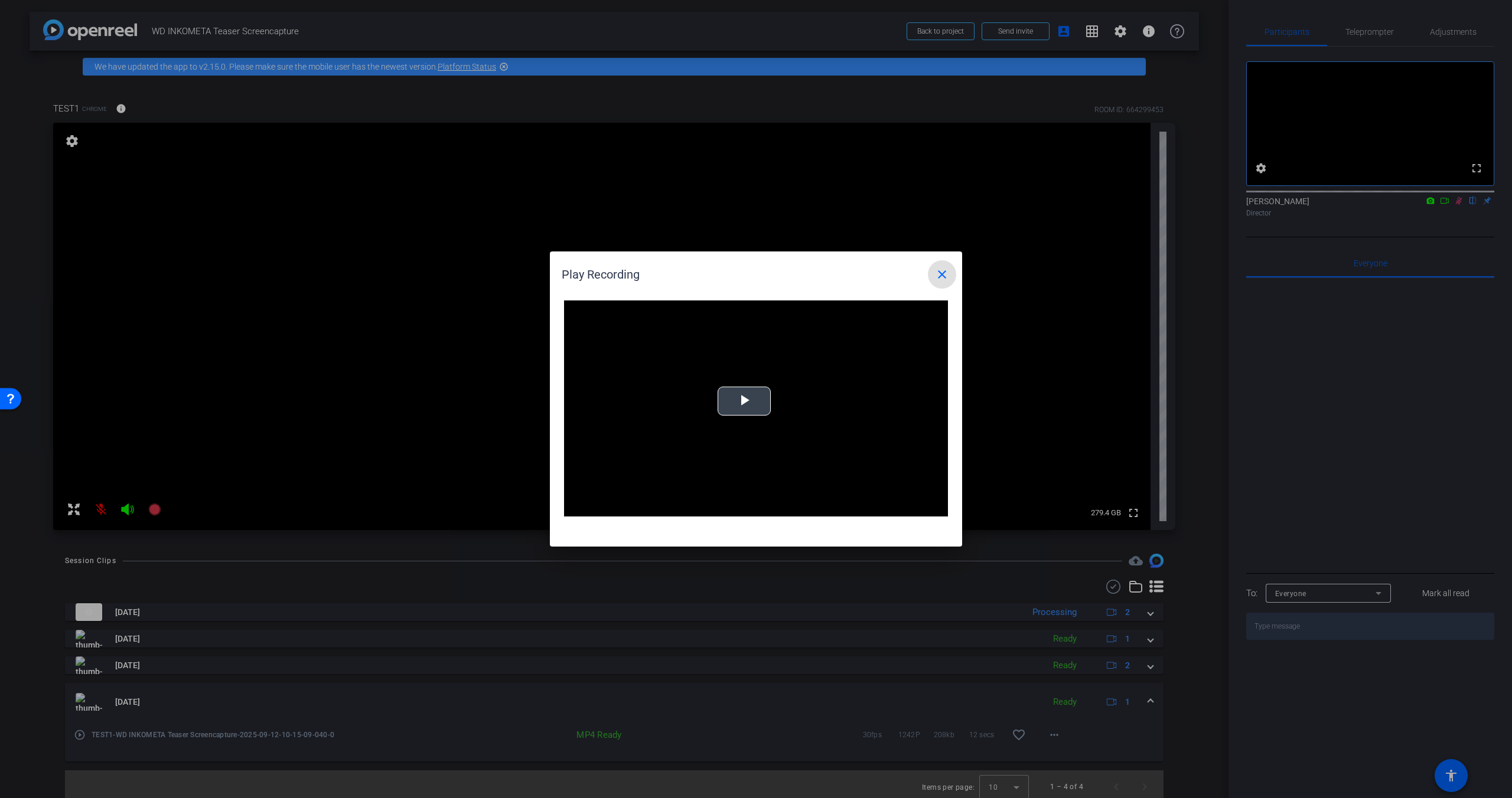
click at [731, 382] on video "Video Player" at bounding box center [756, 408] width 384 height 216
click at [685, 502] on div "Loaded : 100.00% 0:03 0:03" at bounding box center [742, 508] width 263 height 18
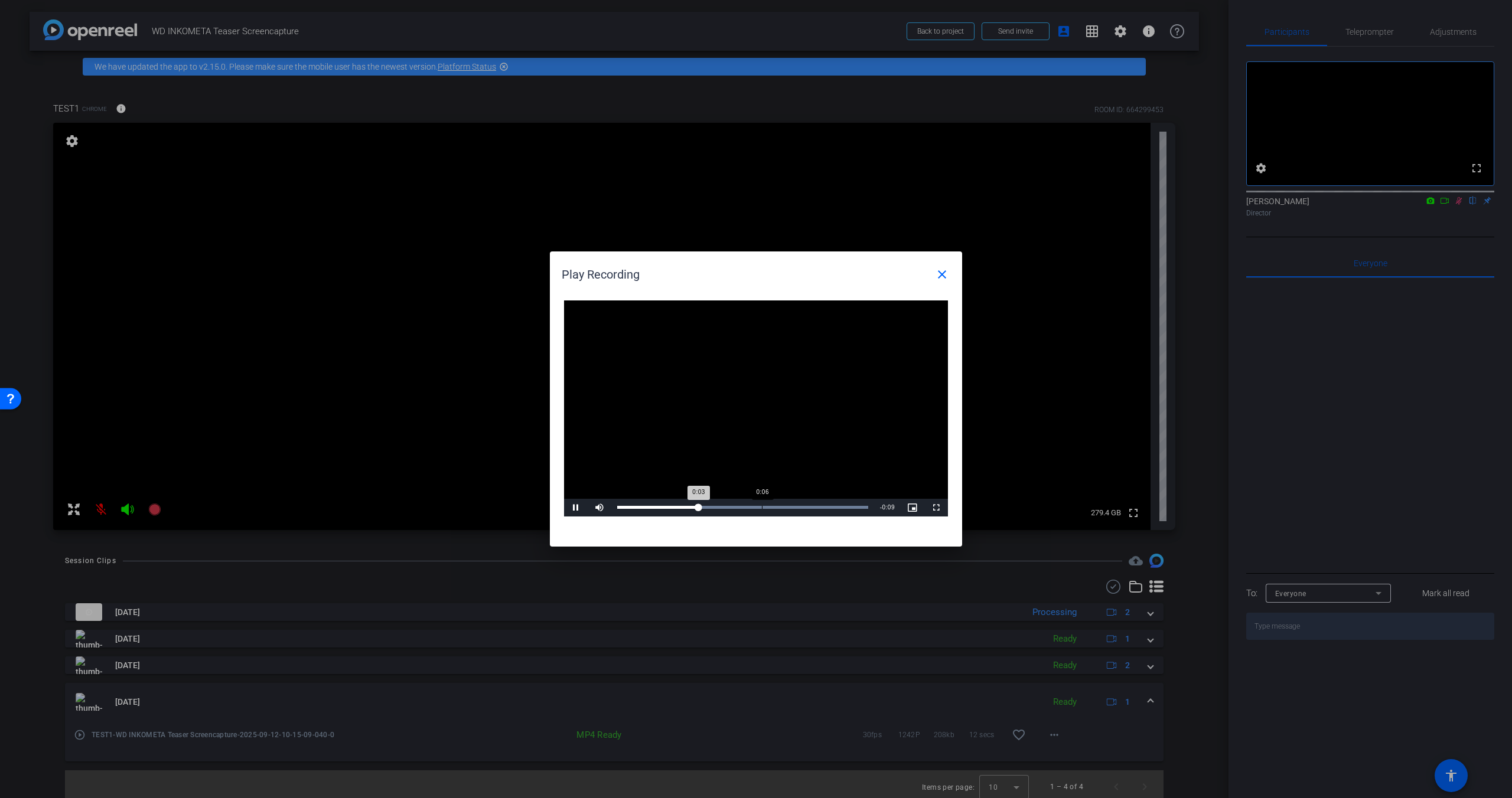
click at [765, 499] on div "Loaded : 100.00% 0:06 0:03" at bounding box center [742, 508] width 263 height 18
click at [831, 501] on div "Loaded : 100.00% 0:10 0:10" at bounding box center [742, 508] width 263 height 18
click at [945, 272] on mat-icon "close" at bounding box center [942, 275] width 14 height 14
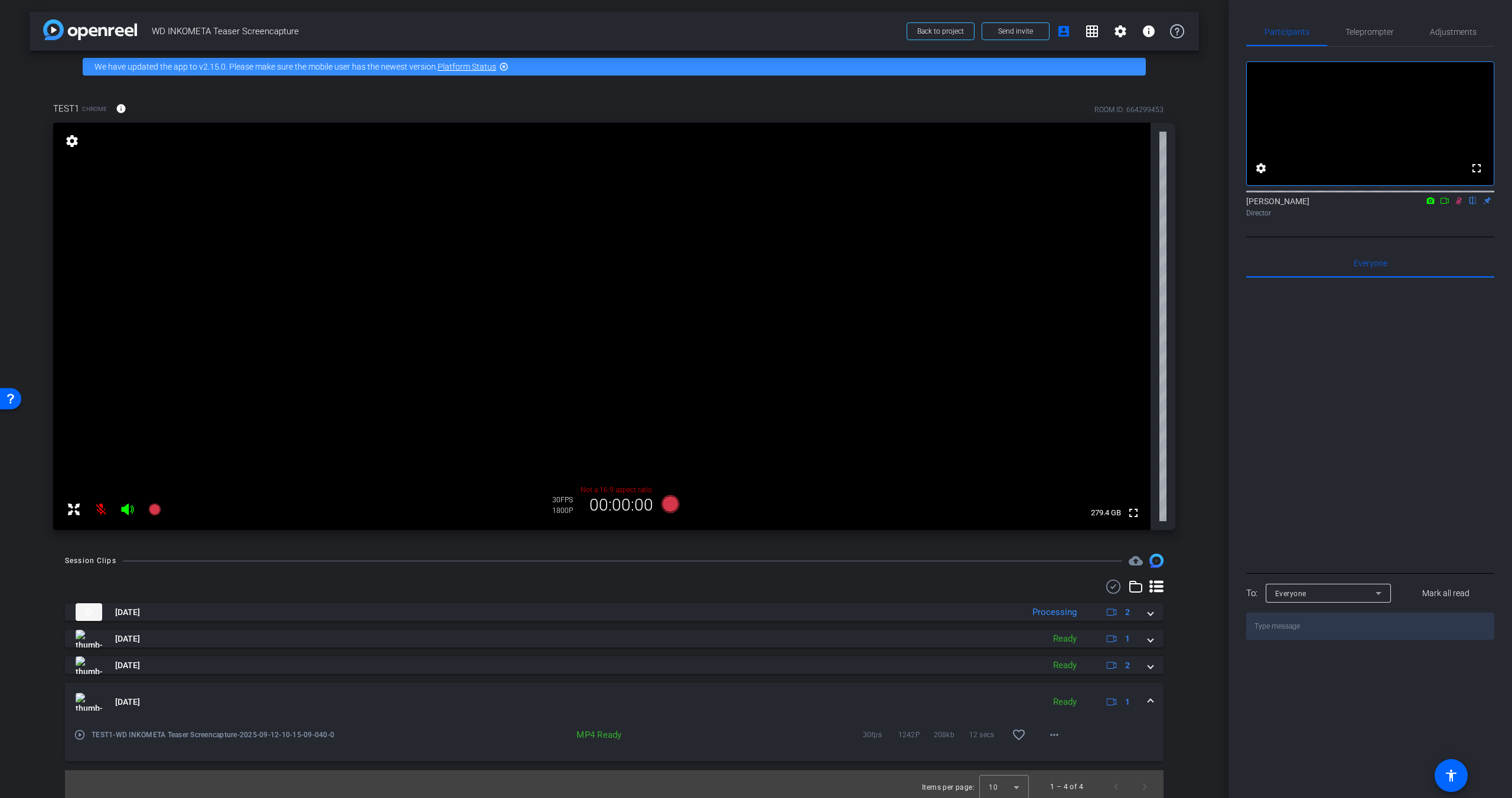
click at [1152, 707] on span at bounding box center [1150, 703] width 4 height 12
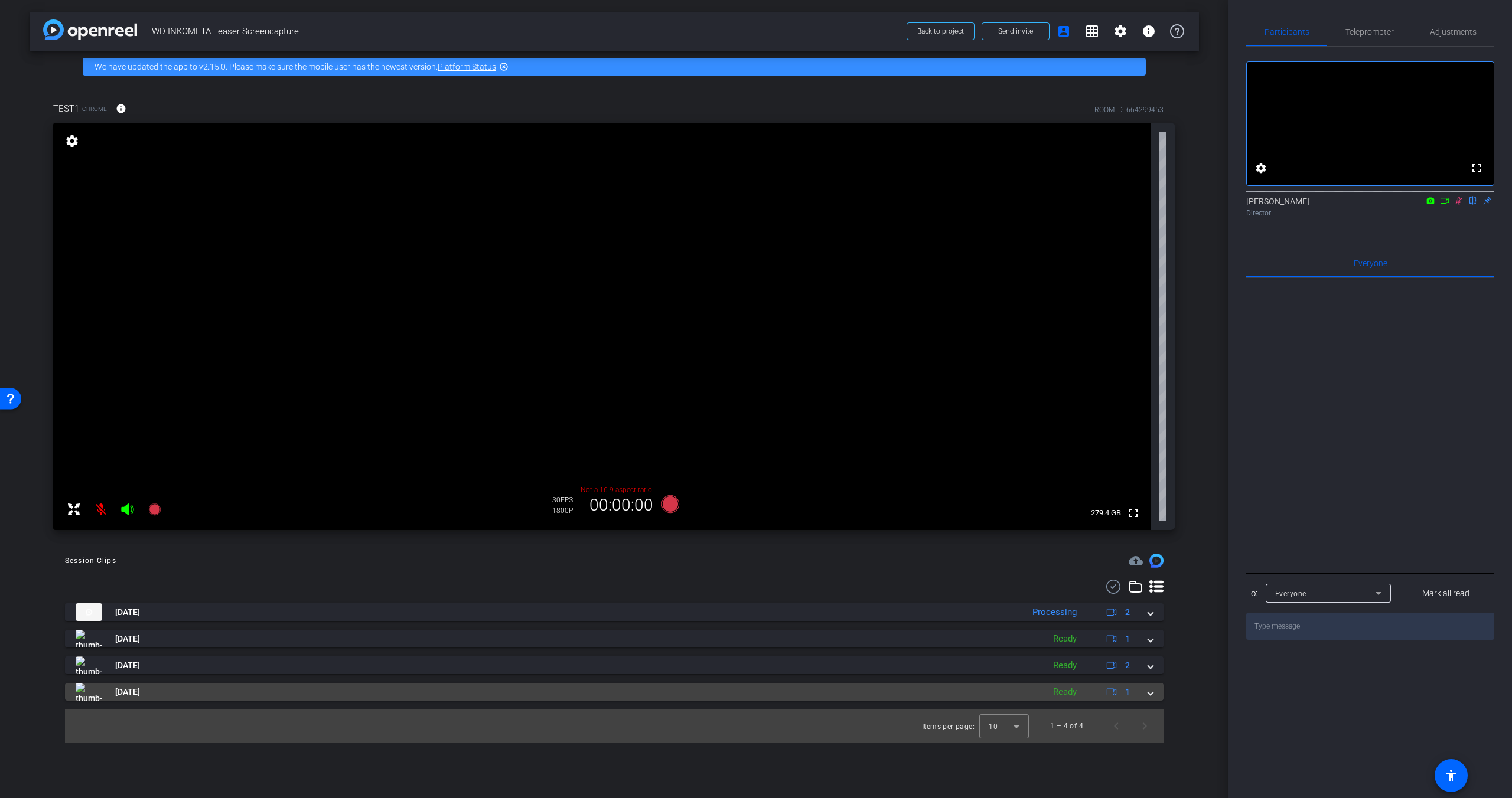
click at [1153, 698] on mat-expansion-panel-header "Sep 12, 2025 Ready 1" at bounding box center [615, 692] width 1099 height 18
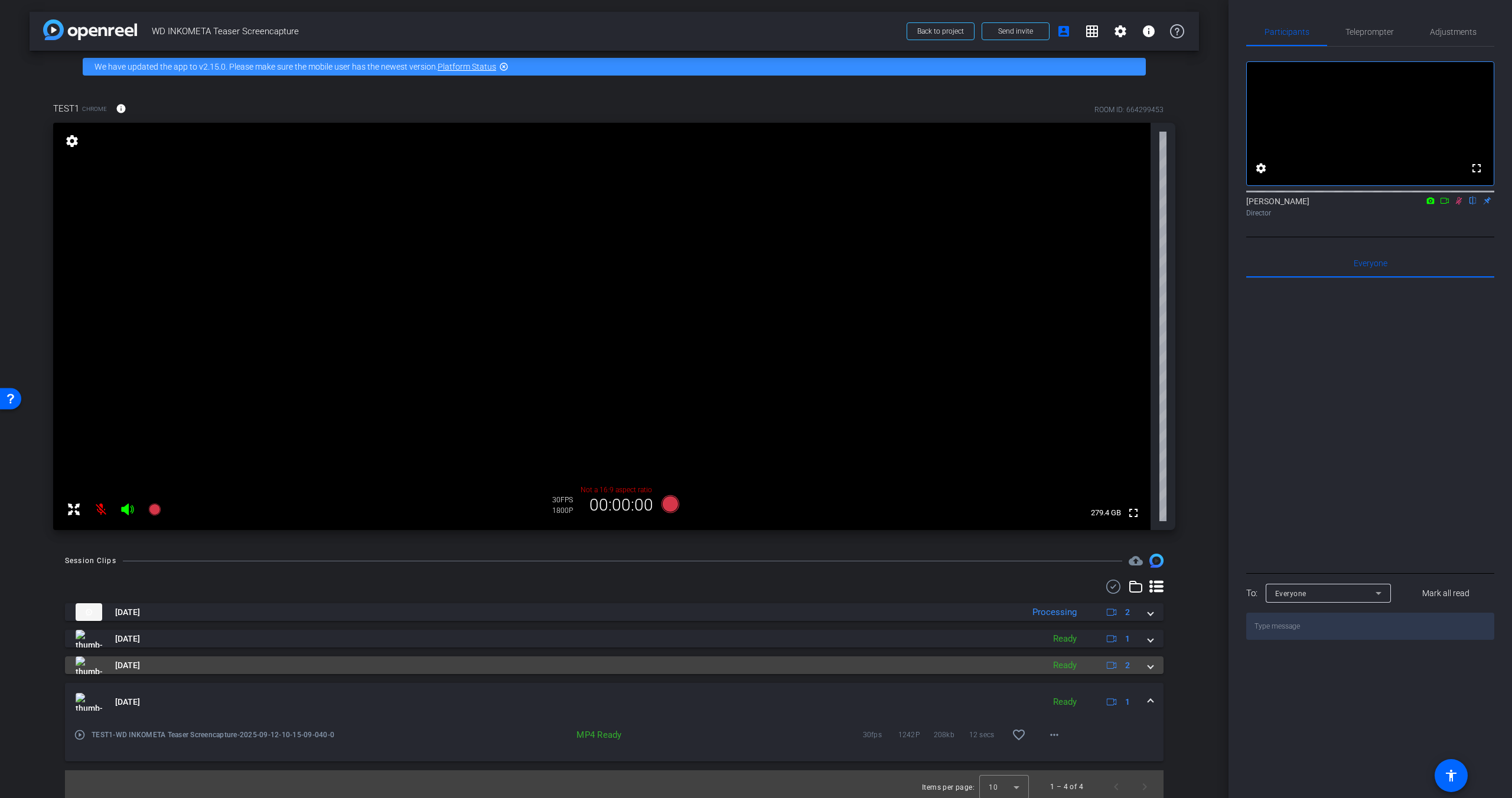
scroll to position [5, 0]
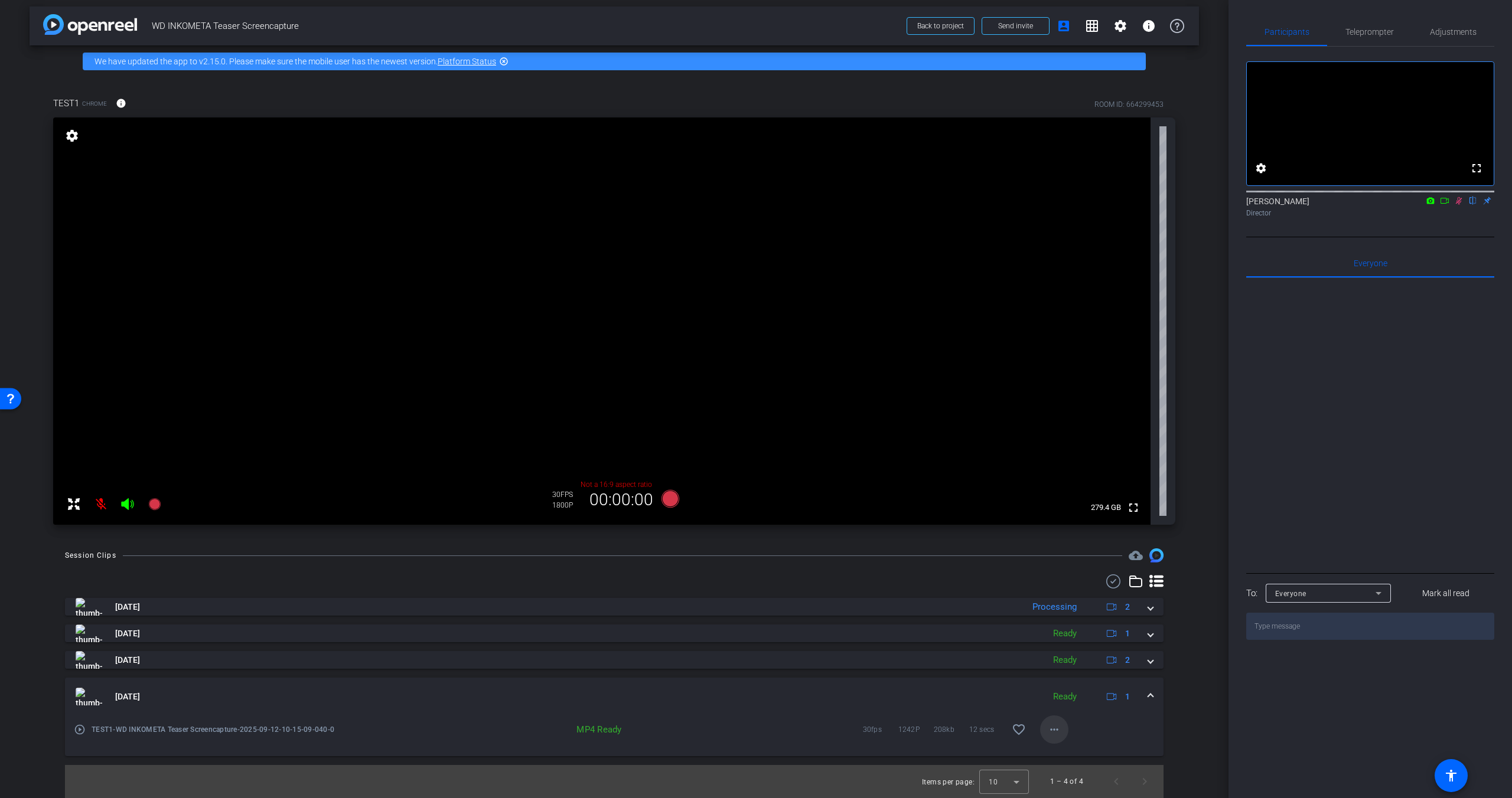
click at [1059, 731] on mat-icon "more_horiz" at bounding box center [1054, 729] width 14 height 14
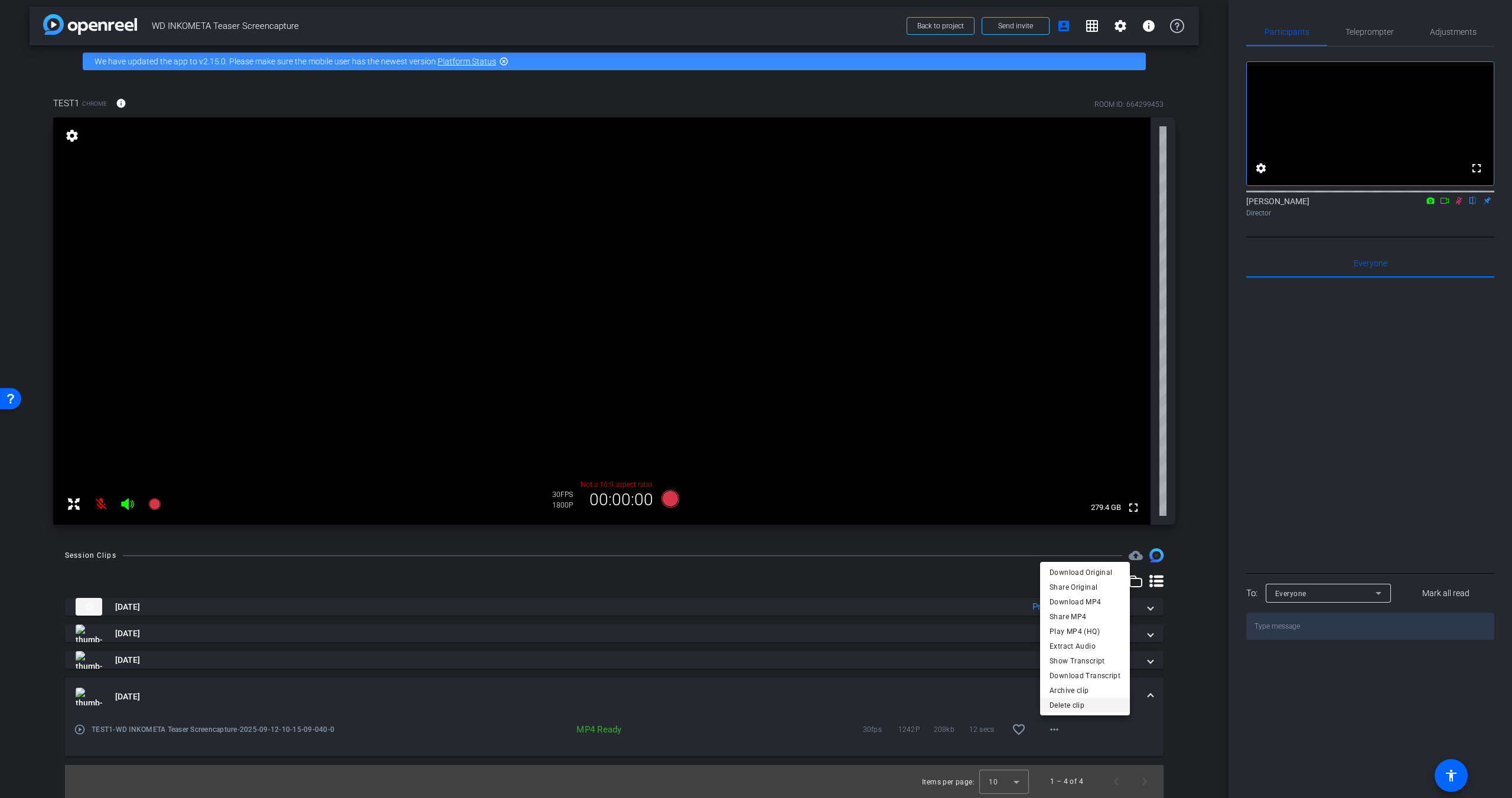
click at [1074, 705] on span "Delete clip" at bounding box center [1085, 705] width 70 height 14
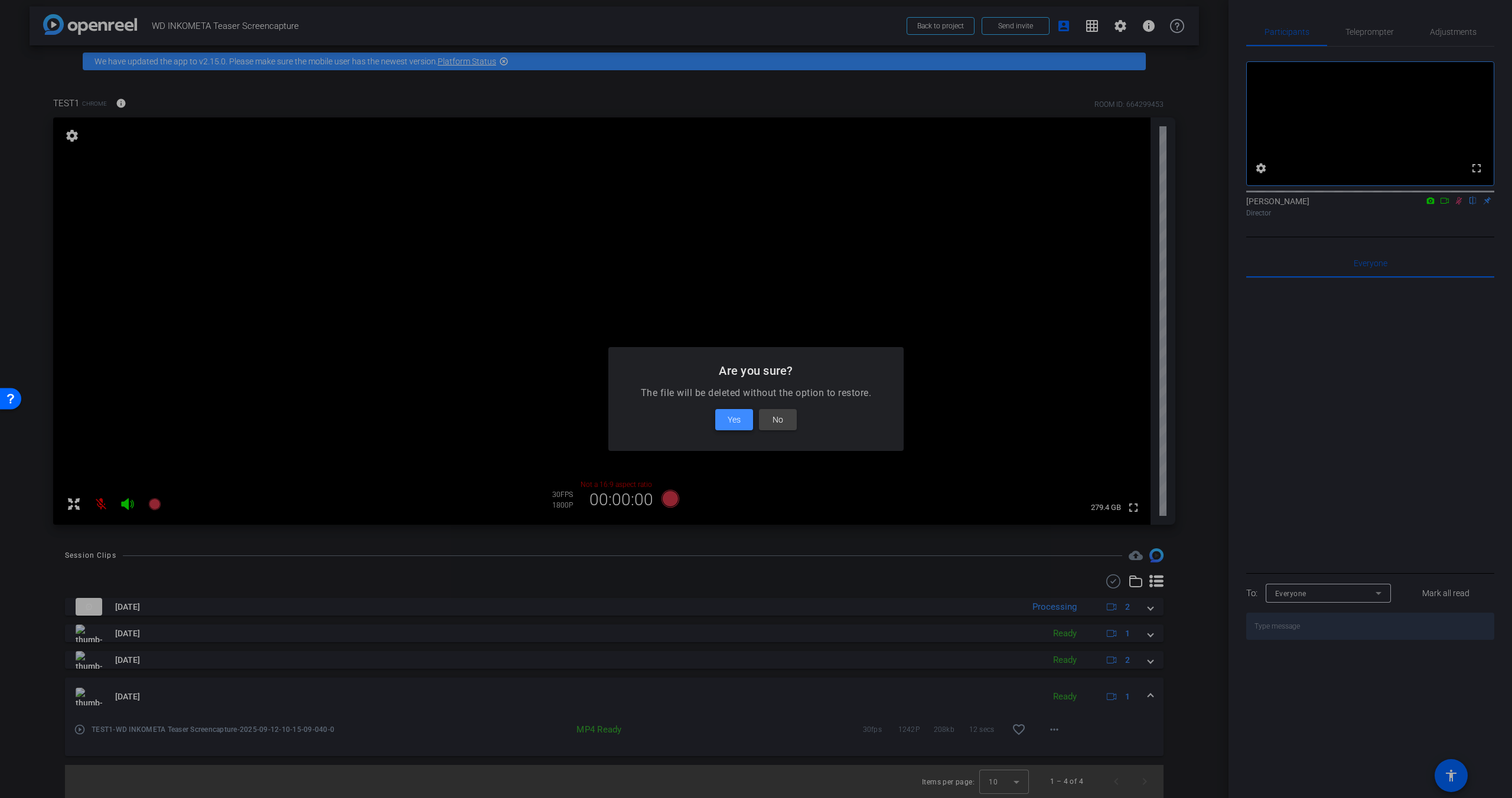
click at [730, 416] on span "Yes" at bounding box center [734, 420] width 13 height 14
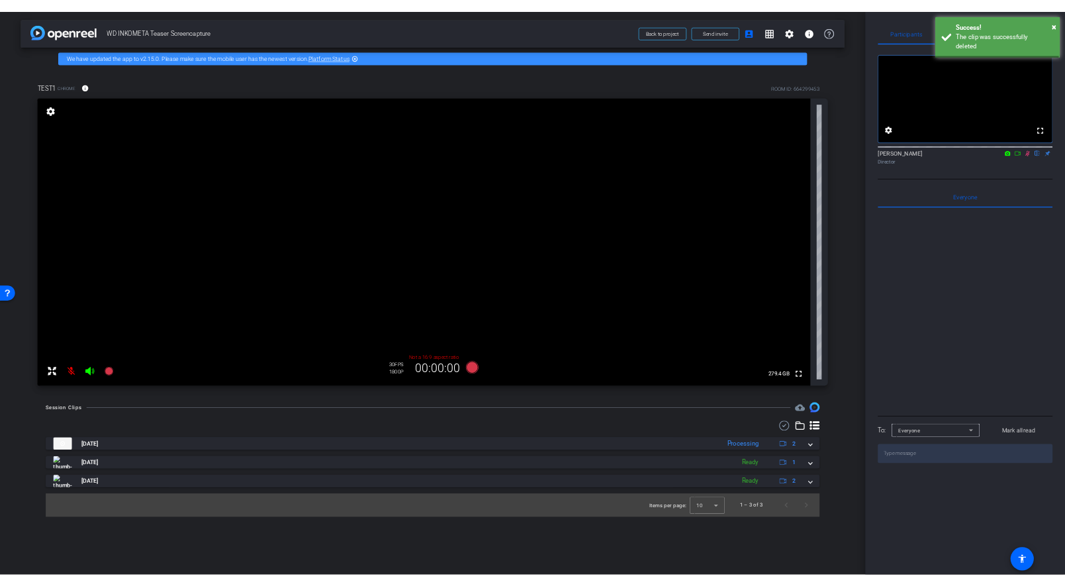
scroll to position [0, 0]
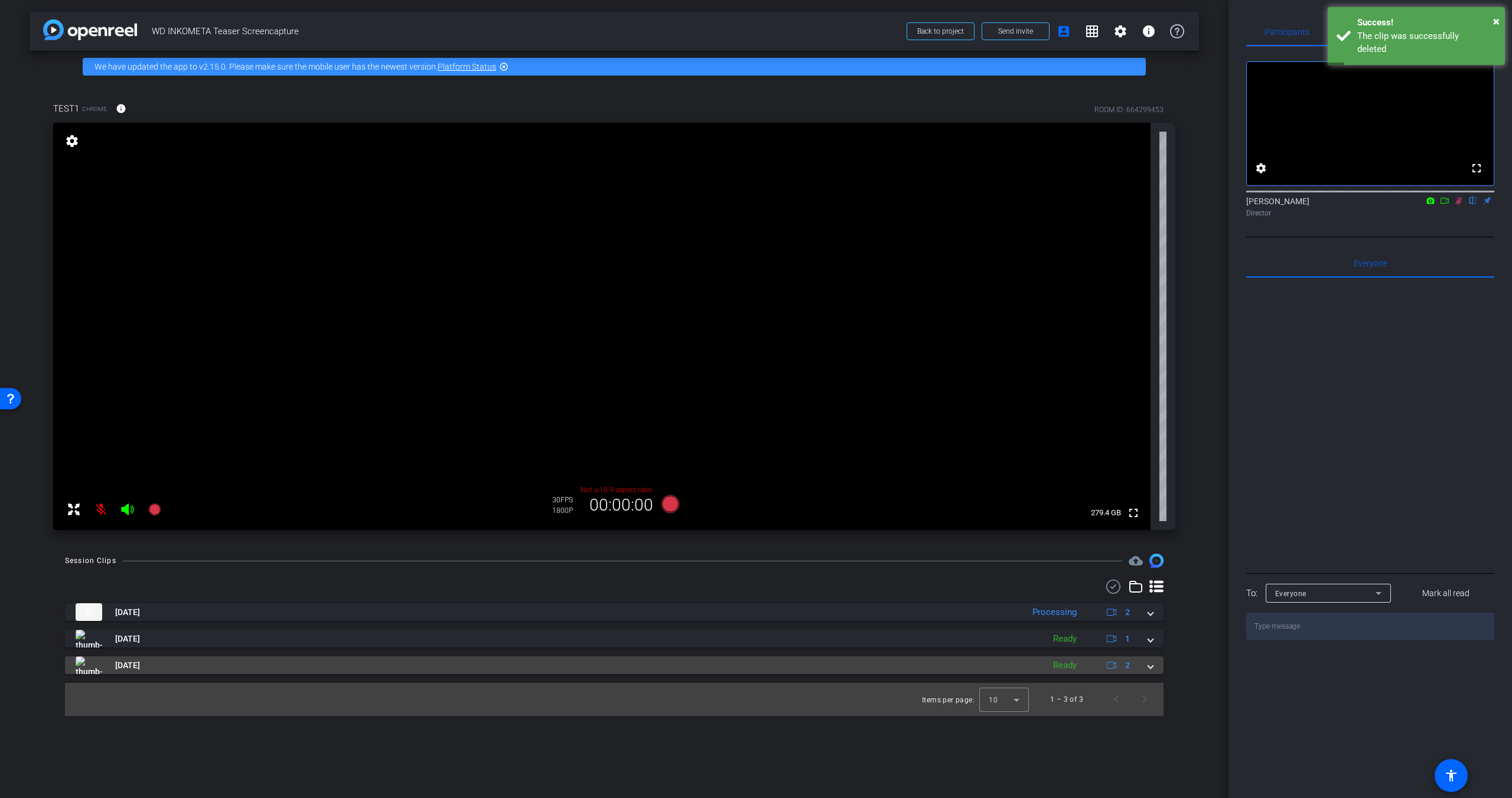
click at [378, 670] on mat-panel-title "Sep 12, 2025" at bounding box center [557, 665] width 963 height 18
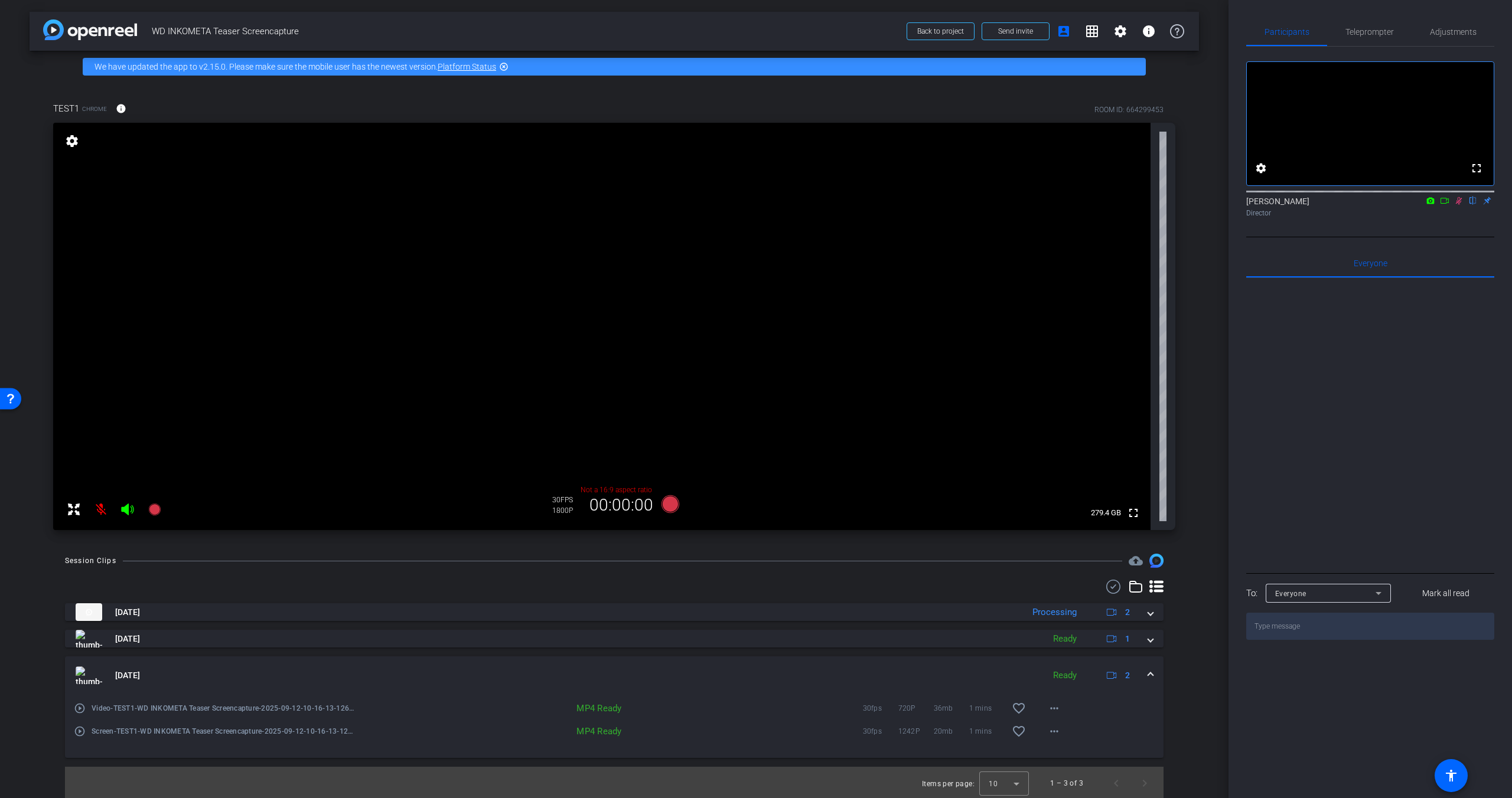
click at [83, 732] on mat-icon "play_circle_outline" at bounding box center [79, 731] width 12 height 12
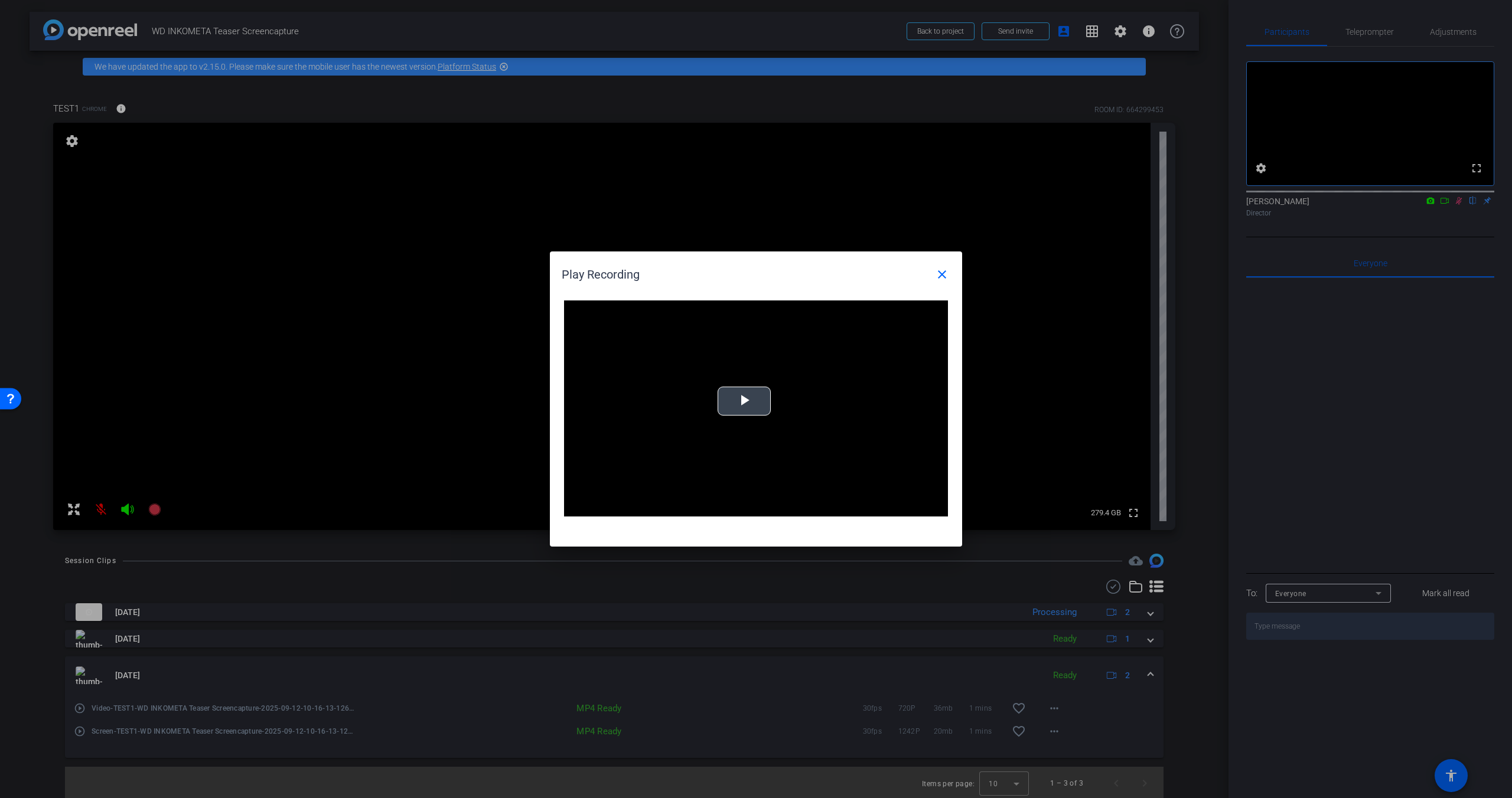
click at [744, 401] on span "Video Player" at bounding box center [744, 401] width 0 height 0
click at [938, 507] on span "Video Player" at bounding box center [936, 507] width 23 height 0
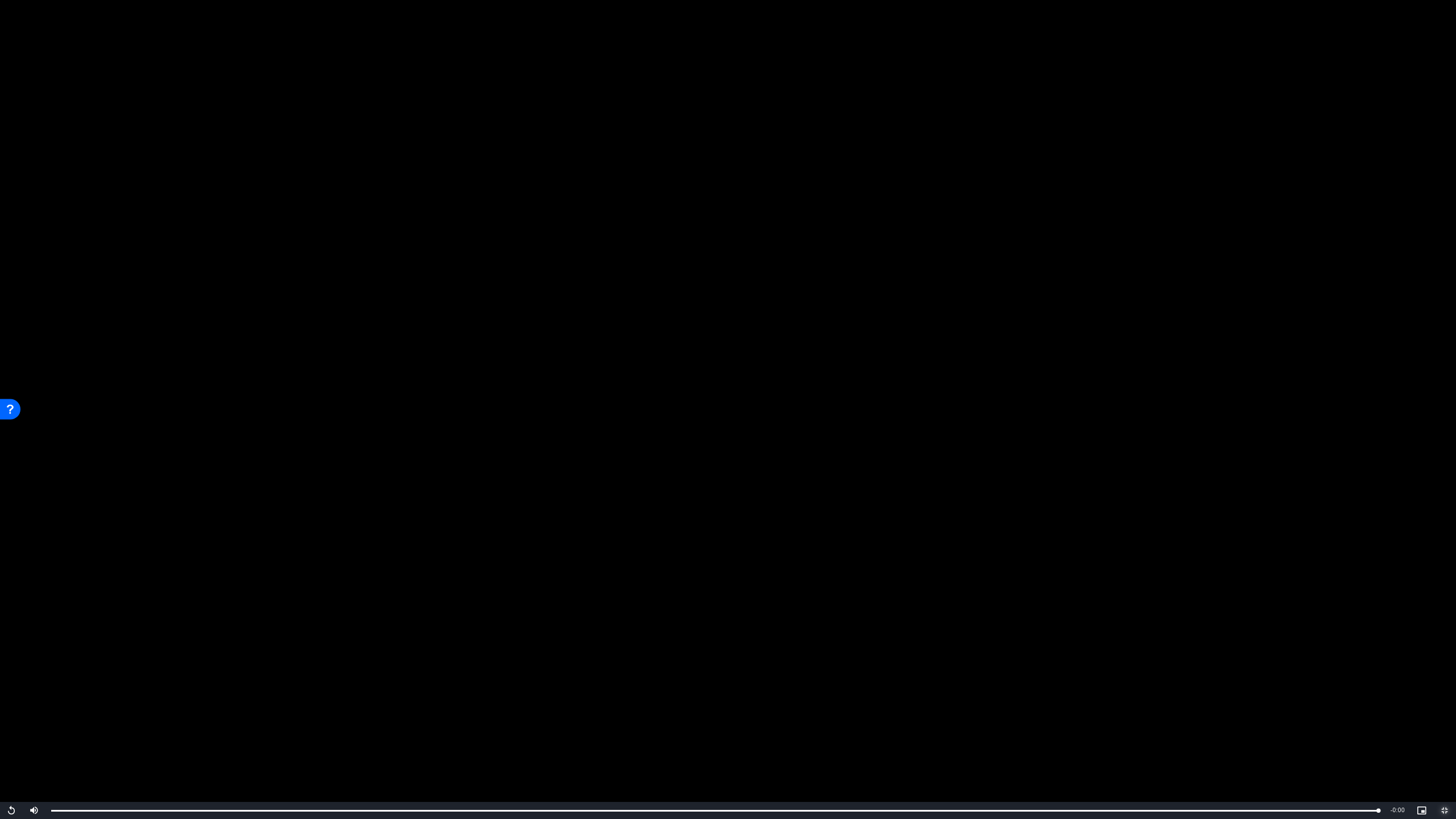
click at [1444, 769] on span "Video Player" at bounding box center [1445, 811] width 22 height 0
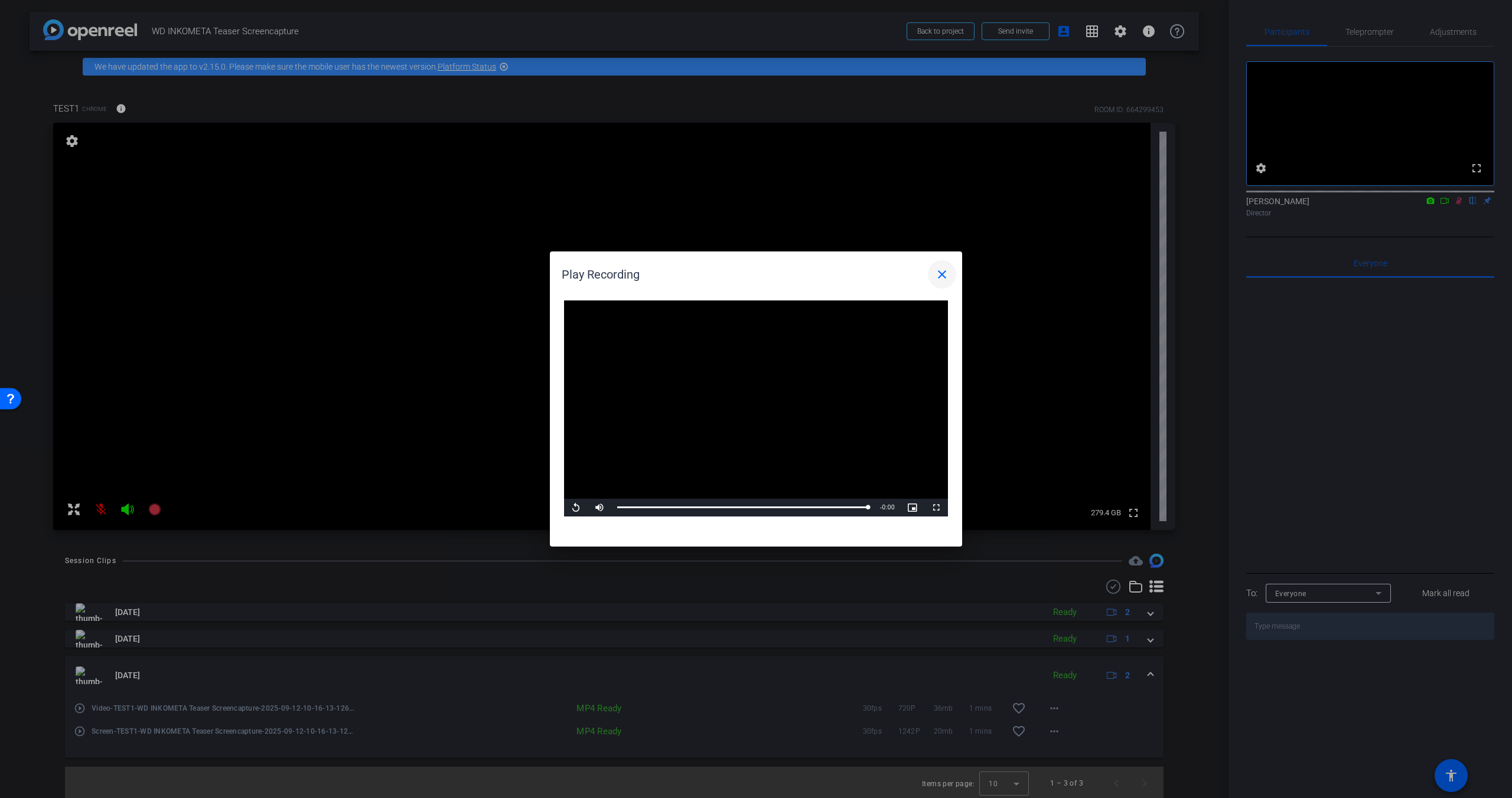
click at [943, 276] on mat-icon "close" at bounding box center [942, 275] width 14 height 14
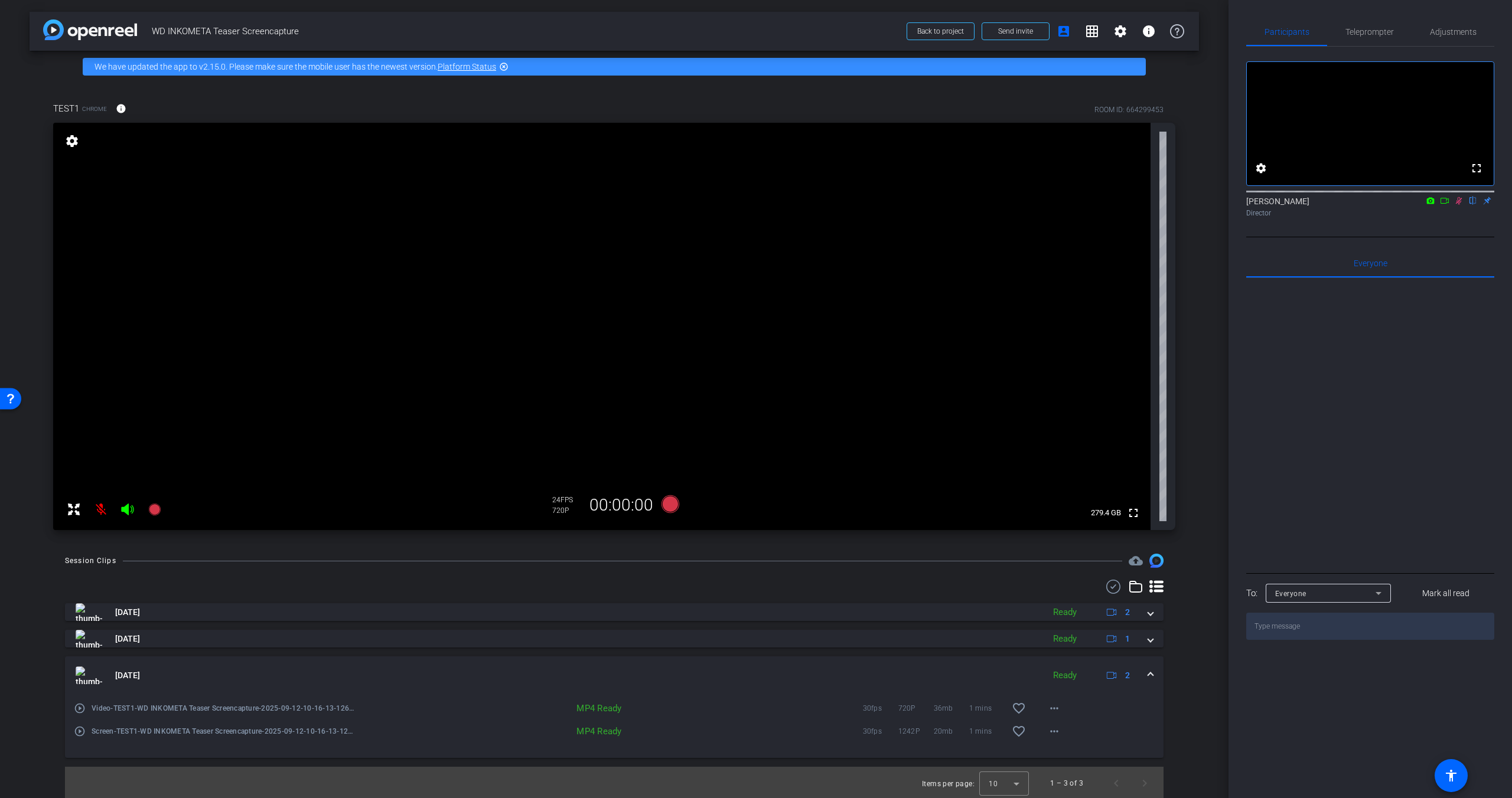
click at [85, 734] on mat-icon "play_circle_outline" at bounding box center [79, 731] width 12 height 12
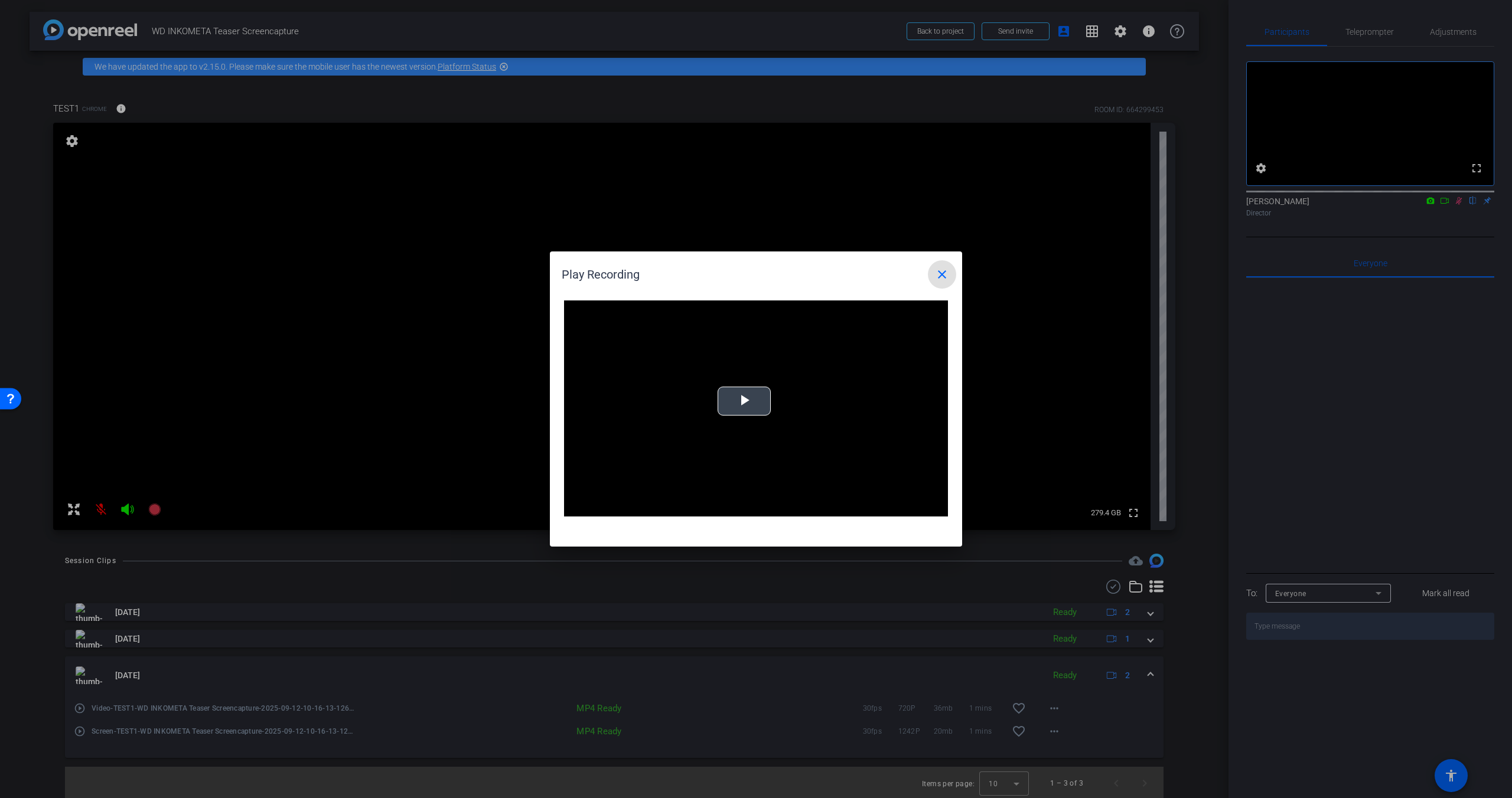
click at [744, 401] on span "Video Player" at bounding box center [744, 401] width 0 height 0
click at [943, 270] on mat-icon "close" at bounding box center [942, 275] width 14 height 14
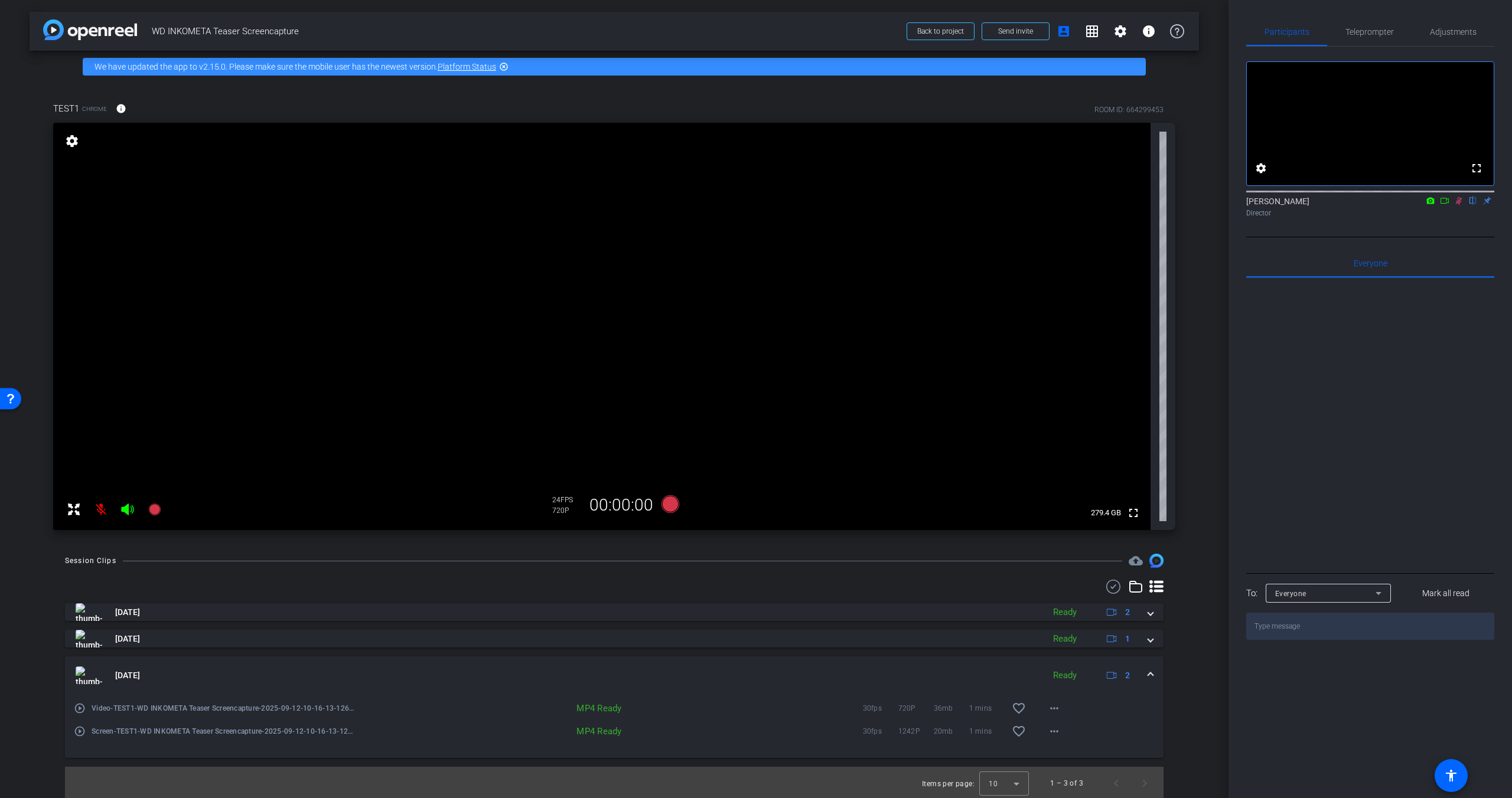
click at [74, 707] on mat-icon "play_circle_outline" at bounding box center [79, 708] width 12 height 12
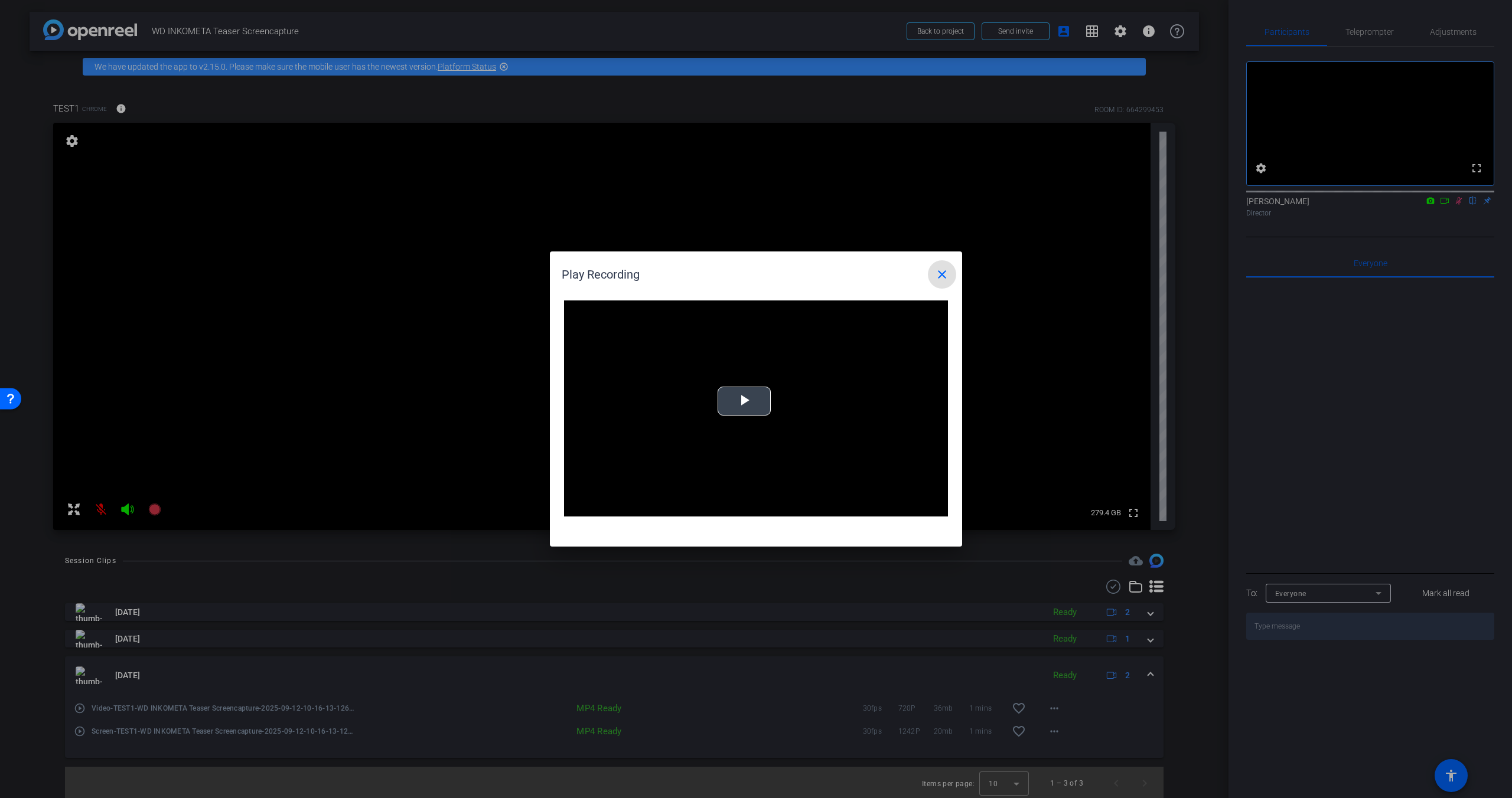
click at [744, 401] on span "Video Player" at bounding box center [744, 401] width 0 height 0
click at [750, 499] on div "Loaded : 100.00% 0:01" at bounding box center [742, 508] width 263 height 18
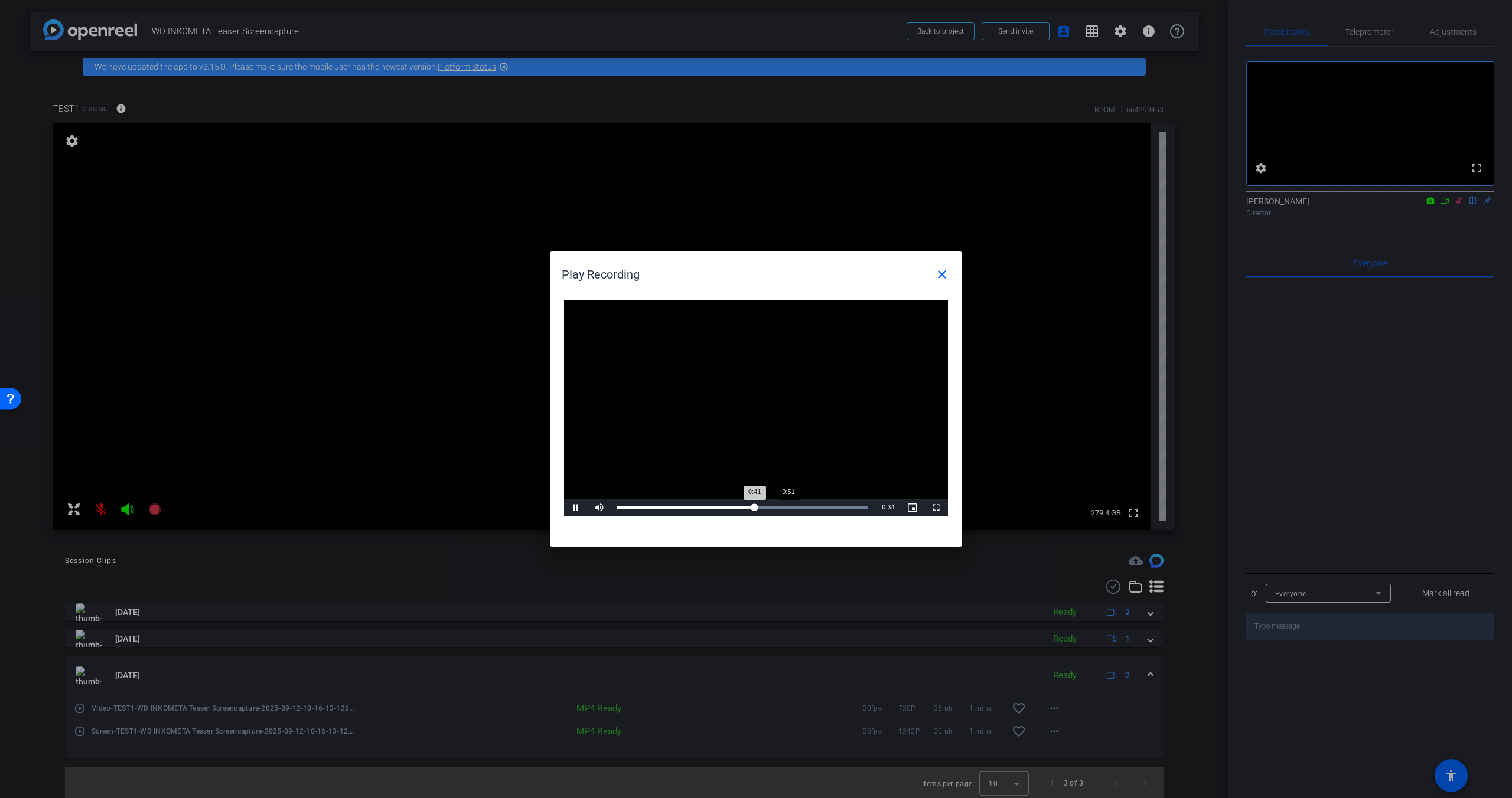
click at [788, 505] on div "Loaded : 100.00% 0:51 0:41" at bounding box center [742, 508] width 263 height 18
click at [948, 268] on mat-icon "close" at bounding box center [942, 275] width 14 height 14
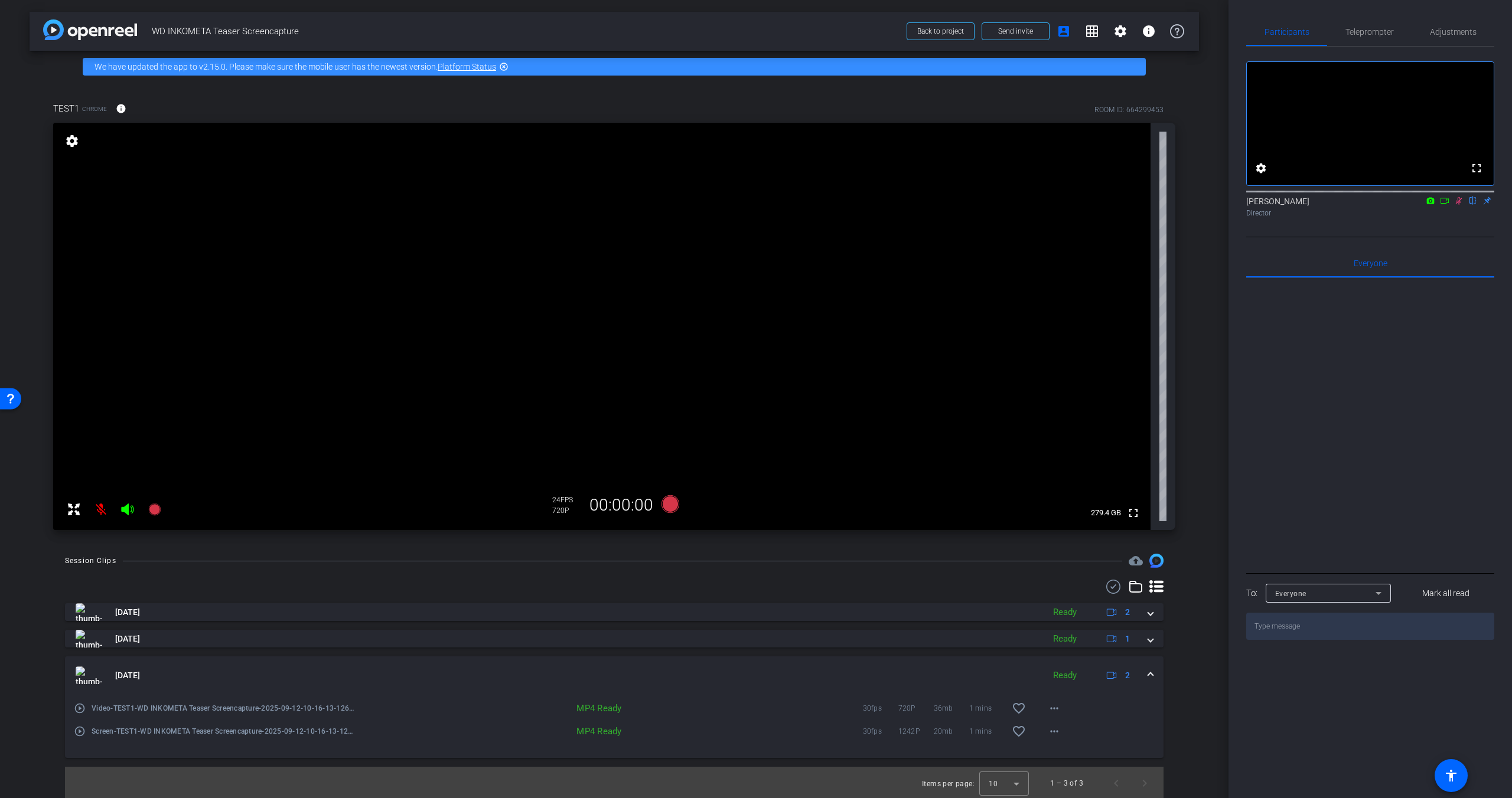
click at [78, 711] on mat-icon "play_circle_outline" at bounding box center [79, 708] width 12 height 12
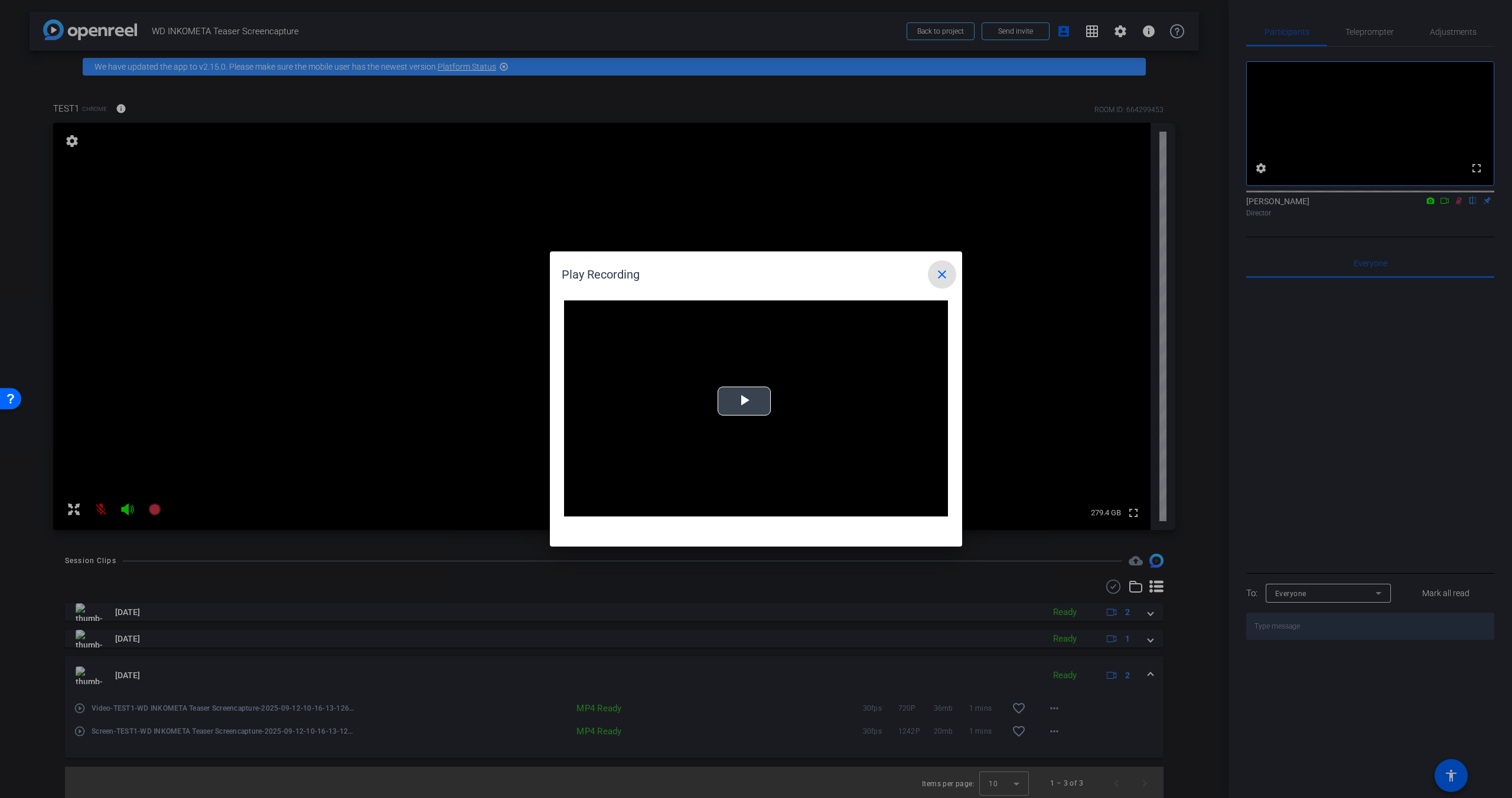
click at [740, 386] on div "Video Player is loading. Play Video Play Mute Current Time 0:00 / Duration 1:15…" at bounding box center [756, 408] width 384 height 216
click at [943, 271] on mat-icon "close" at bounding box center [942, 275] width 14 height 14
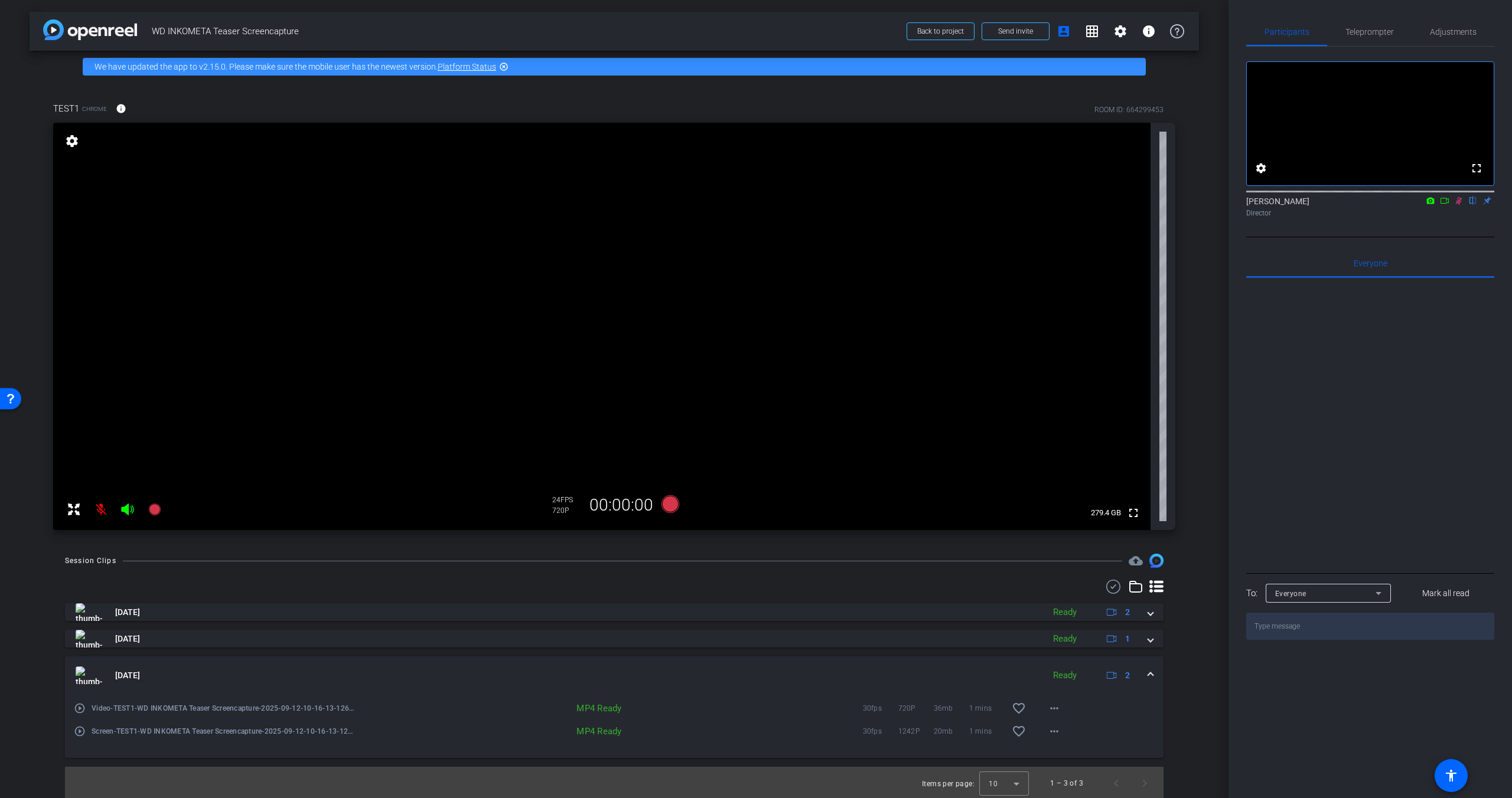
click at [80, 733] on mat-icon "play_circle_outline" at bounding box center [79, 731] width 12 height 12
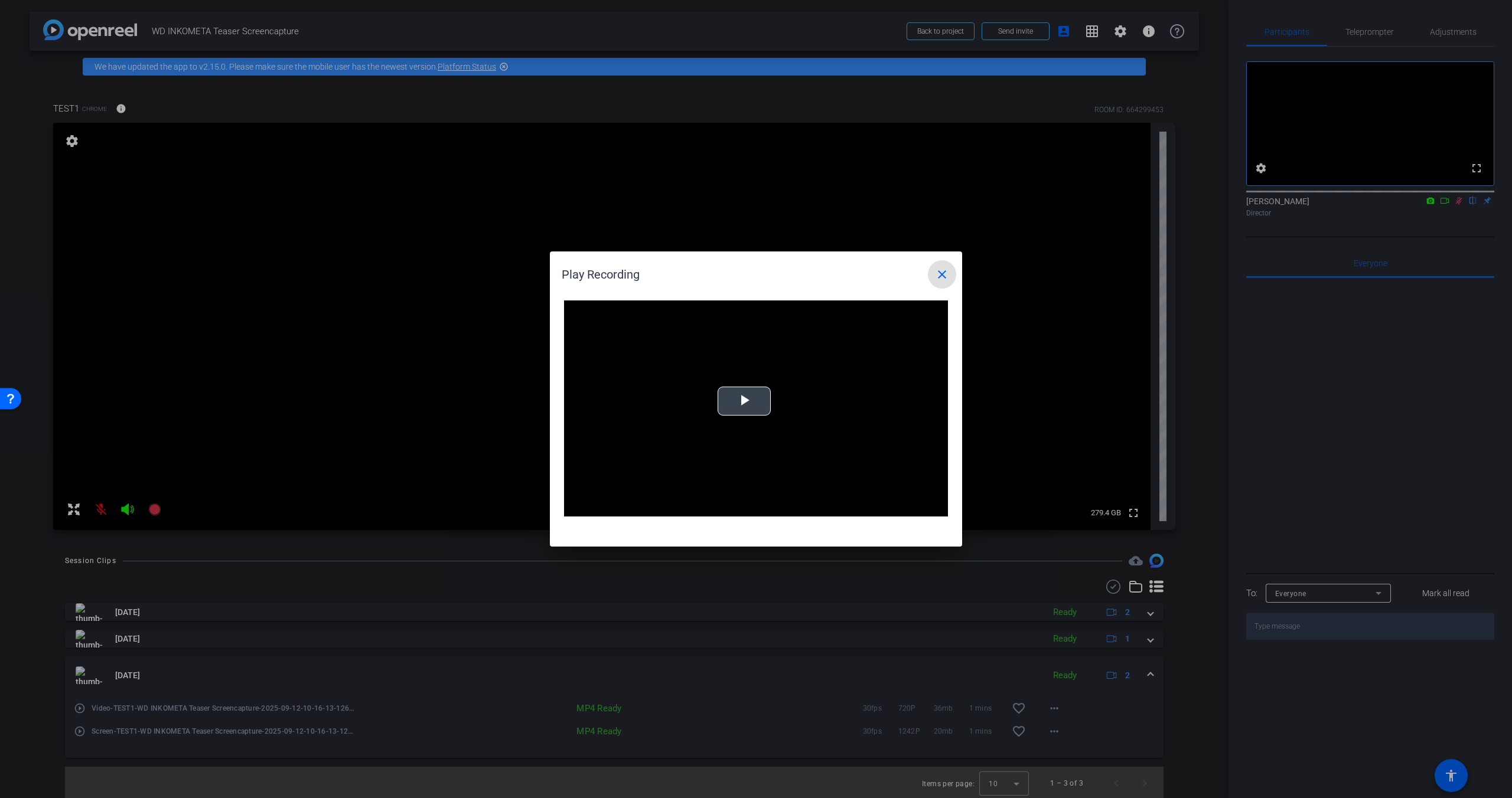
click at [744, 401] on span "Video Player" at bounding box center [744, 401] width 0 height 0
click at [937, 277] on mat-icon "close" at bounding box center [942, 275] width 14 height 14
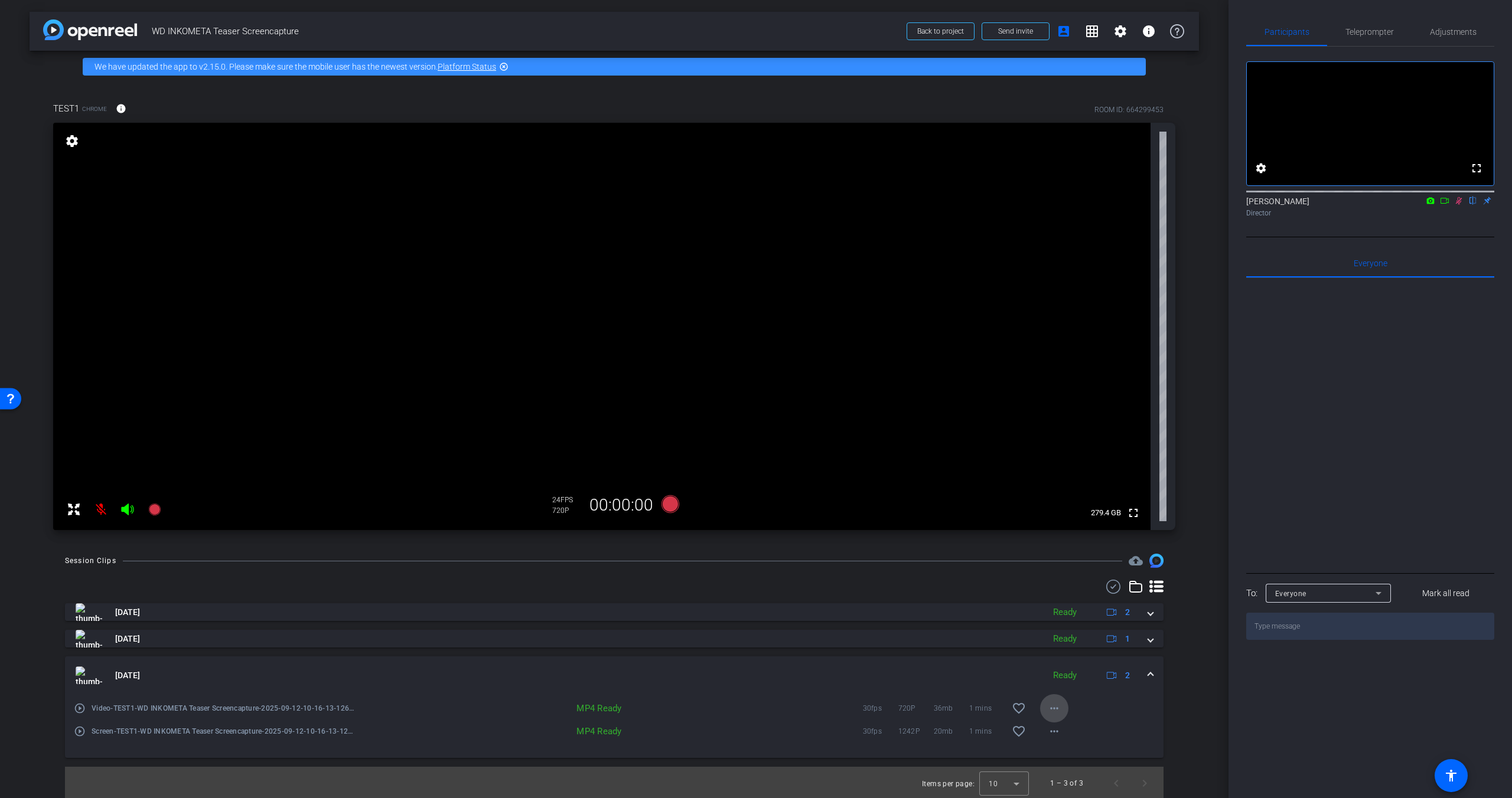
click at [1064, 711] on span at bounding box center [1054, 709] width 29 height 29
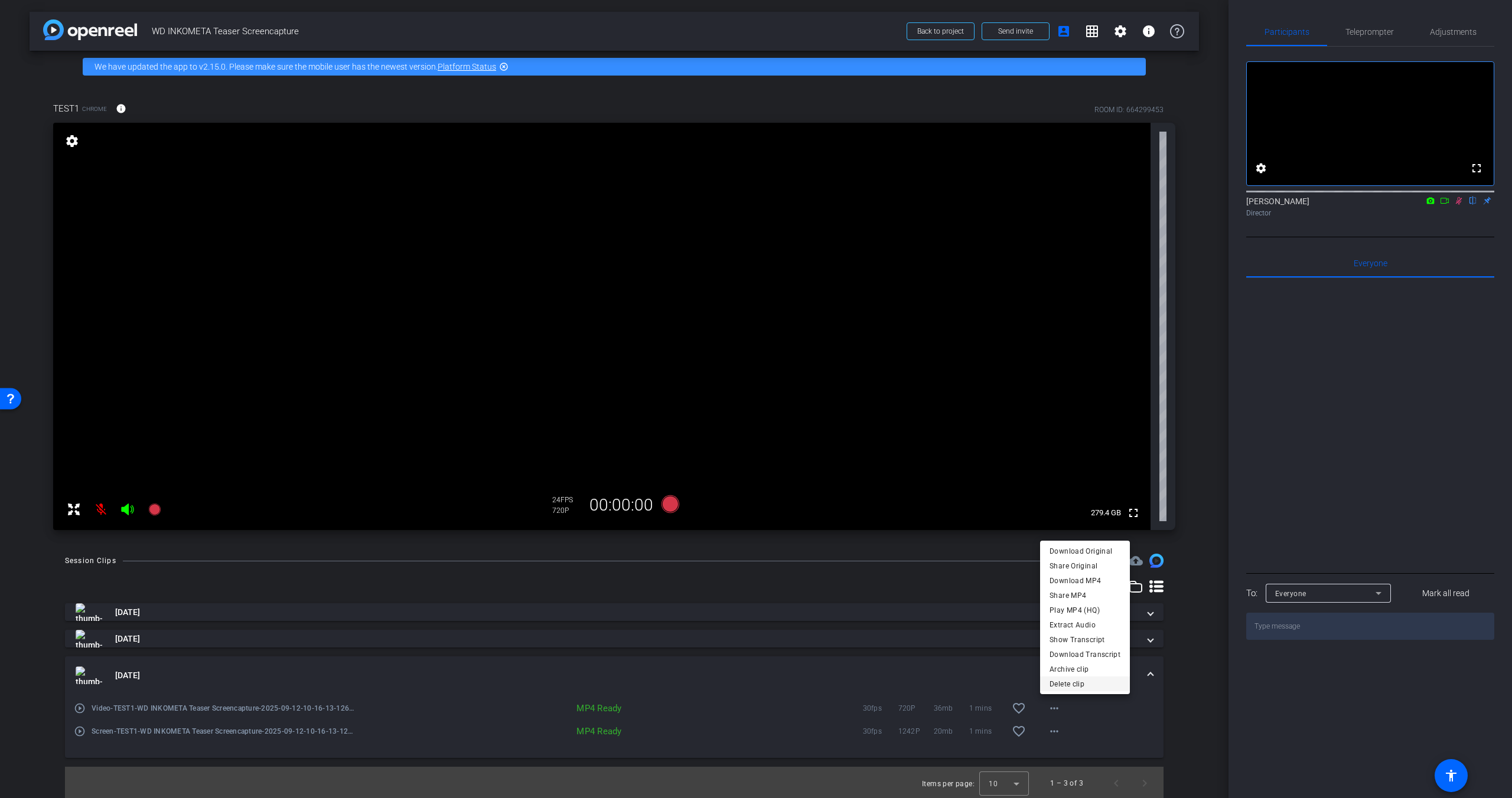
click at [1075, 686] on span "Delete clip" at bounding box center [1085, 684] width 70 height 14
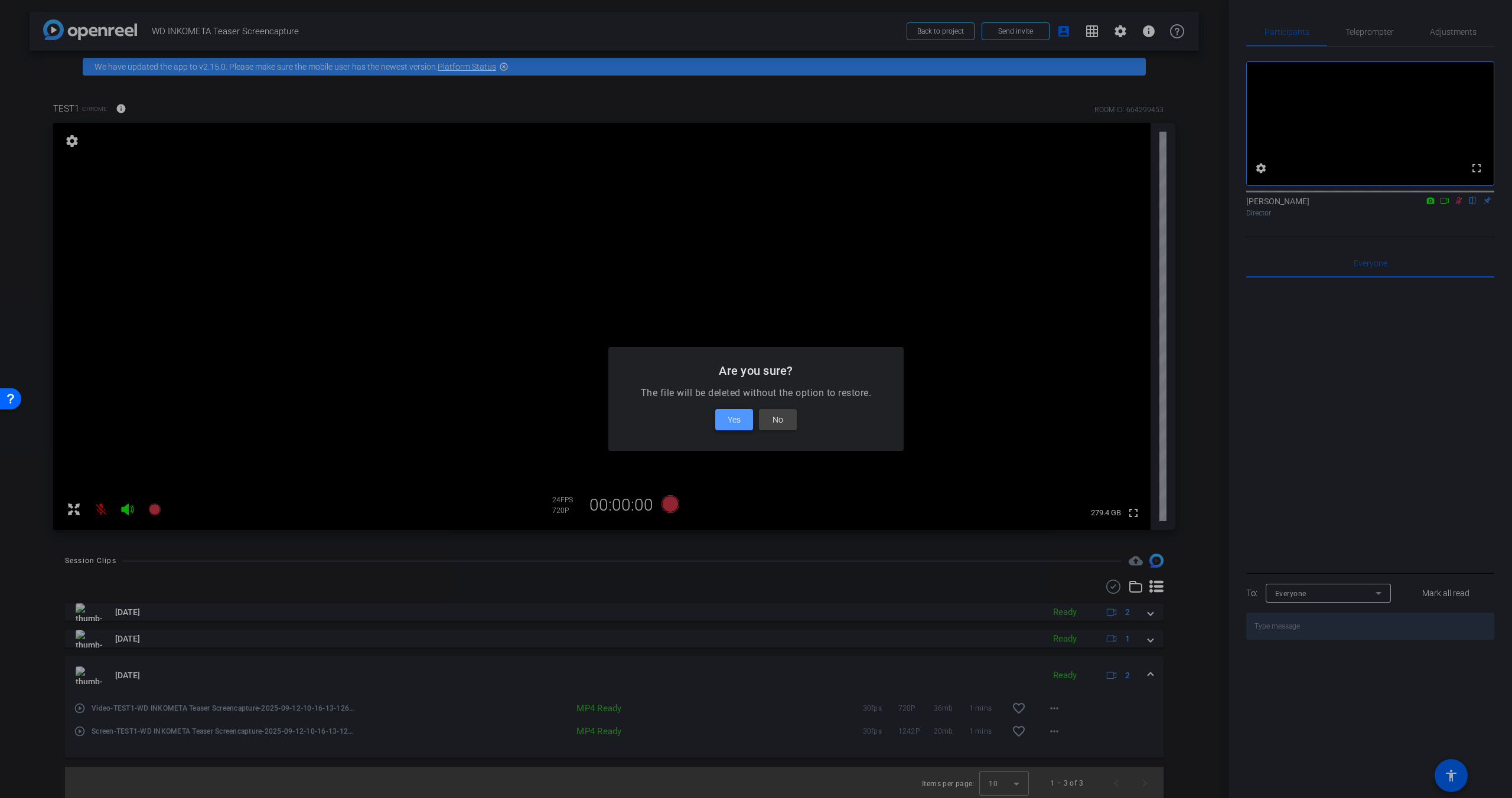
click at [734, 425] on span "Yes" at bounding box center [734, 420] width 13 height 14
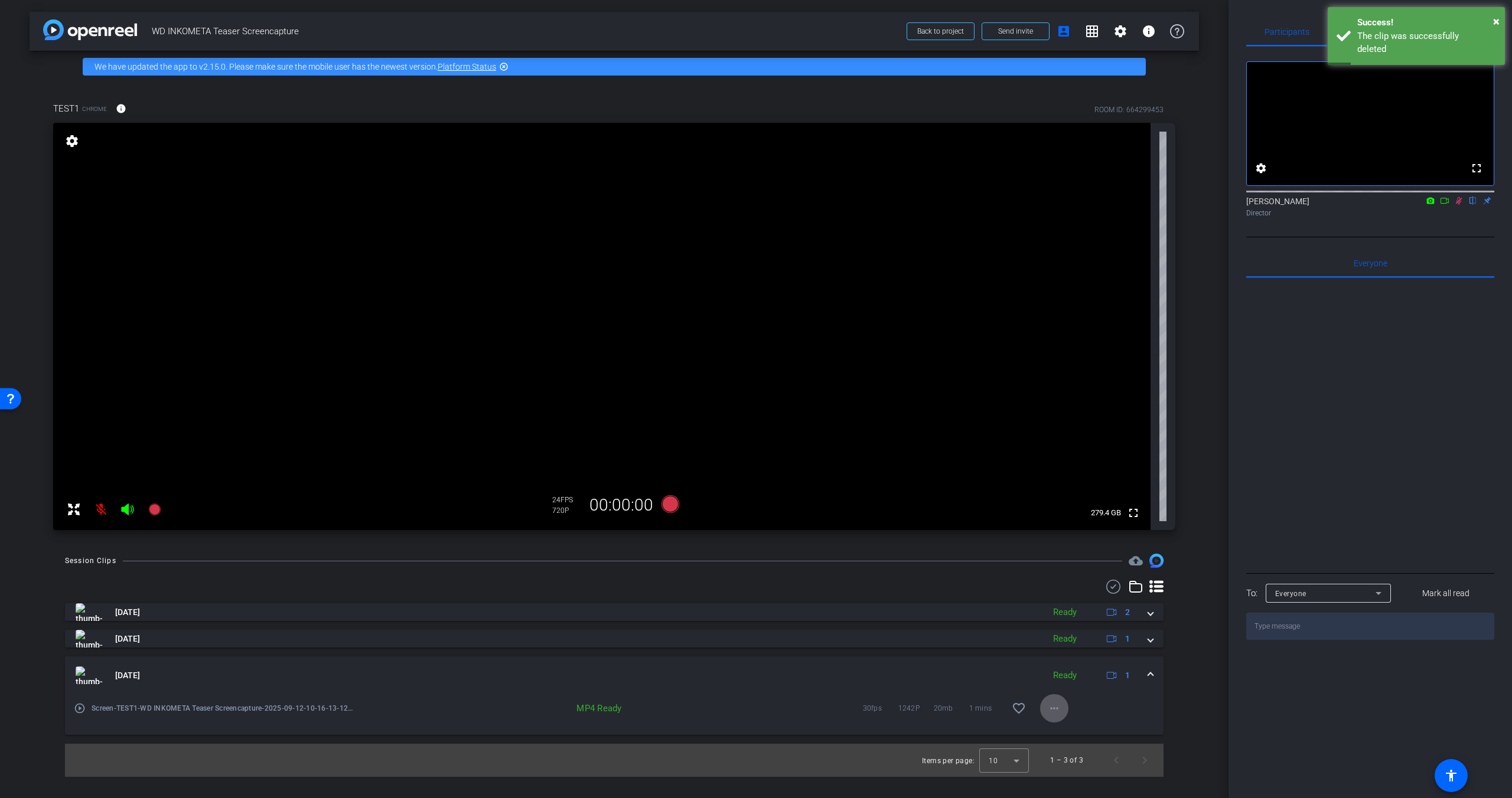
click at [1052, 709] on mat-icon "more_horiz" at bounding box center [1054, 709] width 14 height 14
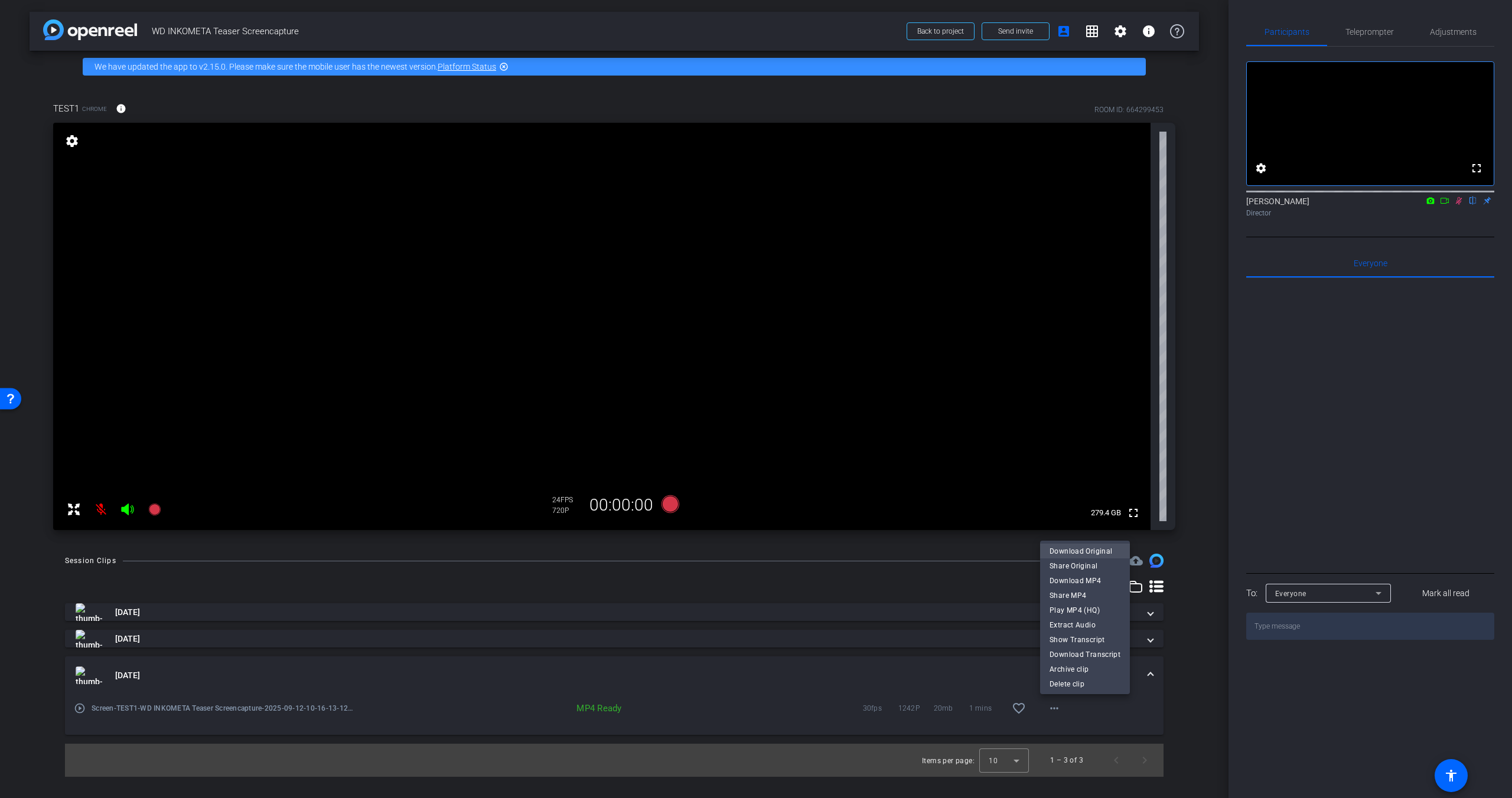
click at [1103, 549] on span "Download Original" at bounding box center [1085, 552] width 70 height 14
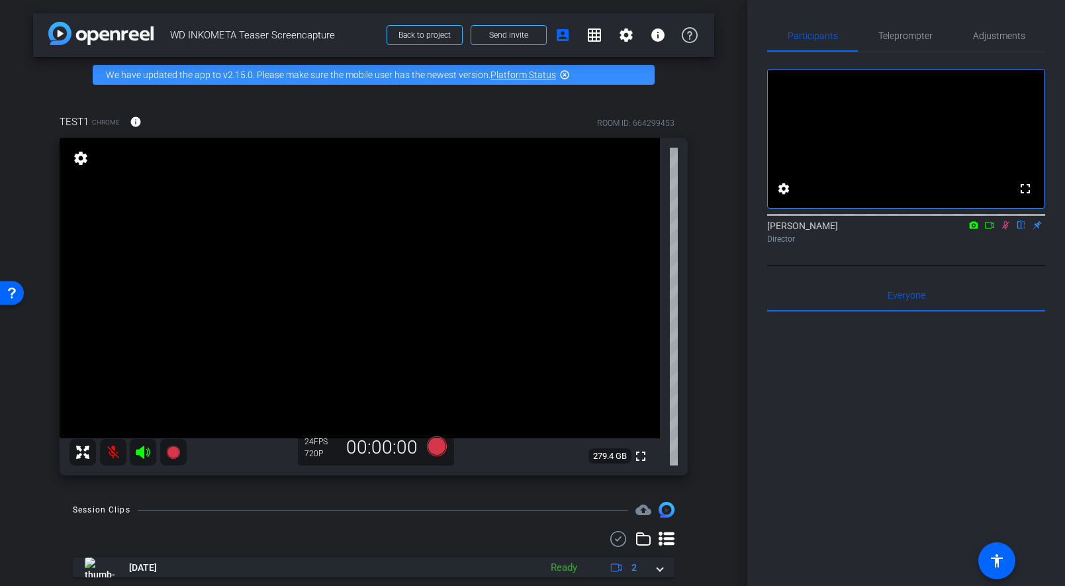
scroll to position [166, 0]
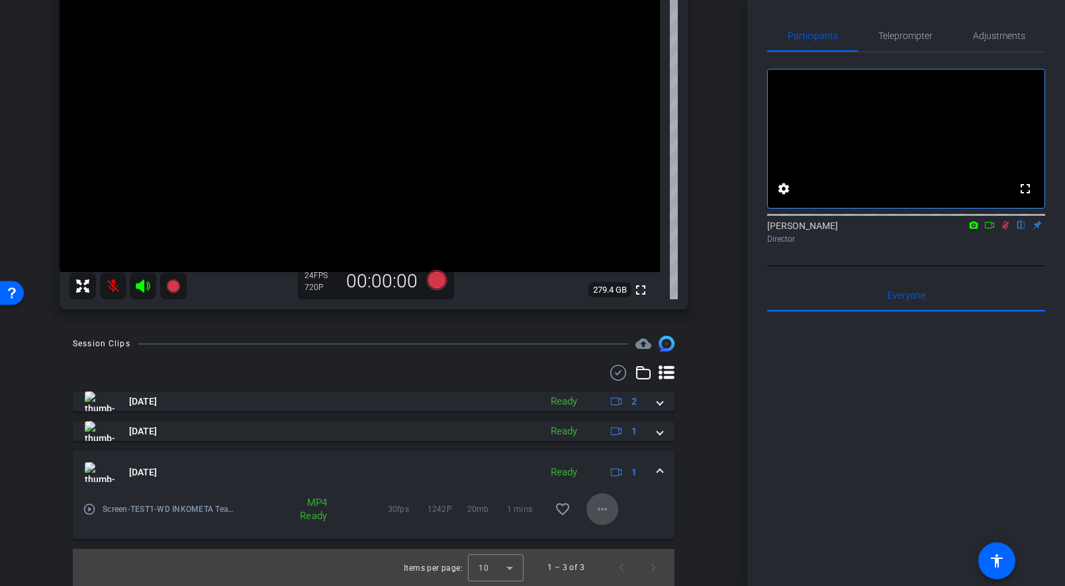
click at [608, 519] on span at bounding box center [603, 509] width 32 height 32
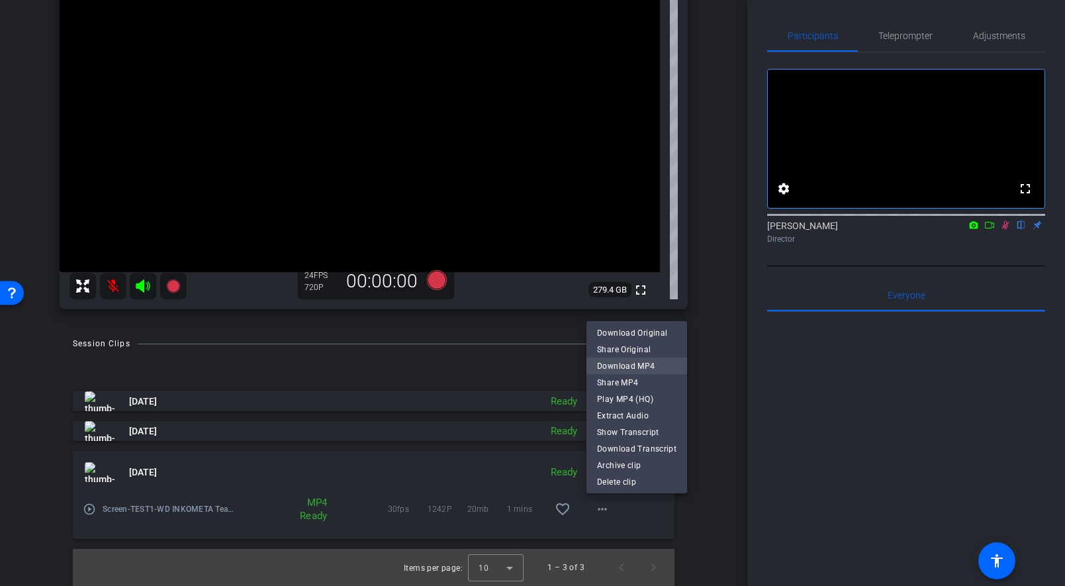
click at [654, 370] on span "Download MP4" at bounding box center [636, 366] width 79 height 16
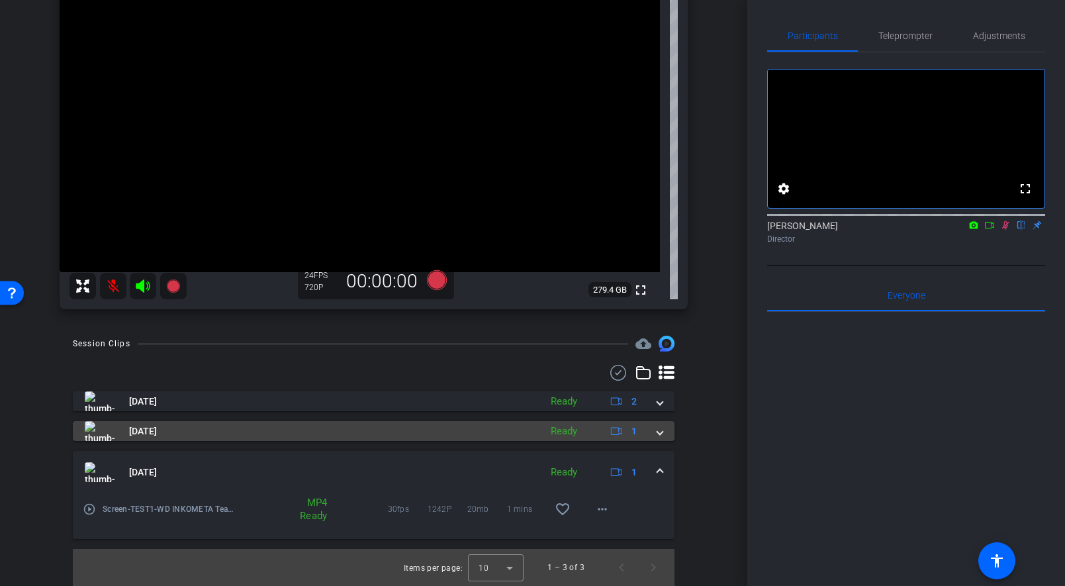
click at [668, 434] on mat-expansion-panel-header "Sep 12, 2025 Ready 1" at bounding box center [374, 431] width 602 height 20
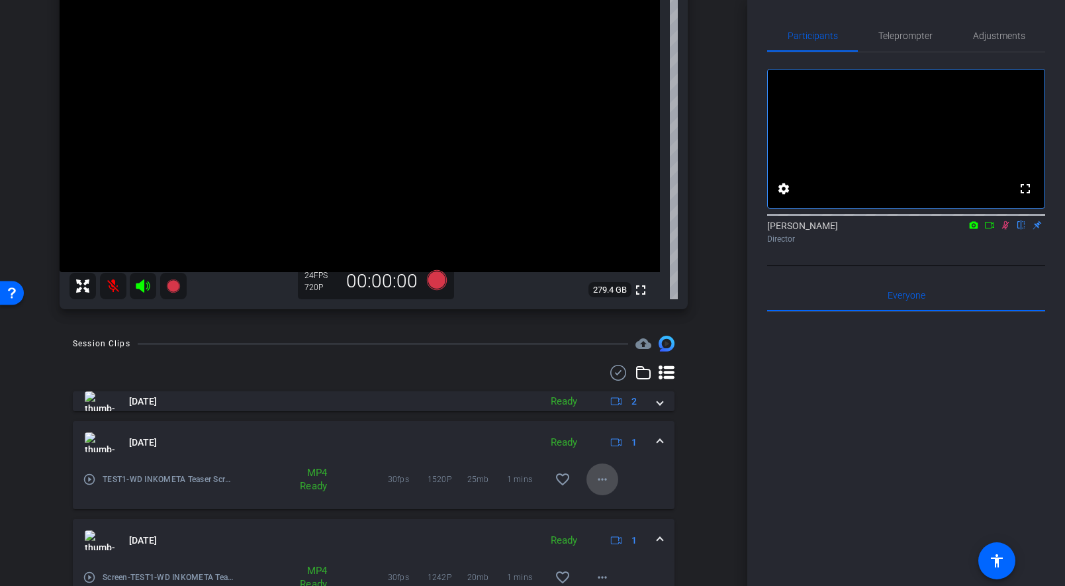
click at [599, 481] on mat-icon "more_horiz" at bounding box center [603, 479] width 16 height 16
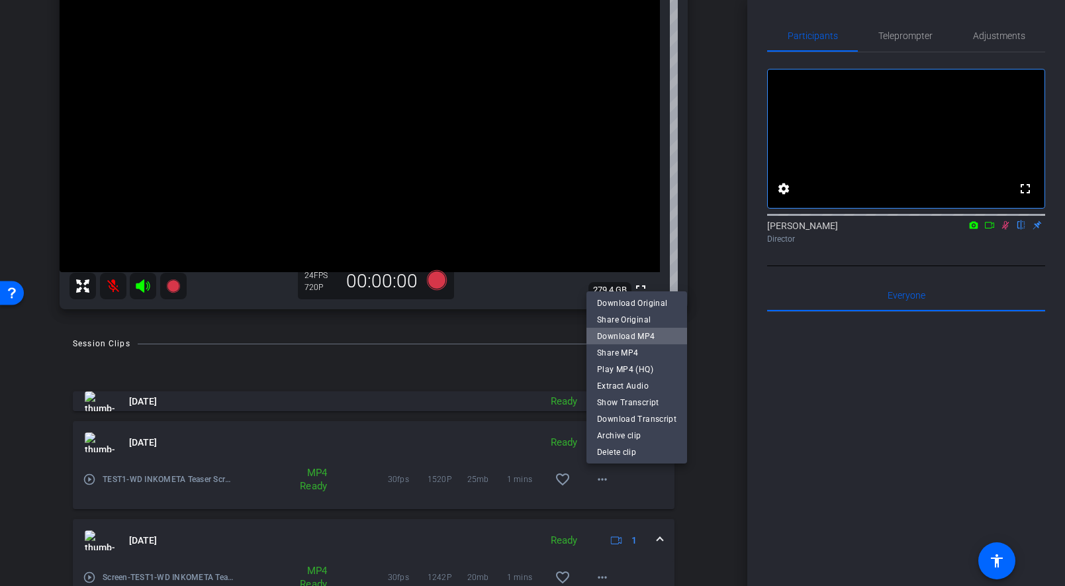
click at [652, 332] on span "Download MP4" at bounding box center [636, 336] width 79 height 16
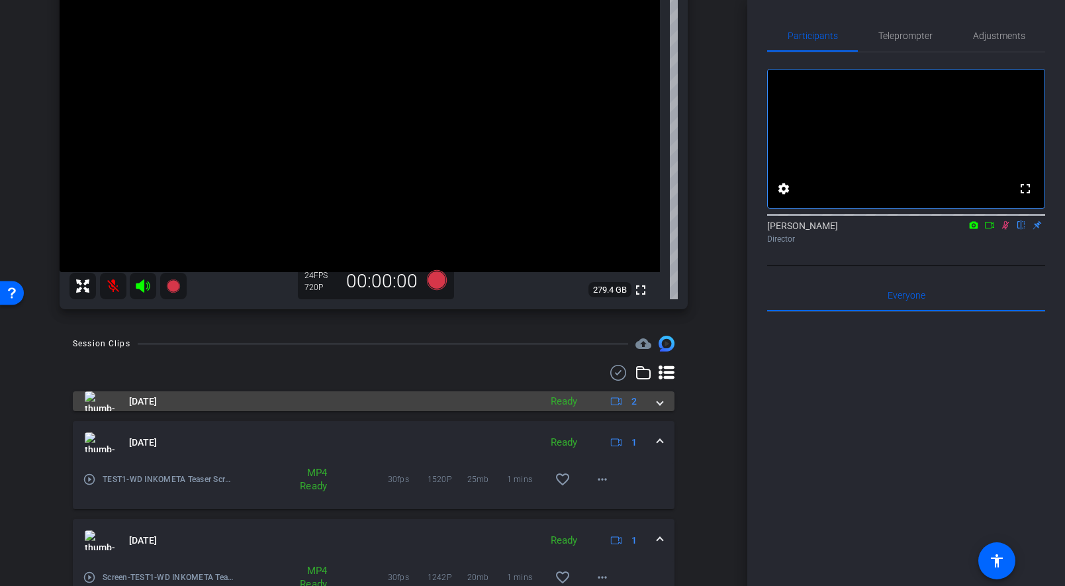
click at [238, 406] on mat-panel-title "Sep 12, 2025" at bounding box center [309, 401] width 449 height 20
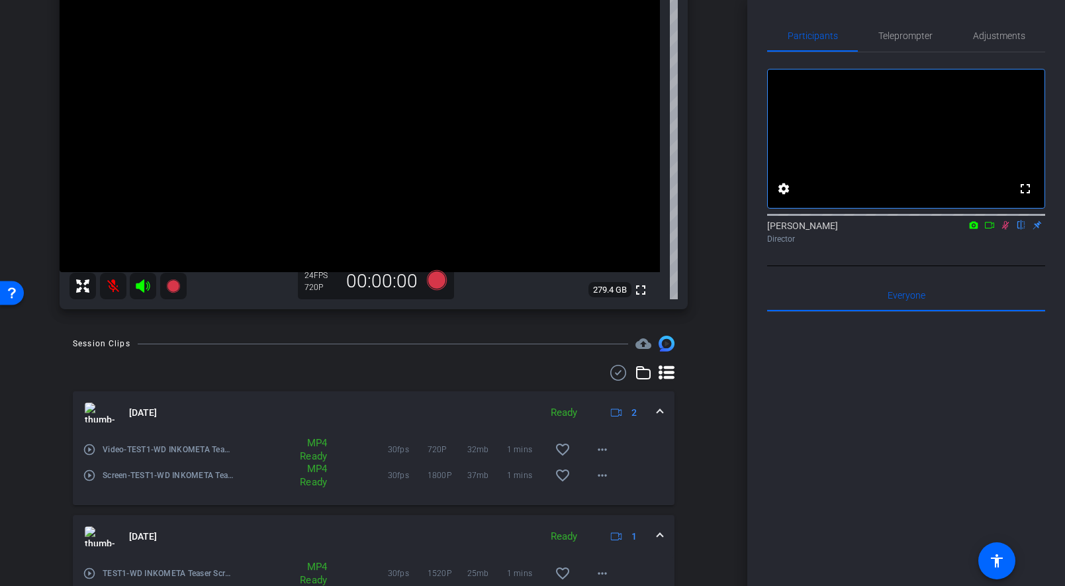
click at [89, 450] on mat-icon "play_circle_outline" at bounding box center [89, 449] width 13 height 13
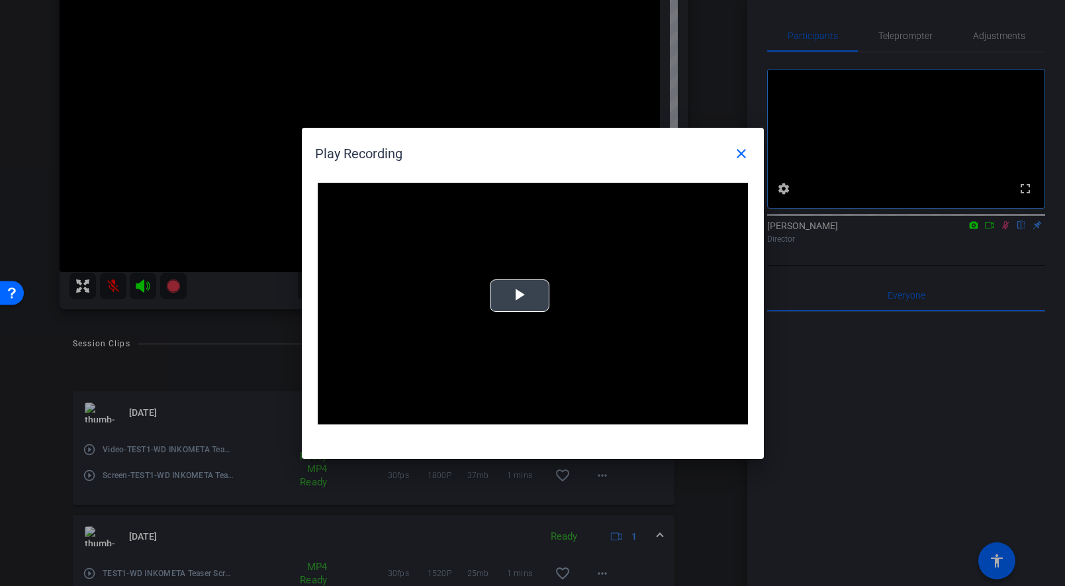
click at [528, 312] on video "Video Player" at bounding box center [533, 304] width 430 height 242
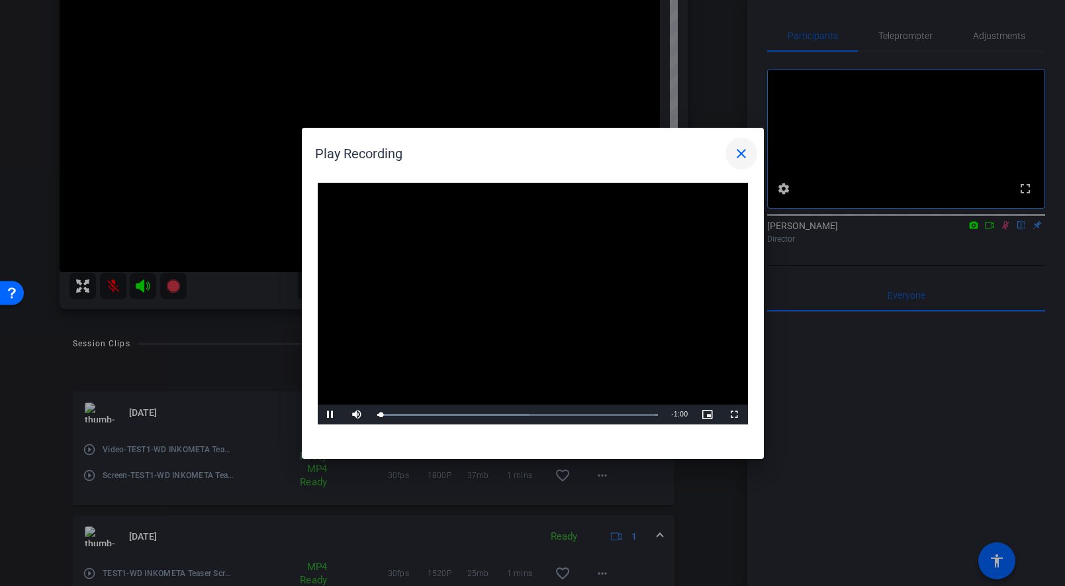
click at [750, 148] on span at bounding box center [742, 154] width 32 height 32
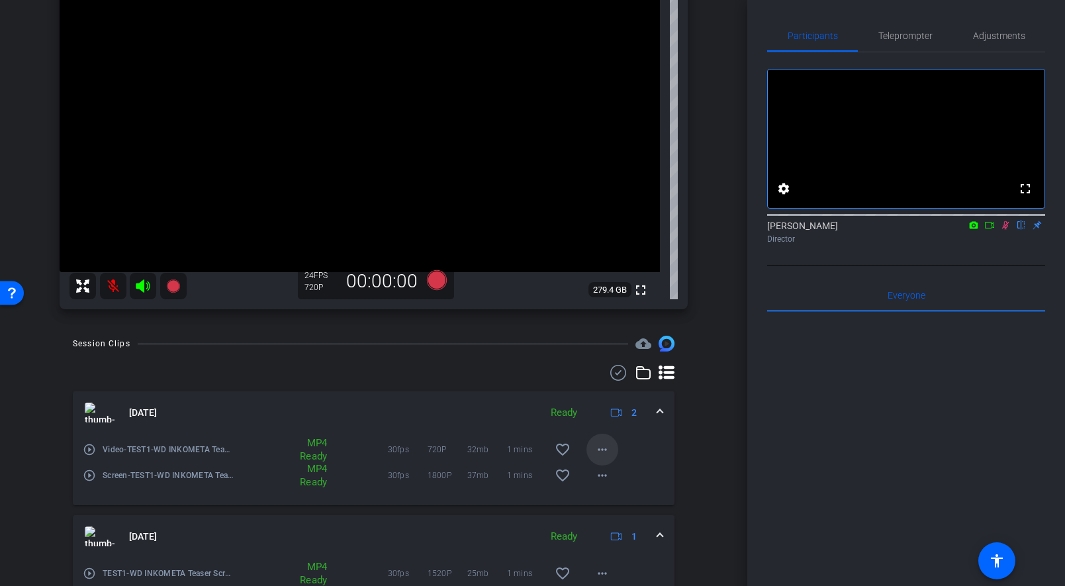
click at [605, 451] on mat-icon "more_horiz" at bounding box center [603, 450] width 16 height 16
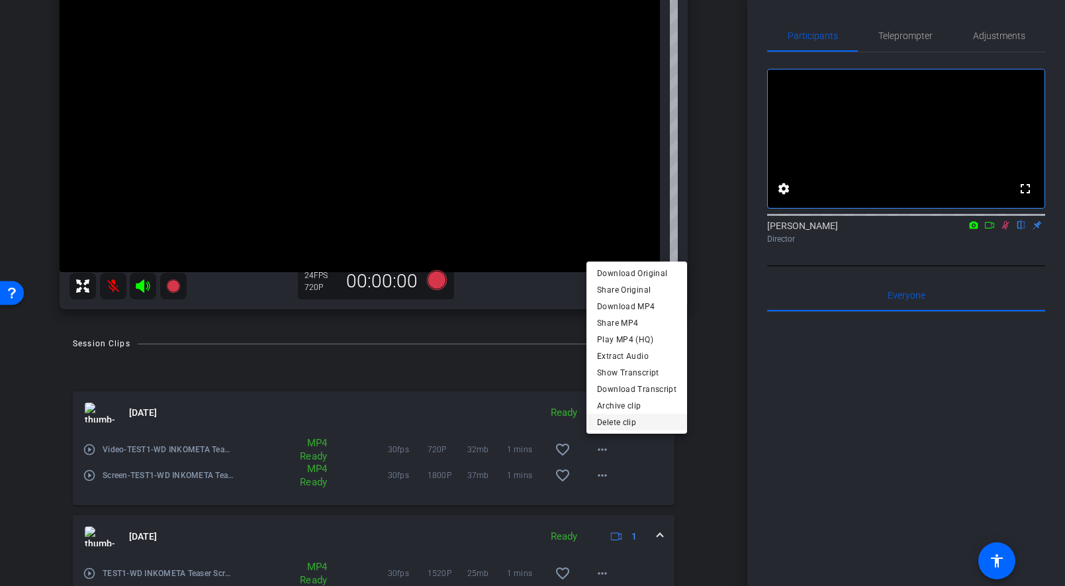
click at [641, 419] on span "Delete clip" at bounding box center [636, 423] width 79 height 16
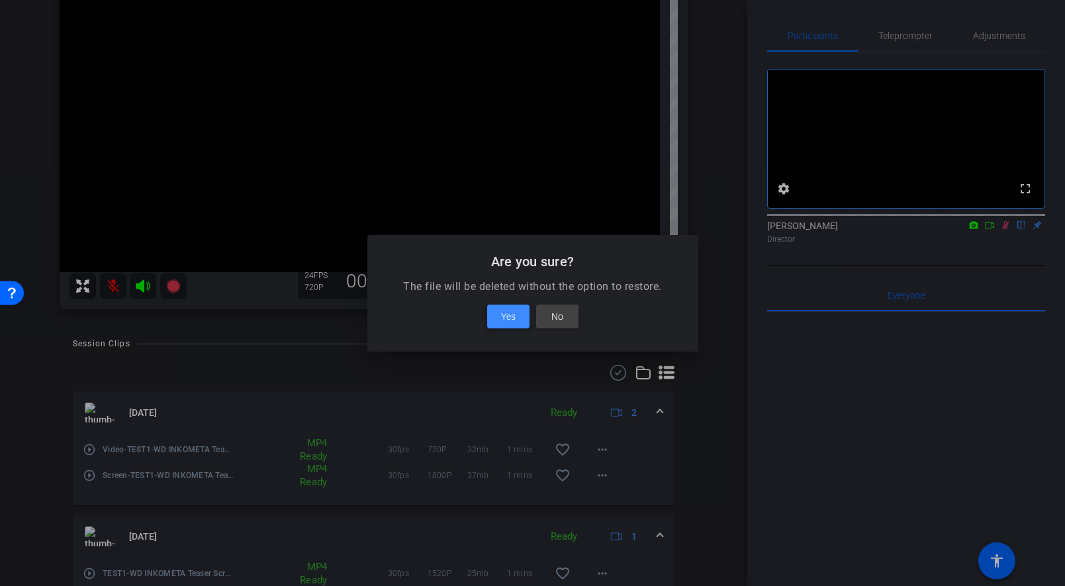
click at [503, 318] on span "Yes" at bounding box center [508, 317] width 15 height 16
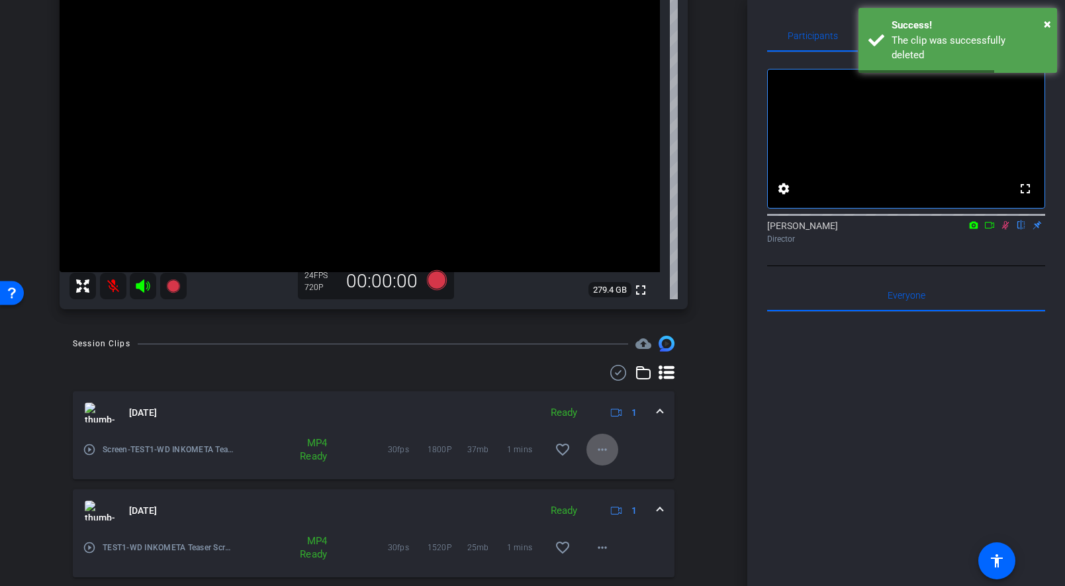
click at [87, 456] on mat-icon "play_circle_outline" at bounding box center [89, 449] width 13 height 13
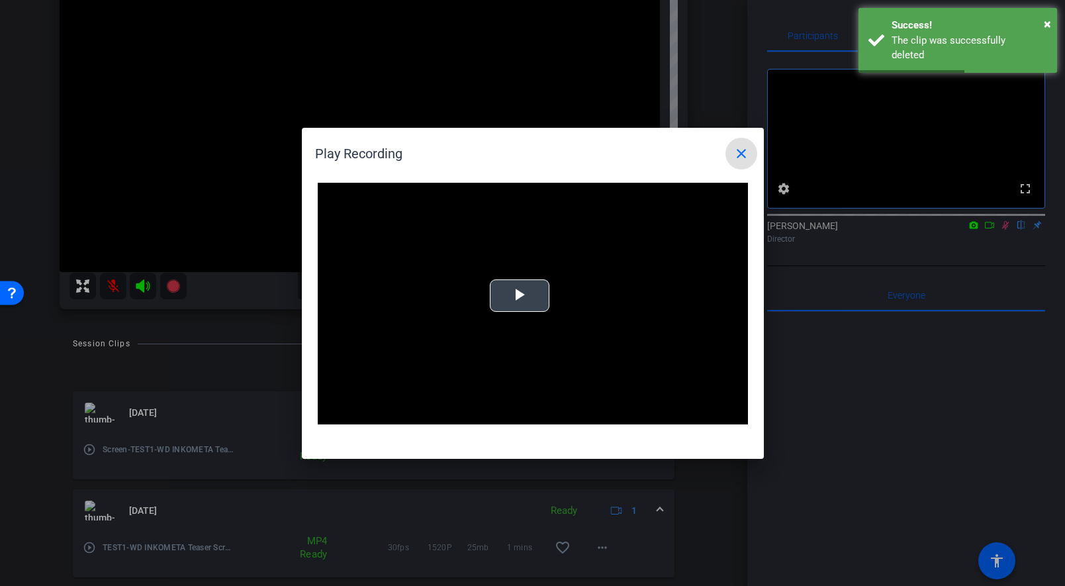
click at [576, 310] on video "Video Player" at bounding box center [533, 304] width 430 height 242
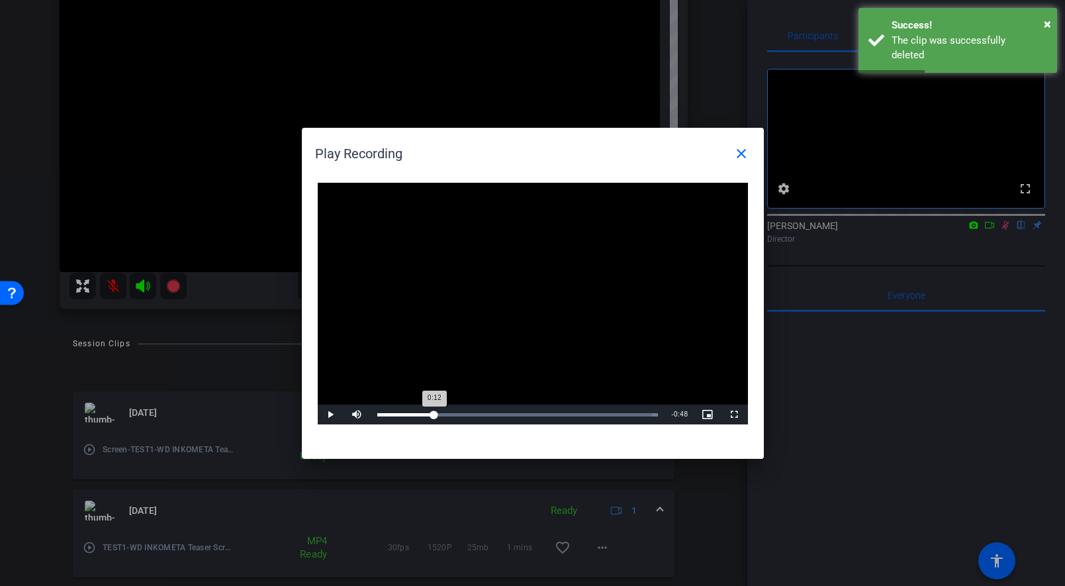
click at [434, 410] on div "Loaded : 100.00% 0:12 0:12" at bounding box center [518, 415] width 295 height 20
click at [742, 151] on mat-icon "close" at bounding box center [742, 154] width 16 height 16
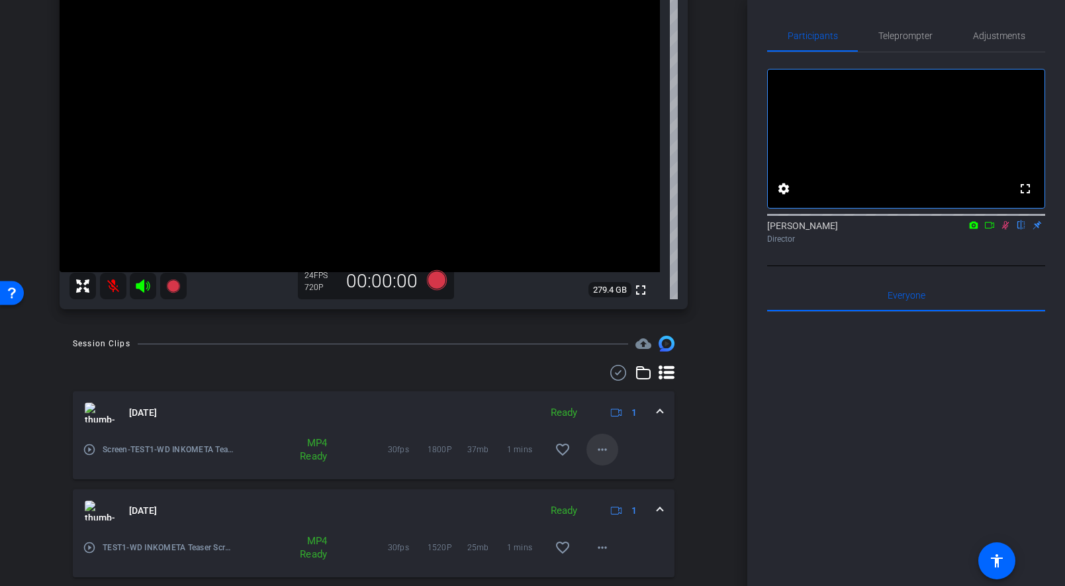
click at [614, 448] on span at bounding box center [603, 450] width 32 height 32
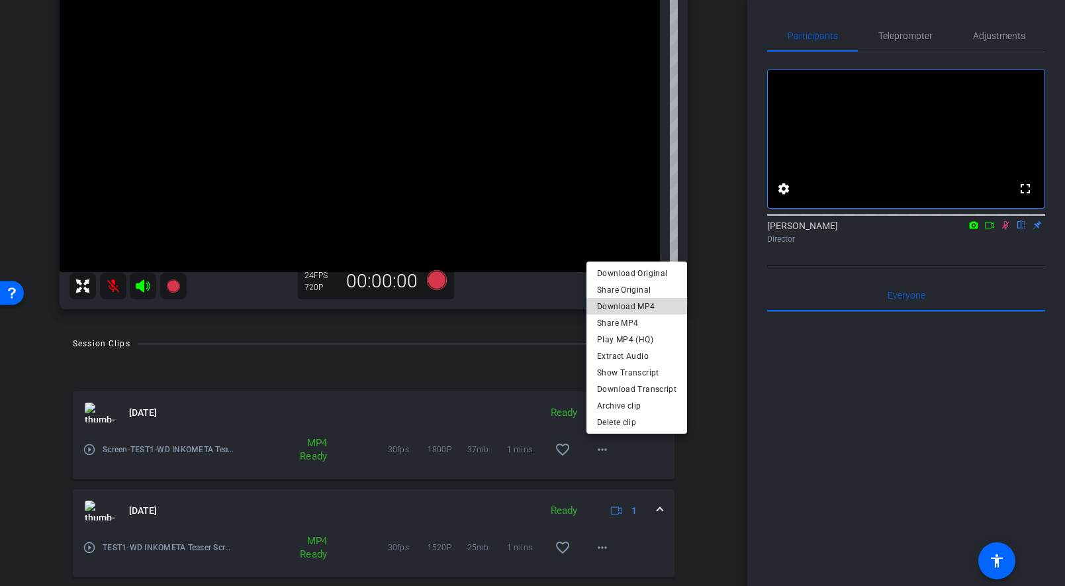
click at [654, 301] on span "Download MP4" at bounding box center [636, 307] width 79 height 16
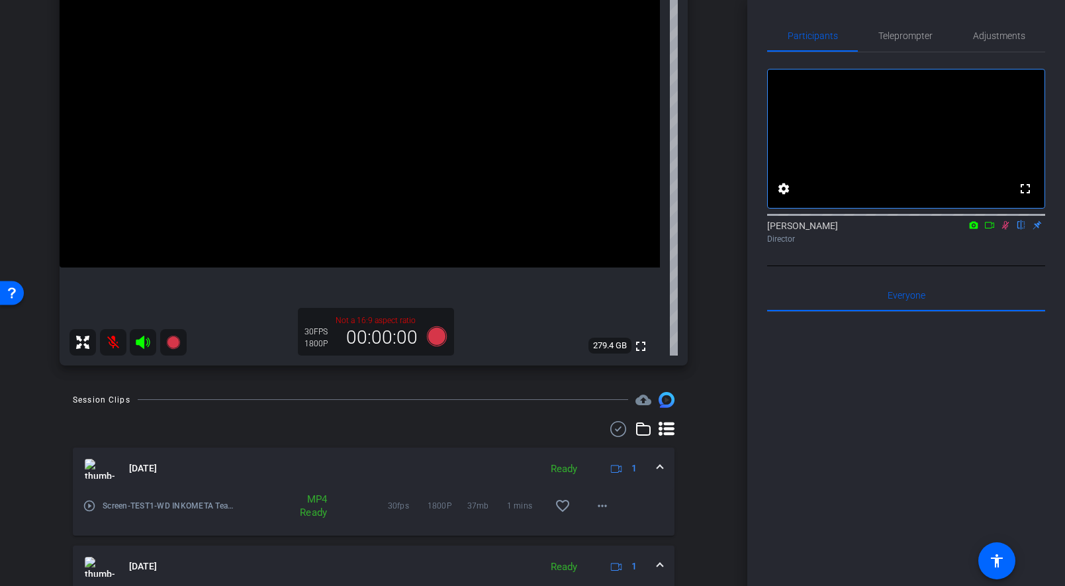
scroll to position [0, 0]
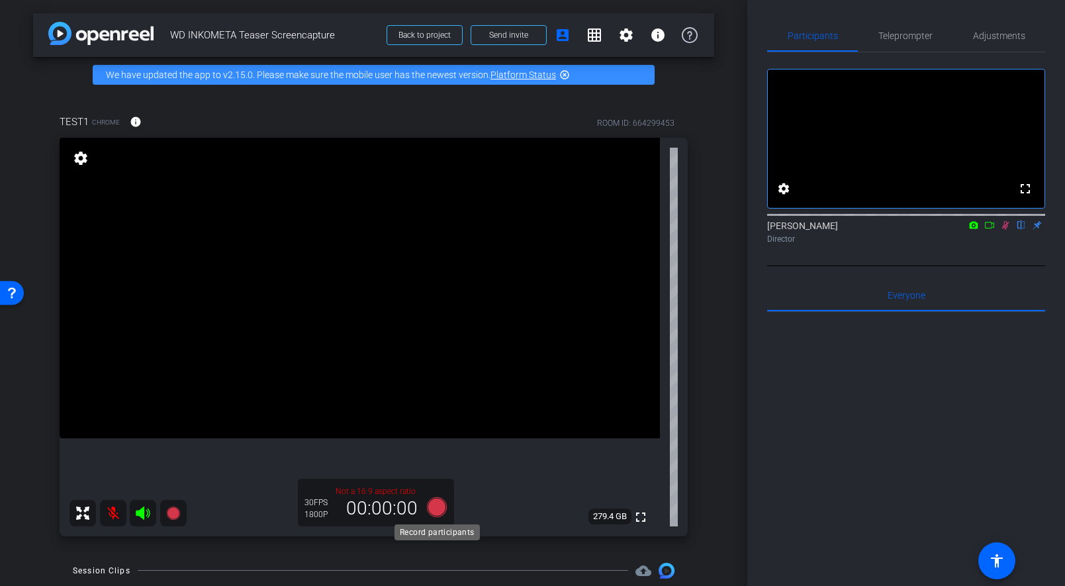
click at [447, 509] on icon at bounding box center [437, 507] width 32 height 24
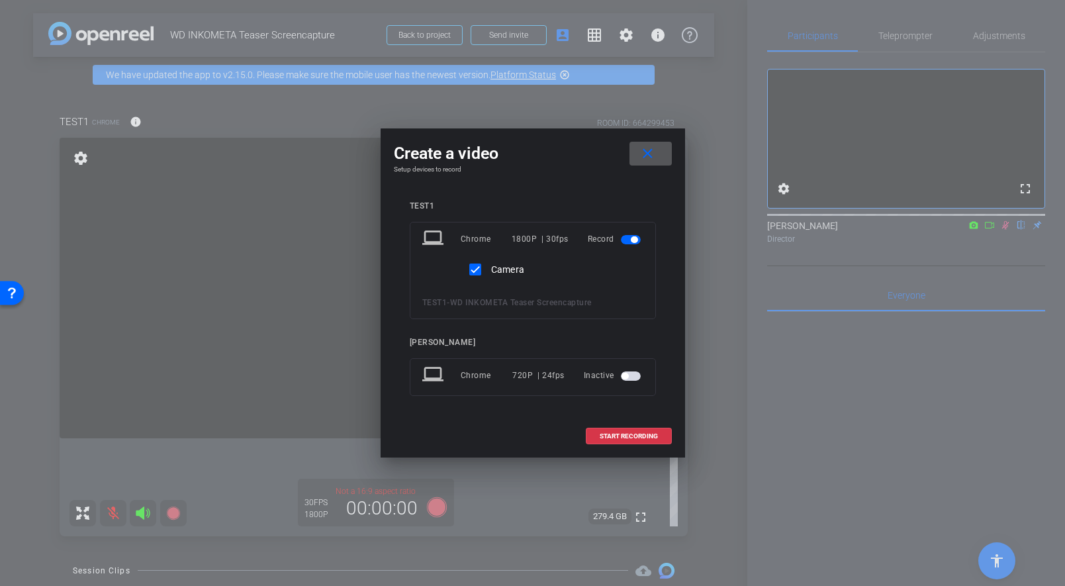
click at [492, 269] on label "Camera" at bounding box center [507, 269] width 36 height 13
click at [489, 269] on input "Camera" at bounding box center [475, 269] width 26 height 26
checkbox input "false"
click at [633, 383] on div "Inactive" at bounding box center [614, 376] width 60 height 24
click at [632, 375] on span "button" at bounding box center [631, 375] width 20 height 9
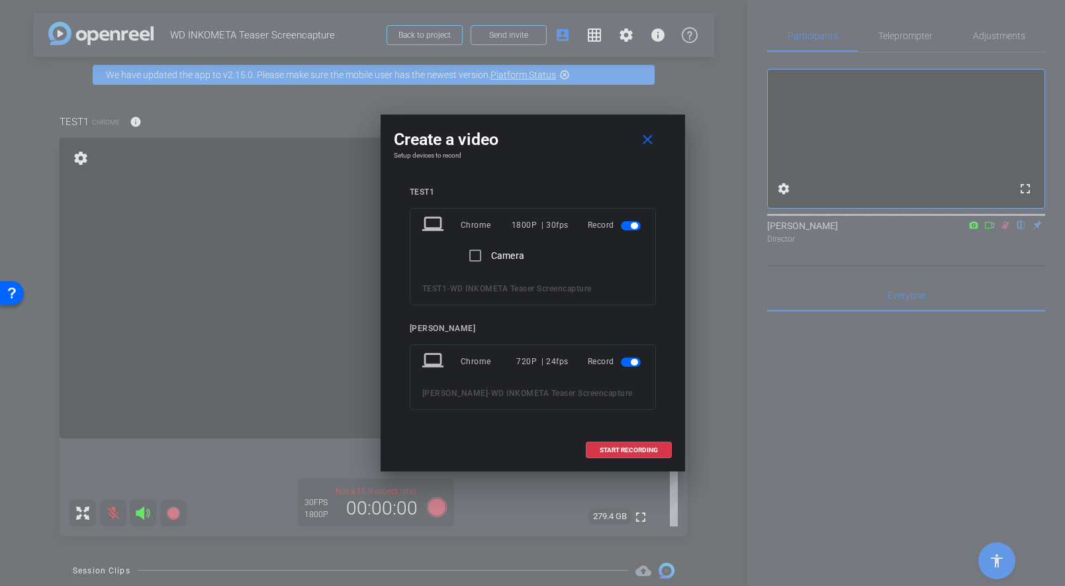
click at [635, 364] on span "button" at bounding box center [634, 362] width 7 height 7
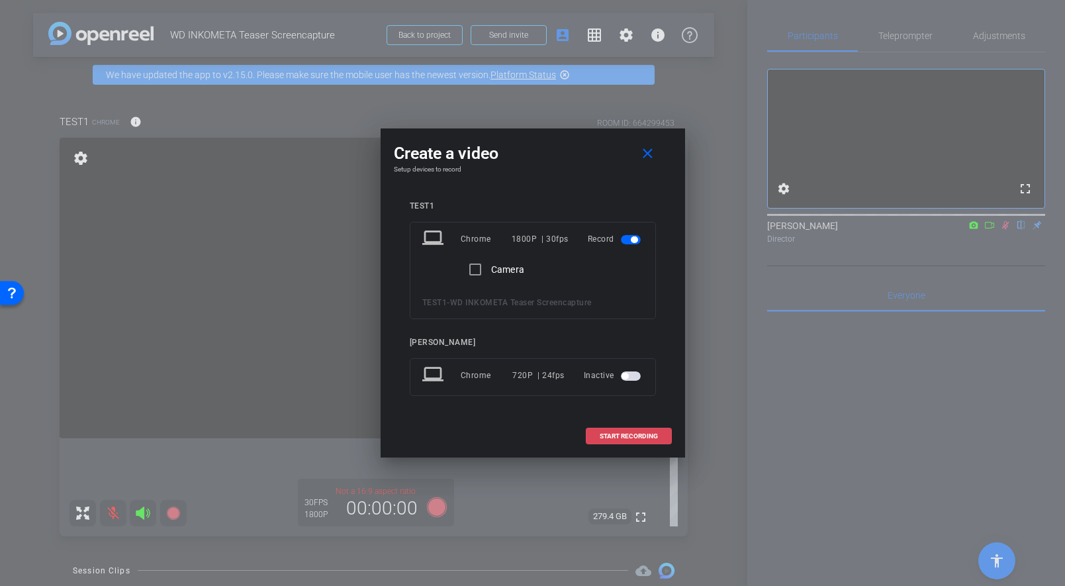
click at [637, 426] on span at bounding box center [629, 436] width 85 height 32
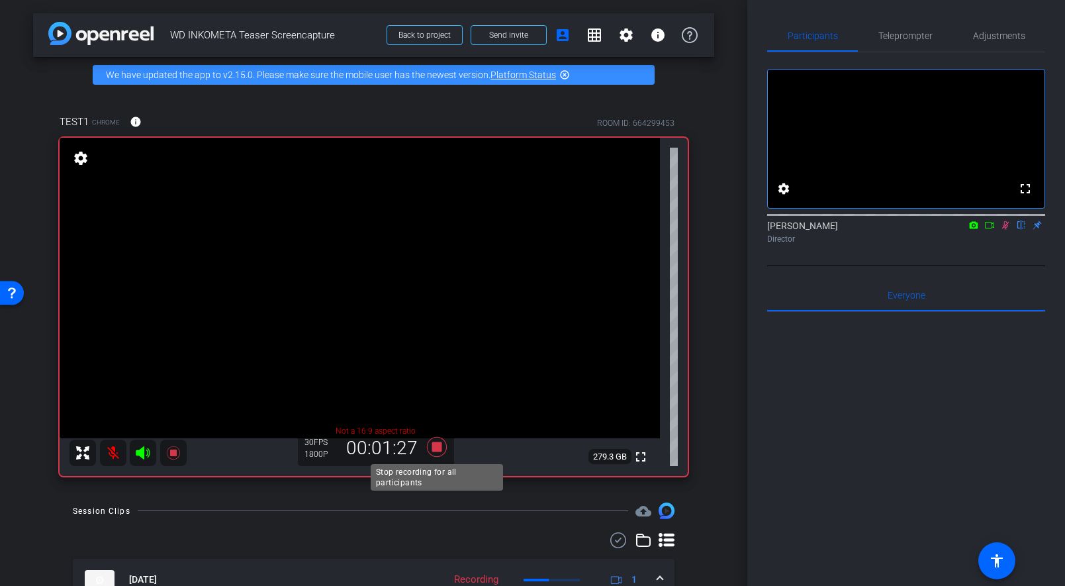
click at [440, 449] on icon at bounding box center [436, 447] width 20 height 20
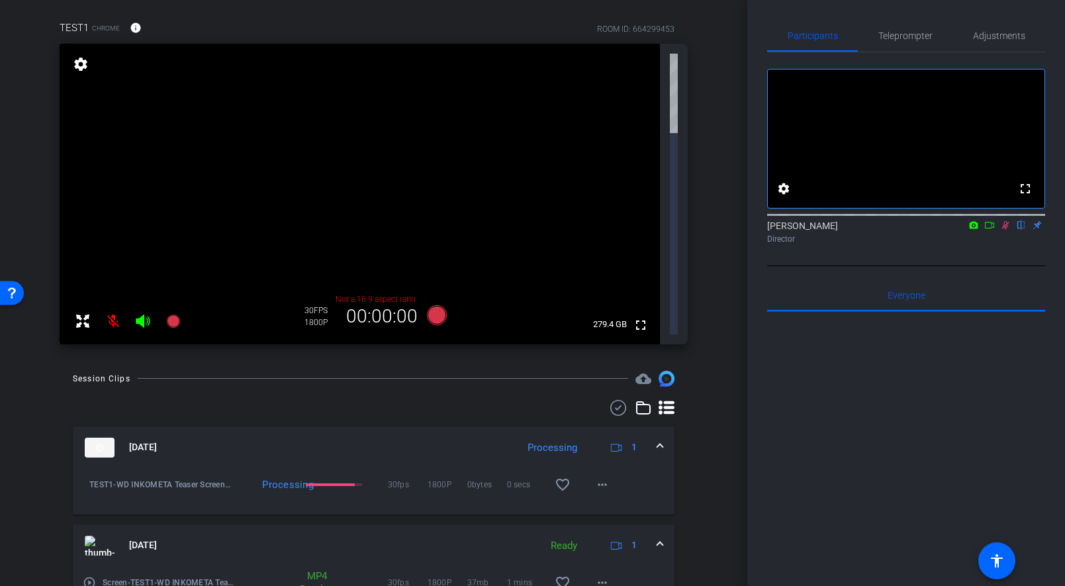
scroll to position [332, 0]
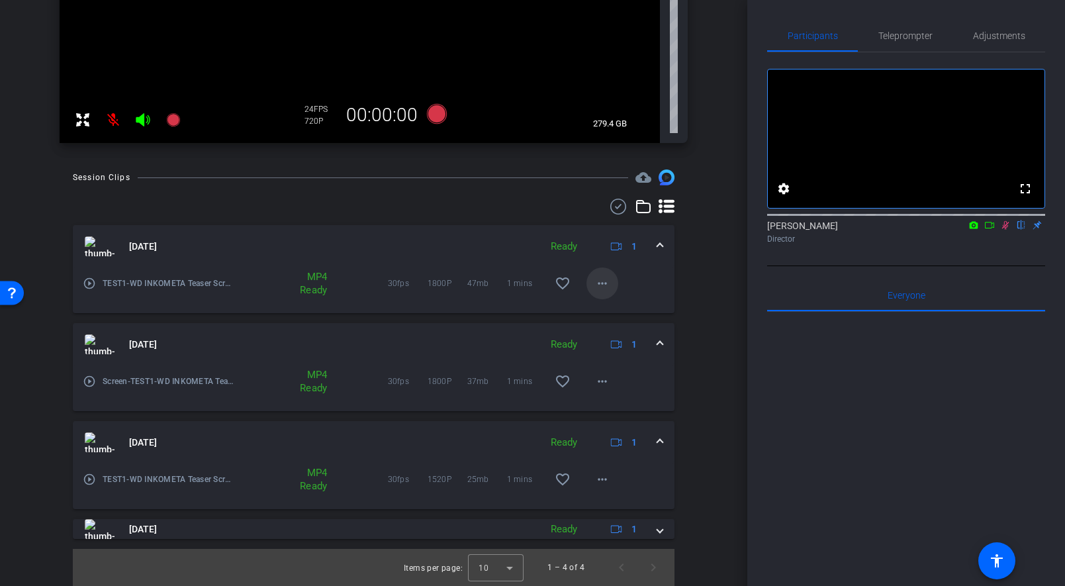
click at [608, 279] on mat-icon "more_horiz" at bounding box center [603, 283] width 16 height 16
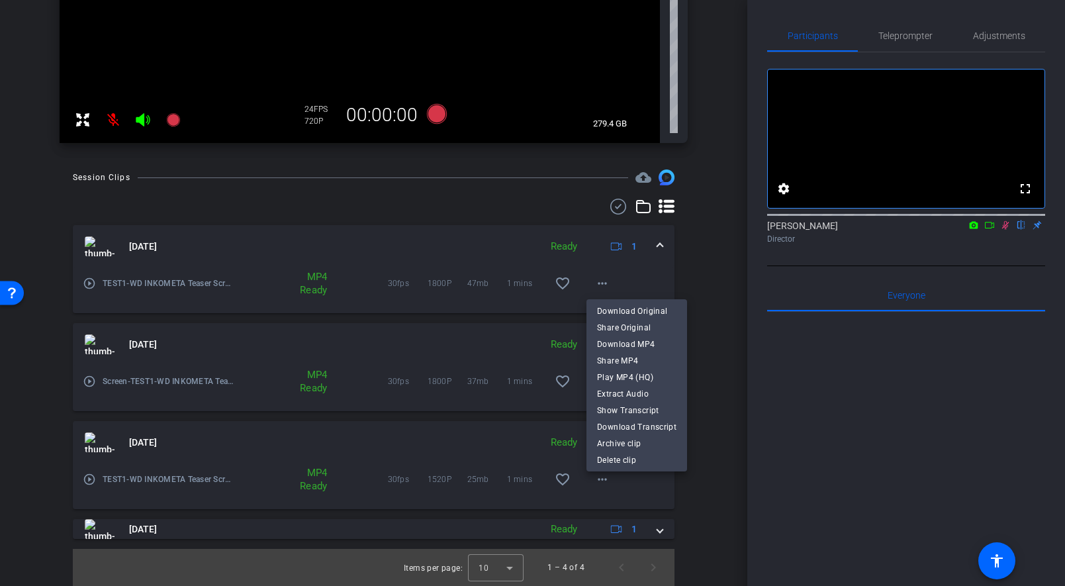
click at [601, 281] on div at bounding box center [532, 293] width 1065 height 586
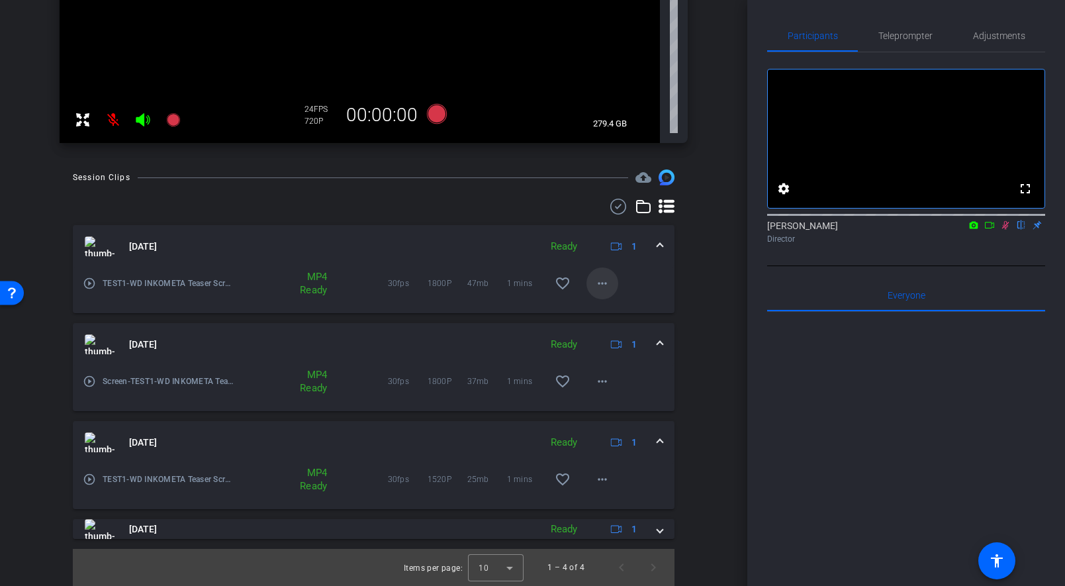
click at [607, 284] on mat-icon "more_horiz" at bounding box center [603, 283] width 16 height 16
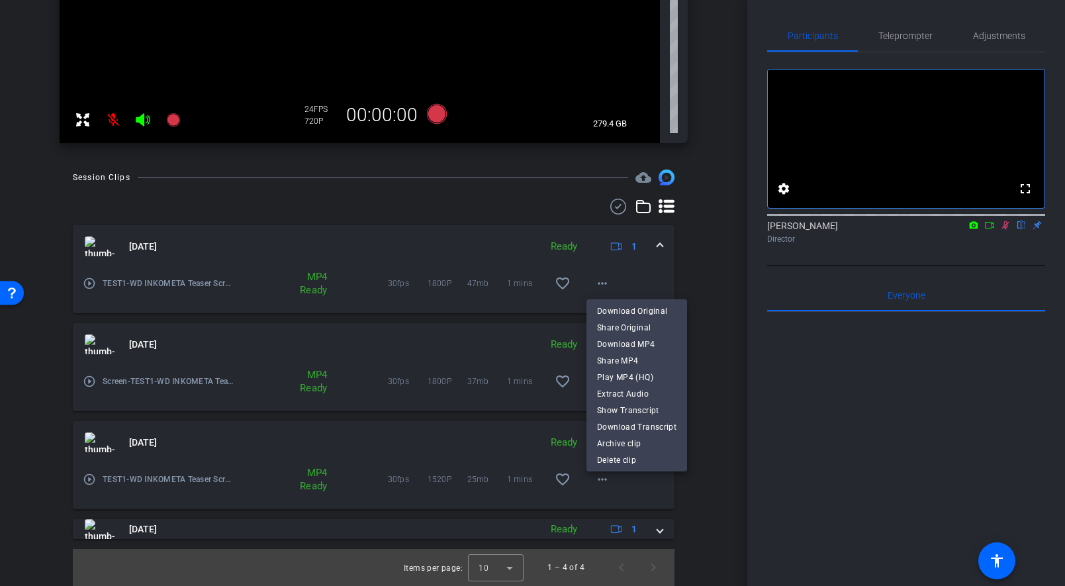
click at [607, 284] on div at bounding box center [532, 293] width 1065 height 586
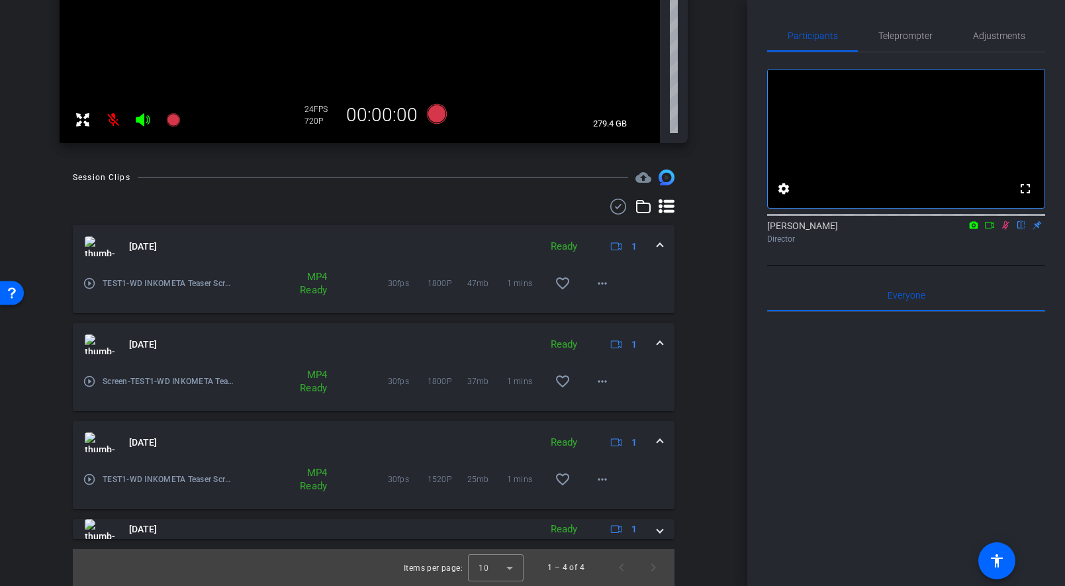
click at [607, 284] on mat-icon "more_horiz" at bounding box center [603, 283] width 16 height 16
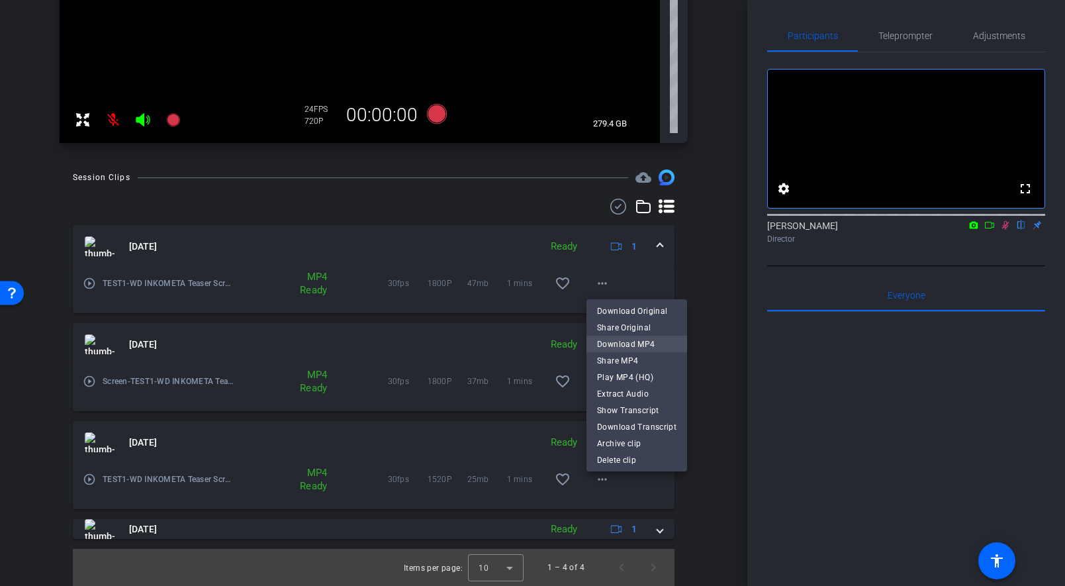
click at [659, 344] on span "Download MP4" at bounding box center [636, 344] width 79 height 16
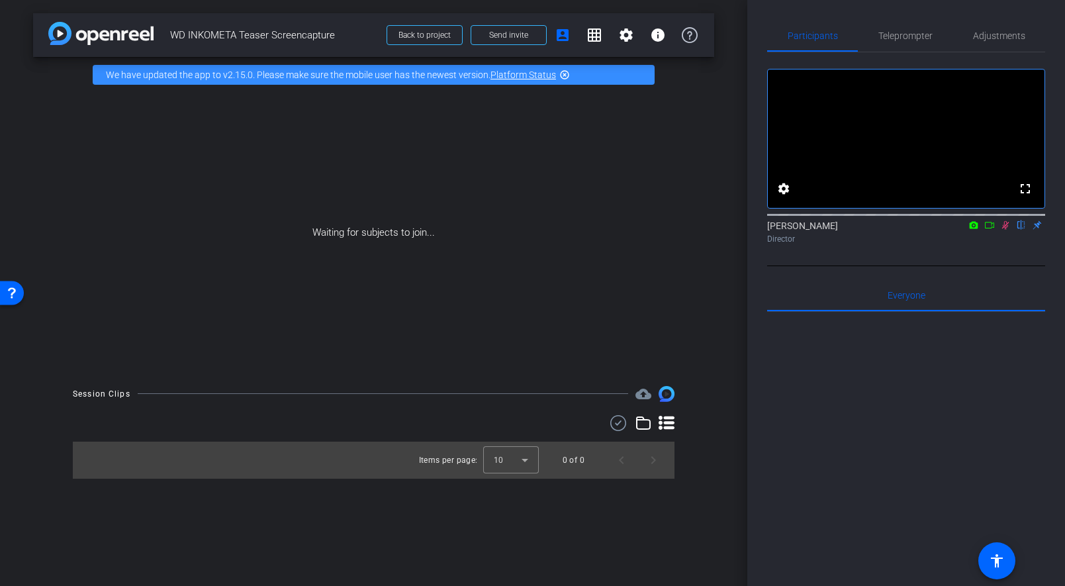
scroll to position [0, 0]
click at [432, 38] on span "Back to project" at bounding box center [425, 34] width 52 height 9
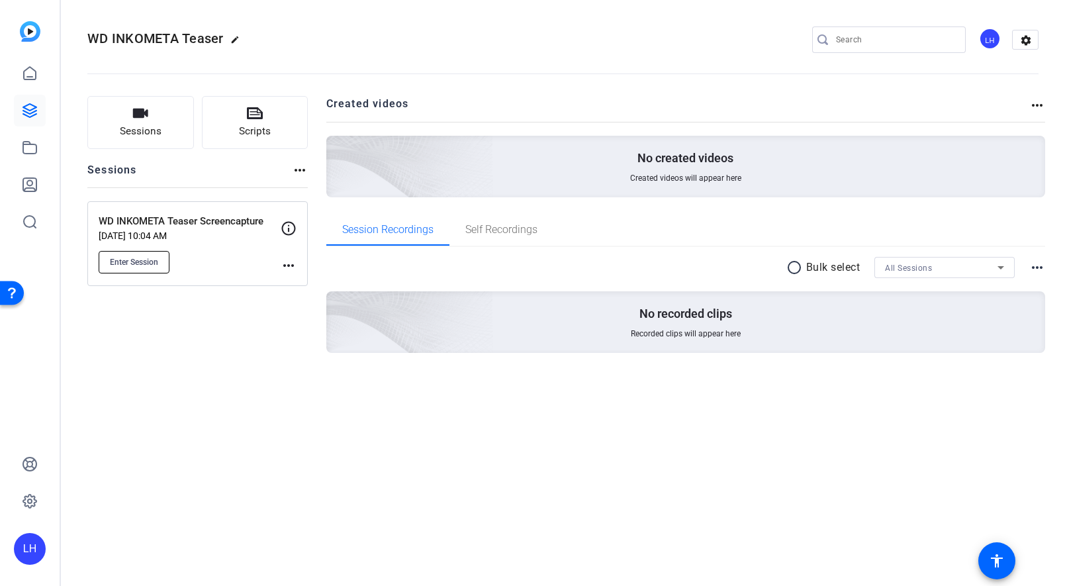
click at [136, 266] on span "Enter Session" at bounding box center [134, 262] width 48 height 11
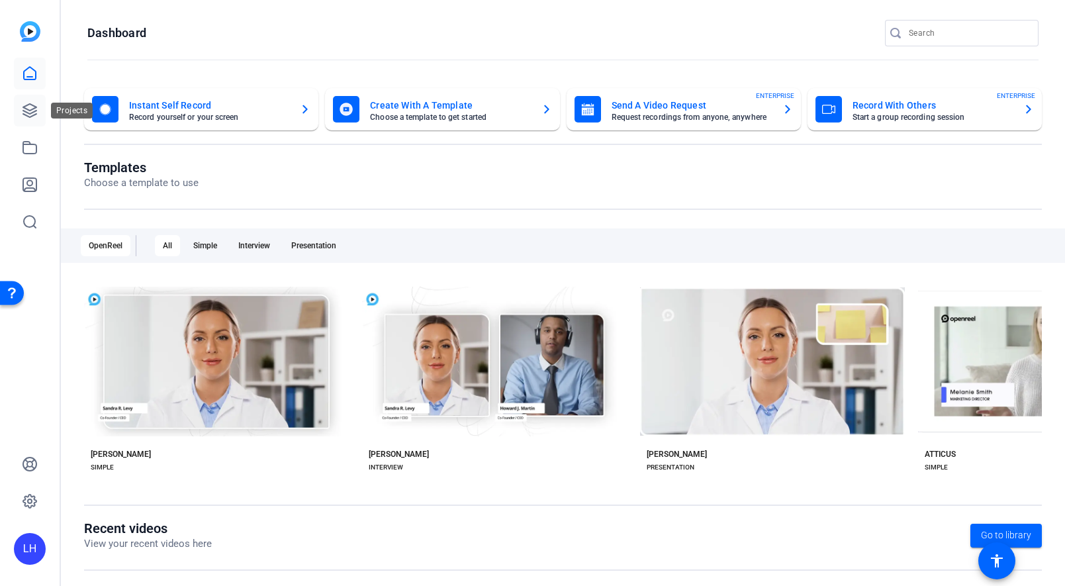
click at [33, 113] on icon at bounding box center [30, 111] width 16 height 16
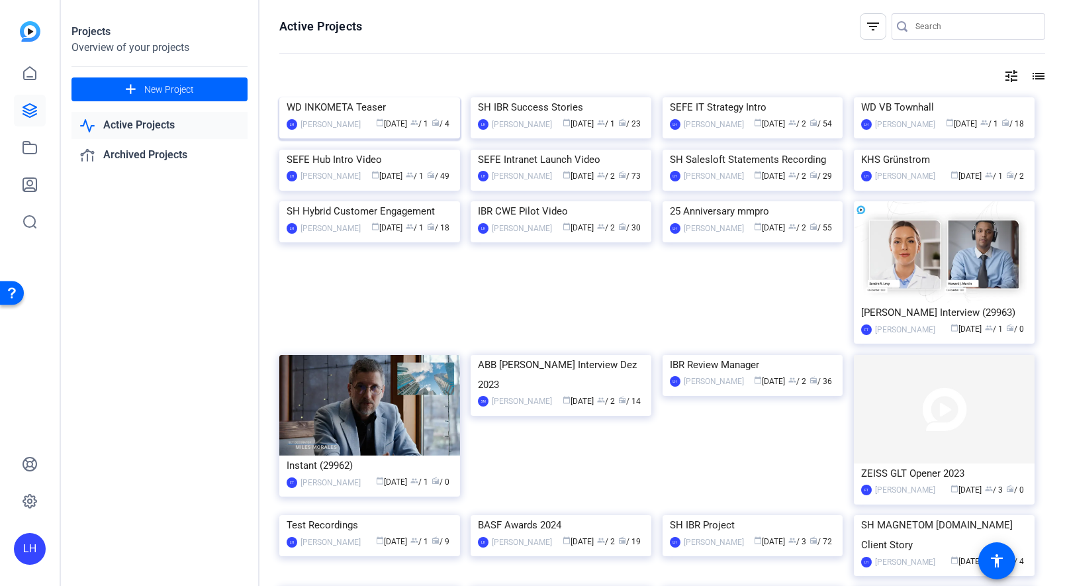
click at [399, 97] on img at bounding box center [369, 97] width 181 height 0
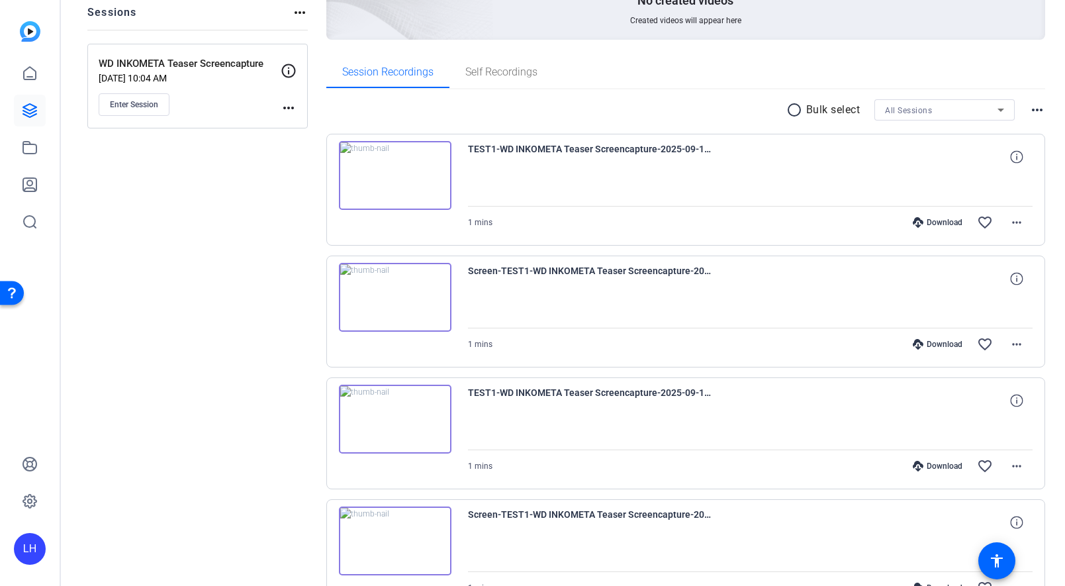
scroll to position [158, 0]
click at [822, 112] on p "Bulk select" at bounding box center [834, 109] width 54 height 16
click at [800, 109] on mat-icon "radio_button_unchecked" at bounding box center [797, 109] width 20 height 16
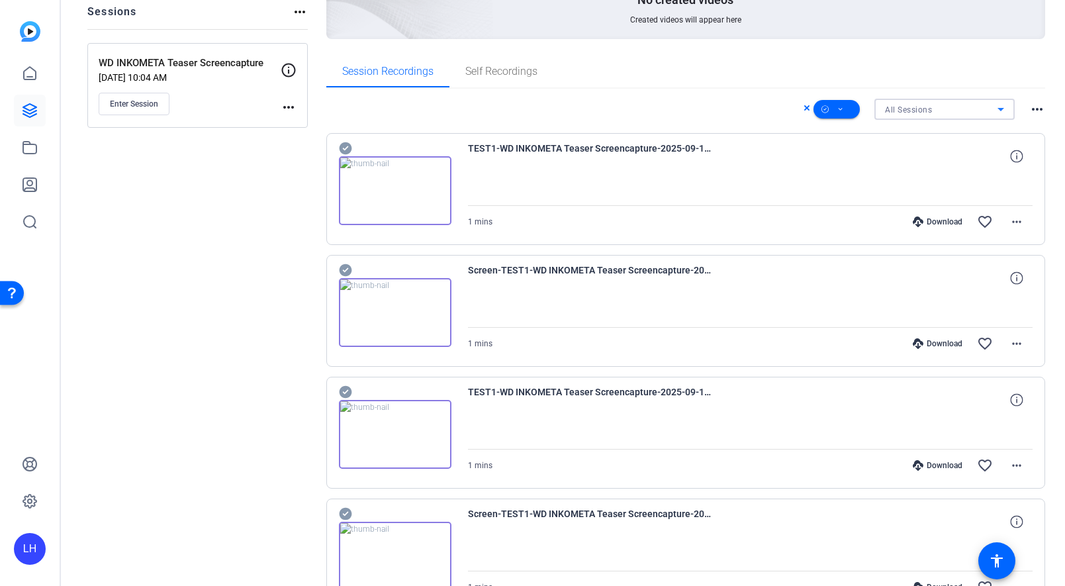
click at [979, 111] on div "All Sessions" at bounding box center [941, 109] width 113 height 17
click at [979, 111] on div at bounding box center [532, 293] width 1065 height 586
click at [859, 106] on span at bounding box center [837, 109] width 46 height 32
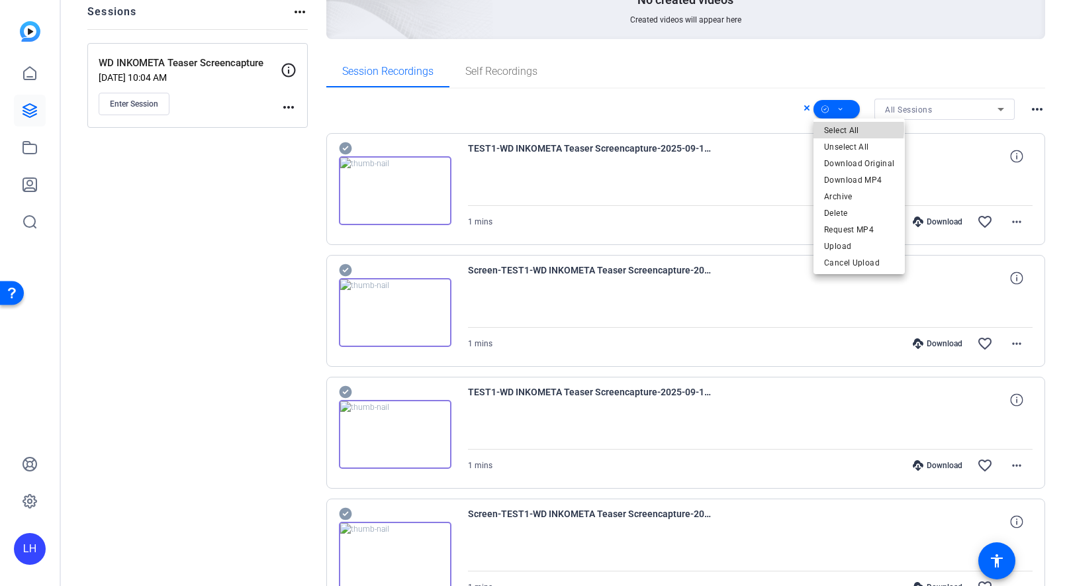
click at [853, 129] on span "Select All" at bounding box center [859, 130] width 70 height 16
click at [1040, 107] on div at bounding box center [532, 293] width 1065 height 586
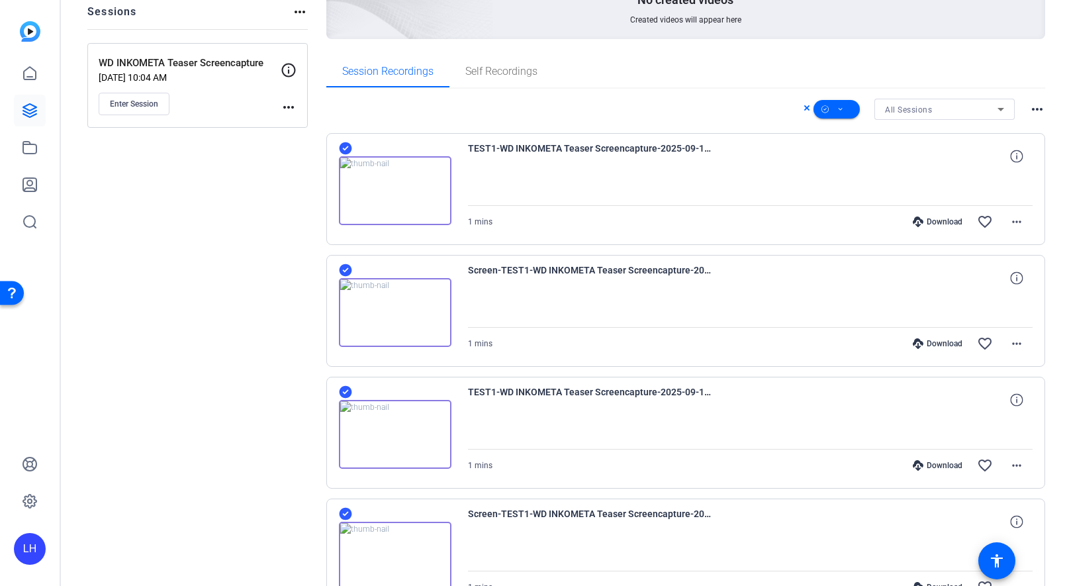
click at [1040, 109] on mat-icon "more_horiz" at bounding box center [1038, 109] width 16 height 16
click at [1040, 109] on div at bounding box center [532, 293] width 1065 height 586
click at [859, 108] on span at bounding box center [837, 109] width 46 height 32
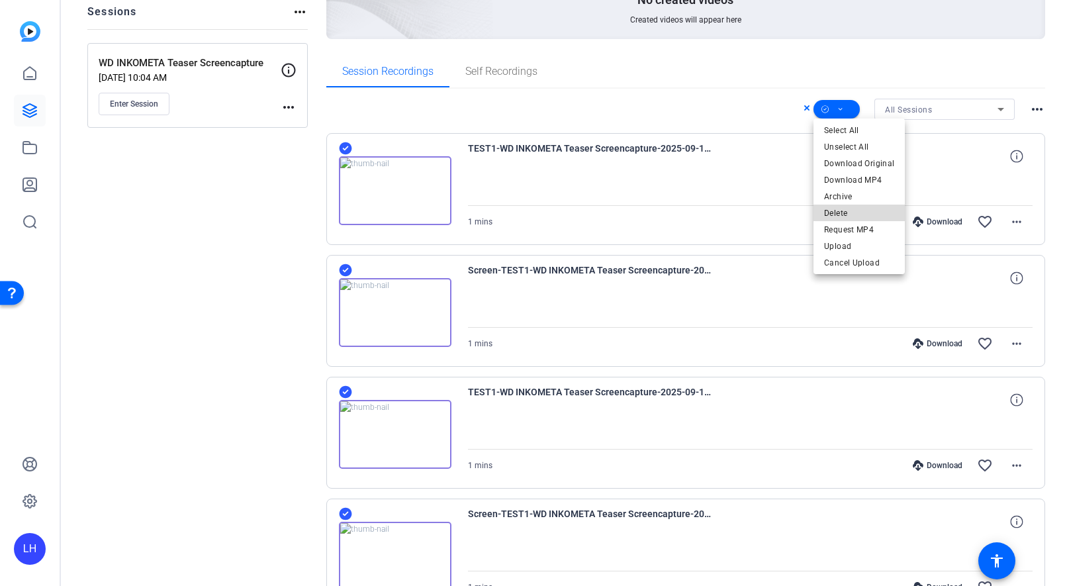
click at [869, 213] on span "Delete" at bounding box center [859, 213] width 70 height 16
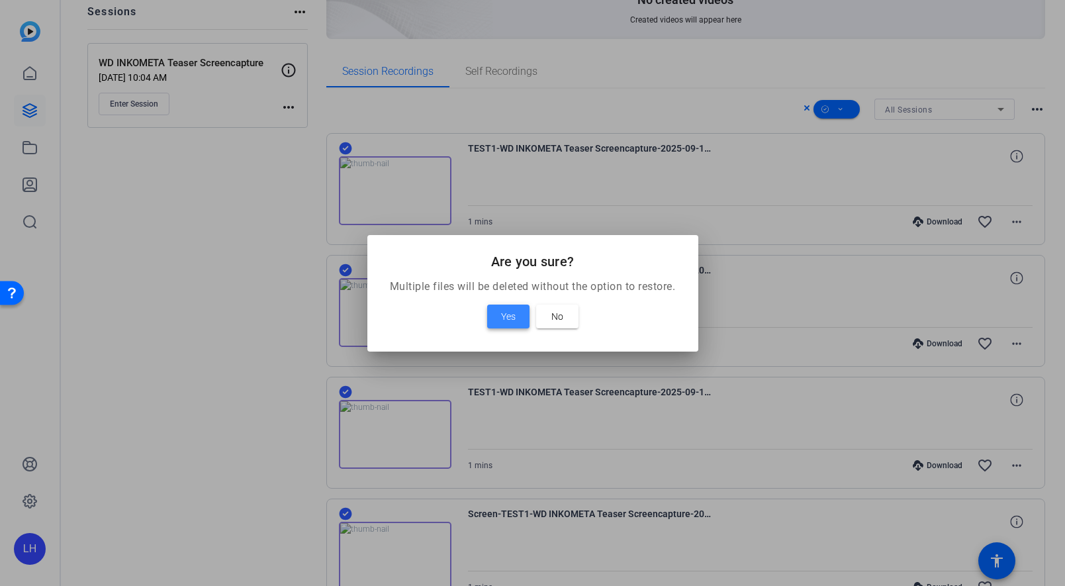
click at [497, 320] on span at bounding box center [508, 317] width 42 height 32
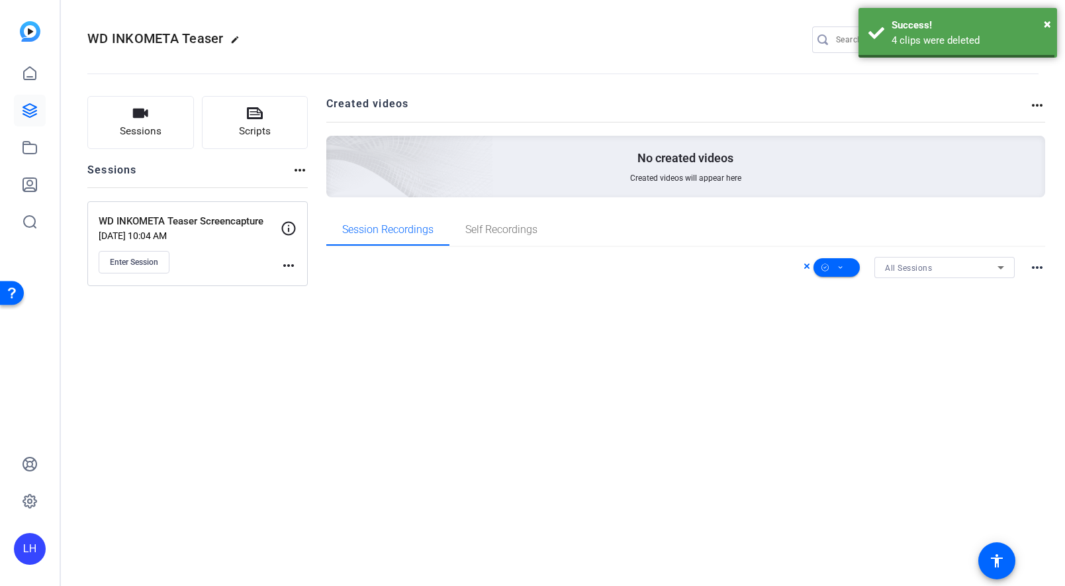
scroll to position [0, 0]
click at [134, 260] on span "Enter Session" at bounding box center [134, 262] width 48 height 11
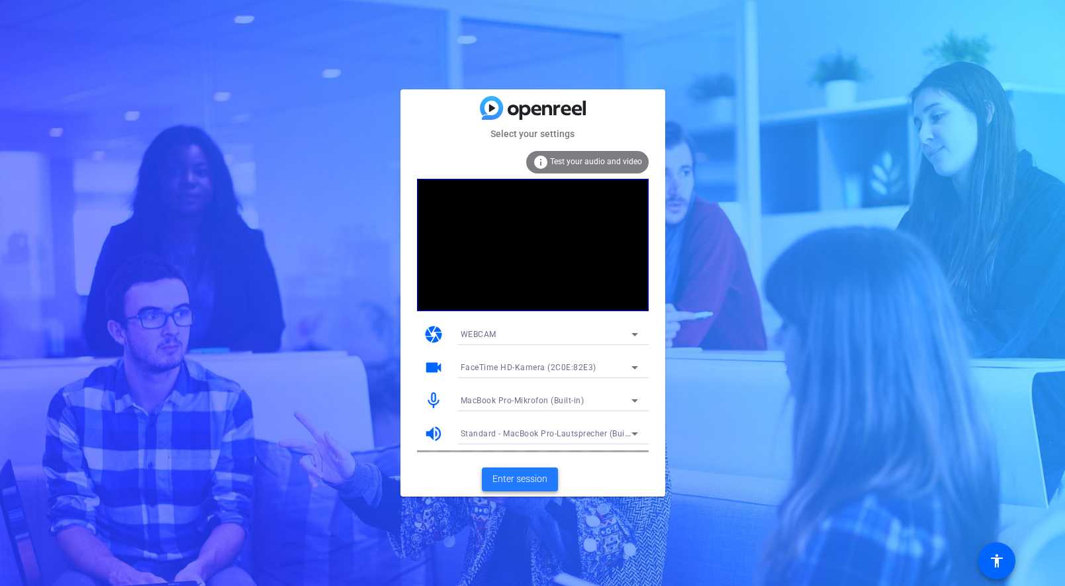
click at [537, 480] on span "Enter session" at bounding box center [520, 479] width 55 height 14
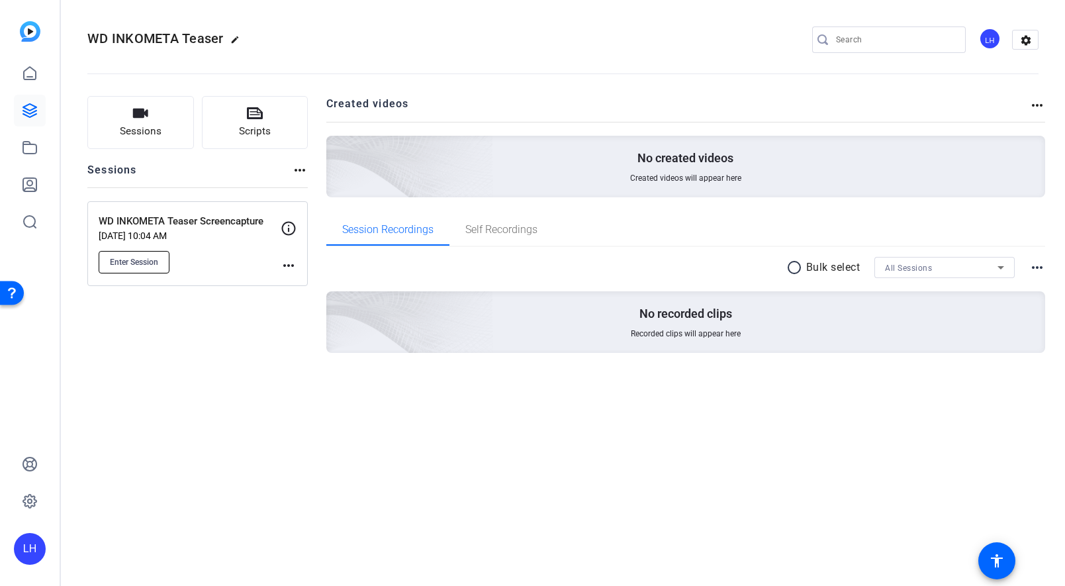
click at [144, 260] on span "Enter Session" at bounding box center [134, 262] width 48 height 11
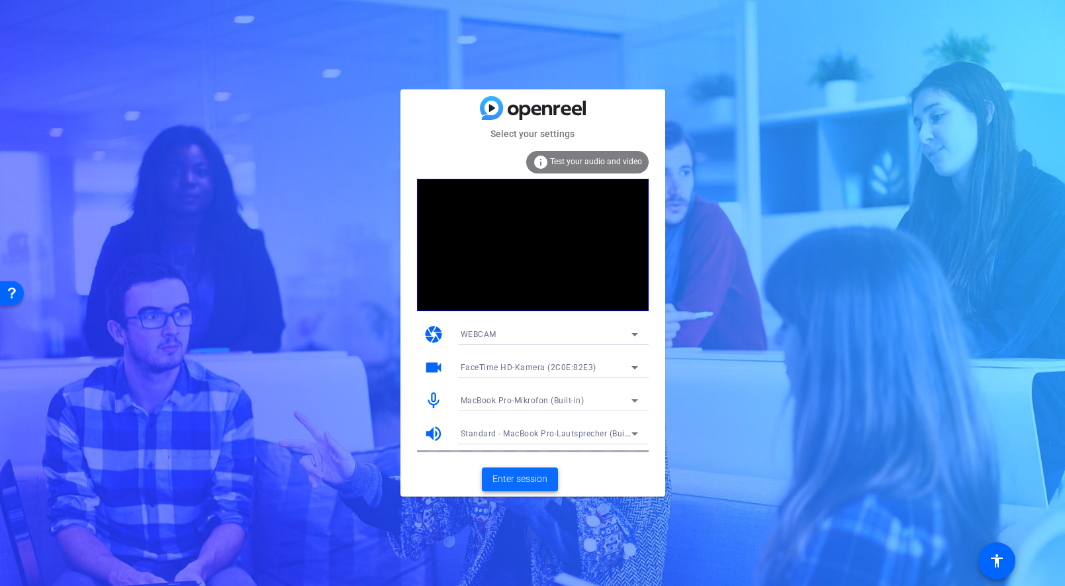
click at [527, 481] on span "Enter session" at bounding box center [520, 479] width 55 height 14
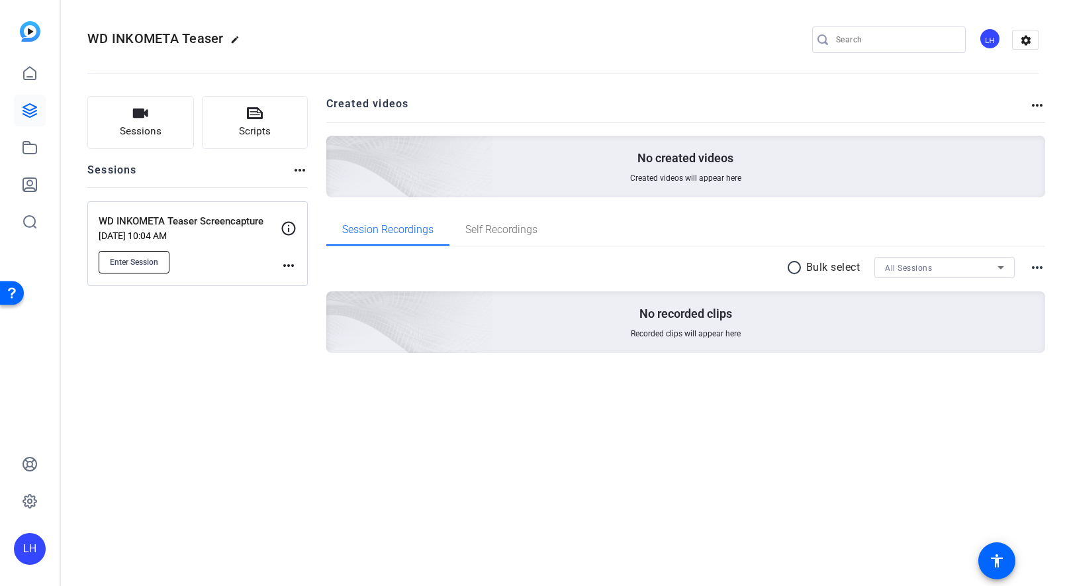
click at [132, 254] on button "Enter Session" at bounding box center [134, 262] width 71 height 23
click at [119, 266] on span "Enter Session" at bounding box center [134, 262] width 48 height 11
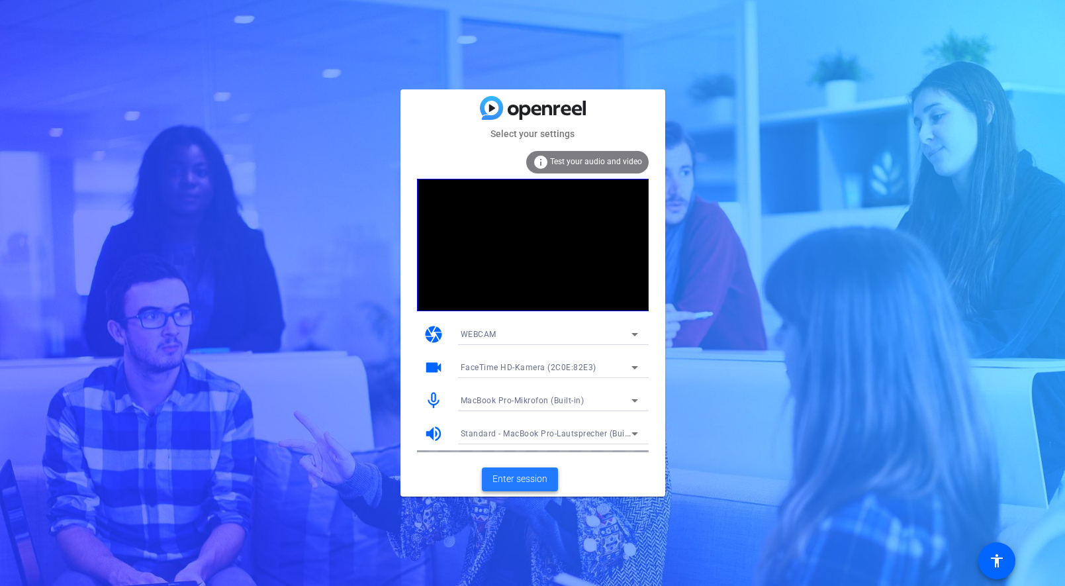
click at [524, 485] on span "Enter session" at bounding box center [520, 479] width 55 height 14
click at [634, 360] on icon at bounding box center [635, 368] width 16 height 16
click at [634, 360] on div at bounding box center [532, 293] width 1065 height 586
click at [638, 336] on icon at bounding box center [635, 334] width 16 height 16
click at [638, 336] on div at bounding box center [532, 293] width 1065 height 586
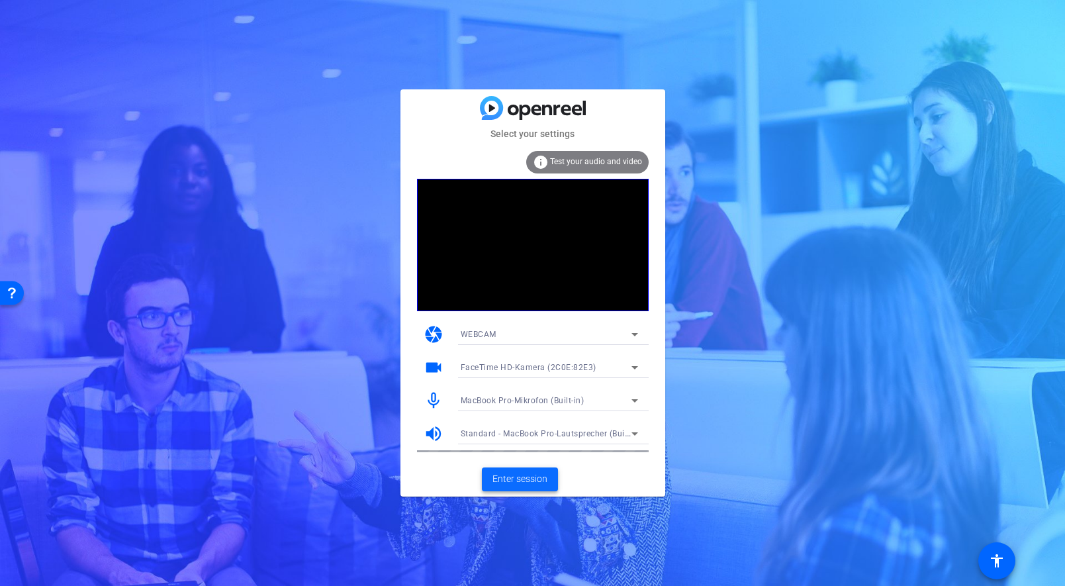
click at [512, 483] on span "Enter session" at bounding box center [520, 479] width 55 height 14
click at [522, 485] on span "Enter session" at bounding box center [520, 479] width 55 height 14
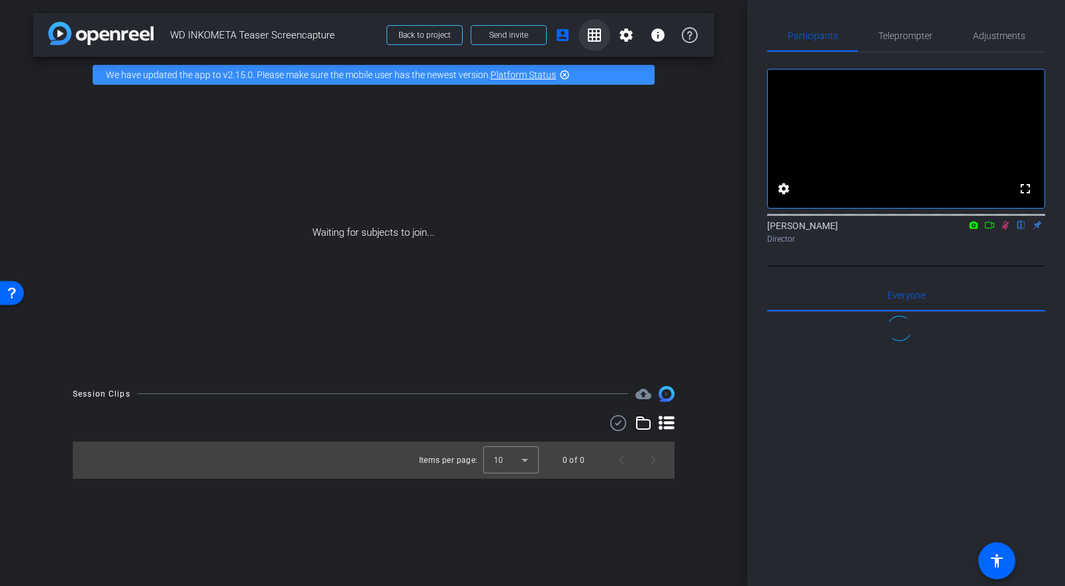
click at [579, 36] on span at bounding box center [595, 35] width 32 height 32
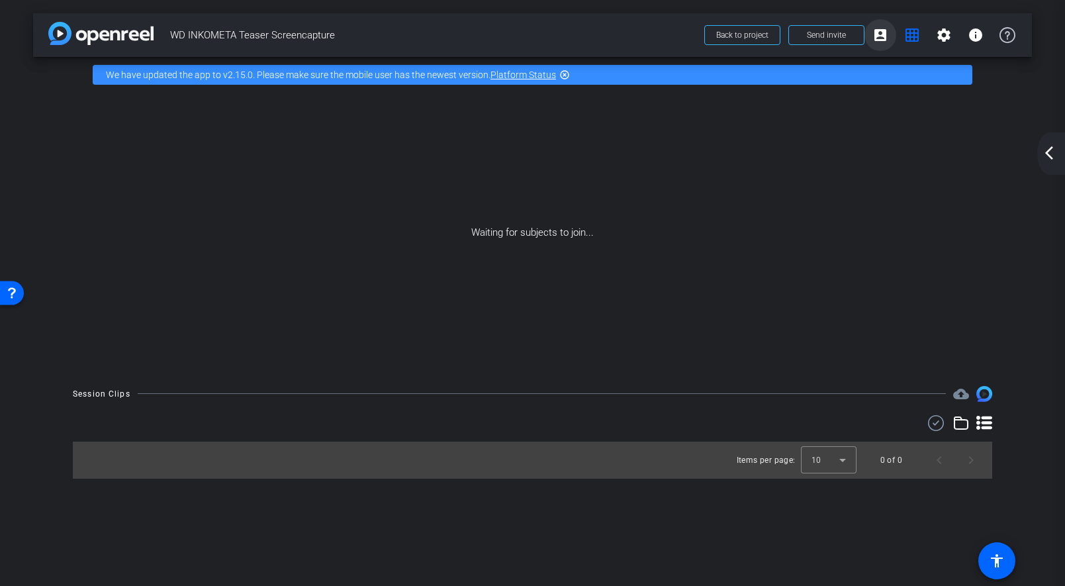
click at [885, 34] on mat-icon "account_box" at bounding box center [881, 35] width 16 height 16
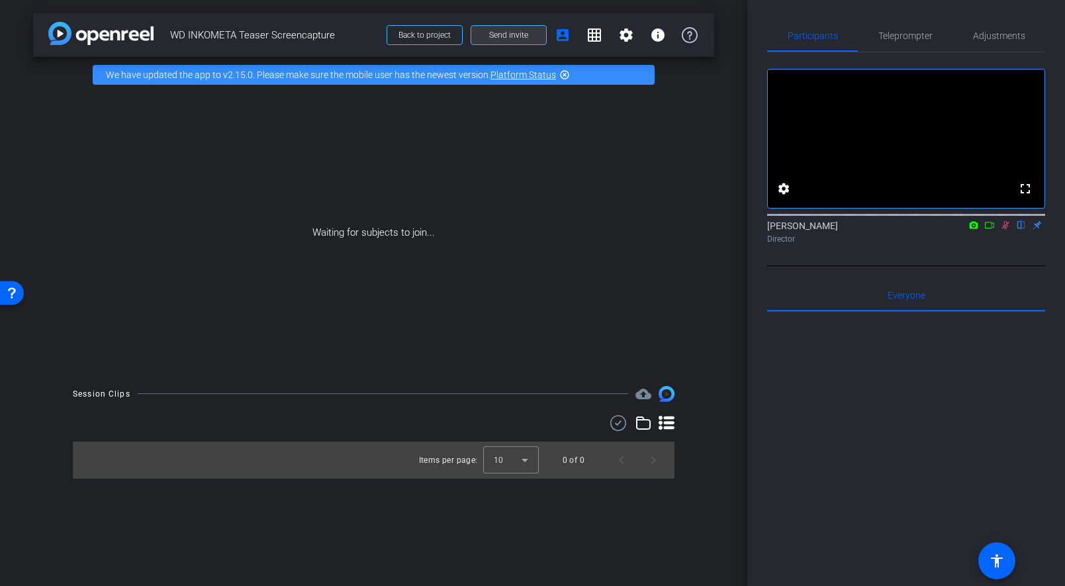
click at [522, 39] on span "Send invite" at bounding box center [508, 35] width 39 height 11
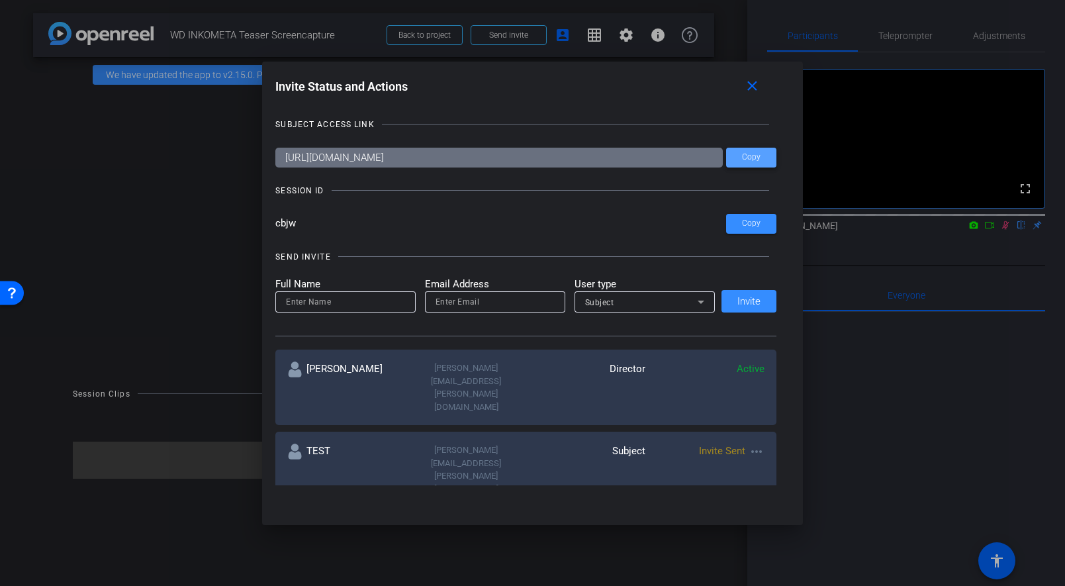
click at [760, 161] on span "Copy" at bounding box center [751, 157] width 19 height 10
